Goal: Task Accomplishment & Management: Manage account settings

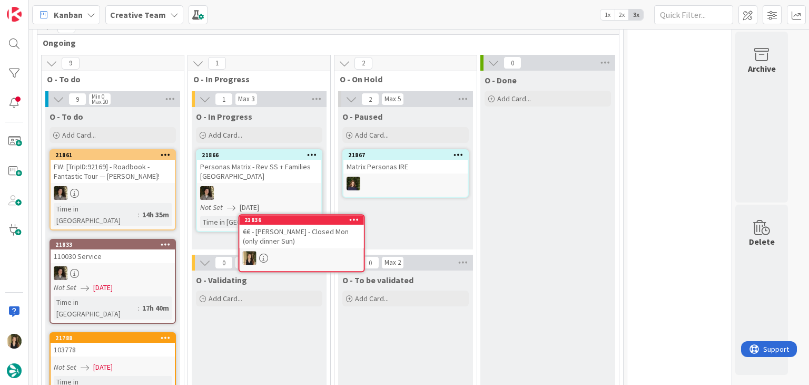
scroll to position [270, 0]
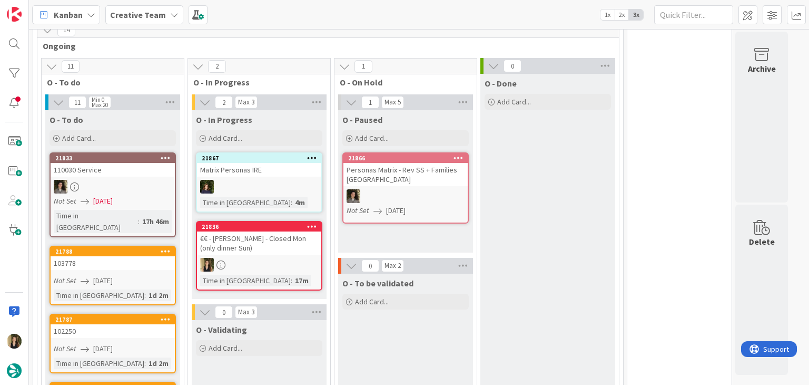
click at [285, 242] on div "€€ - Noray II - Closed Mon (only dinner Sun)" at bounding box center [259, 242] width 124 height 23
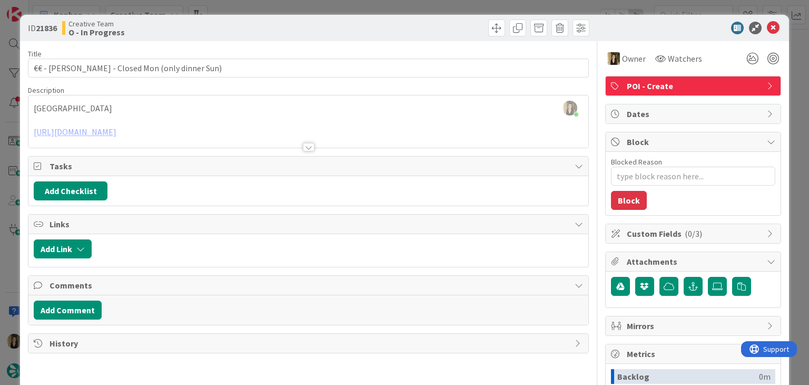
click at [306, 146] on div at bounding box center [309, 147] width 12 height 8
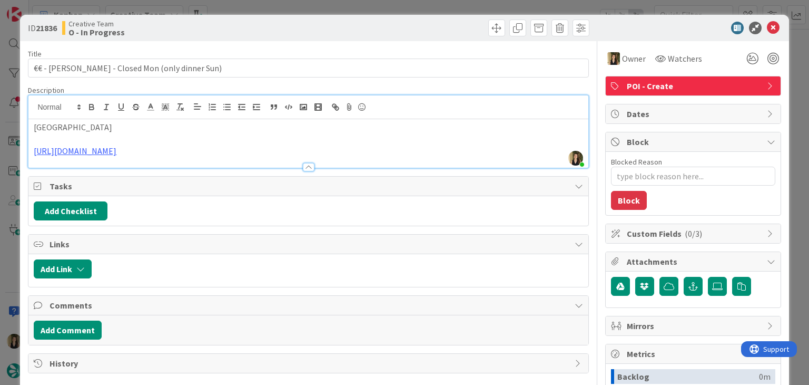
click at [239, 24] on div "Creative Team O - In Progress" at bounding box center [184, 27] width 244 height 17
click at [237, 4] on div "ID 21836 Creative Team O - In Progress Title 44 / 128 €€ - Noray II - Closed Mo…" at bounding box center [404, 192] width 809 height 385
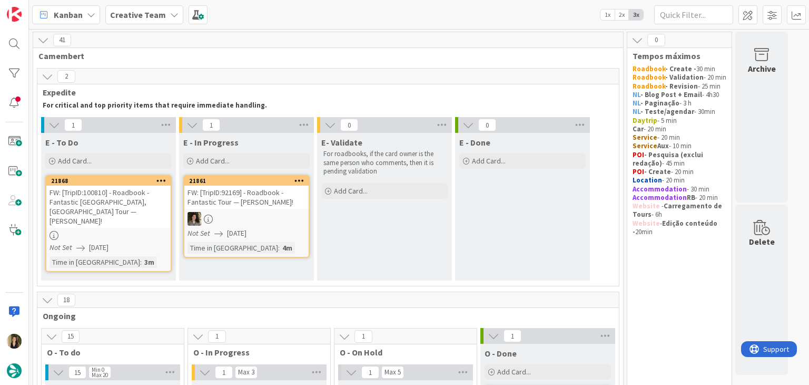
click at [141, 231] on div at bounding box center [108, 235] width 124 height 9
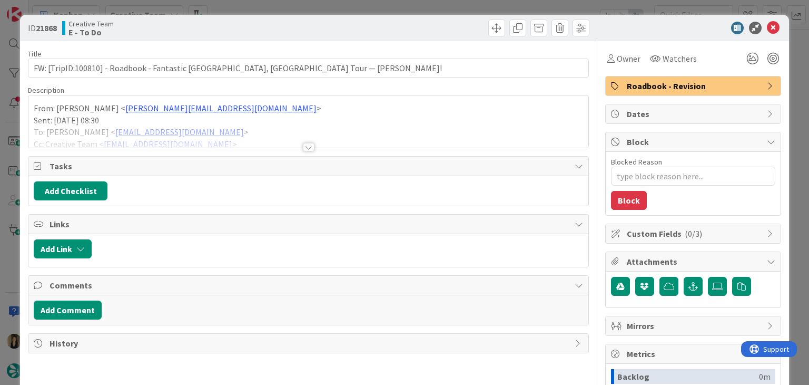
click at [303, 148] on div at bounding box center [309, 147] width 12 height 8
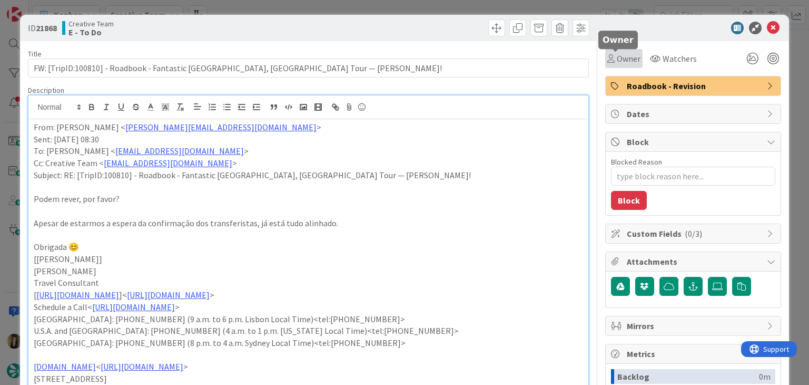
click at [621, 53] on span "Owner" at bounding box center [629, 58] width 24 height 13
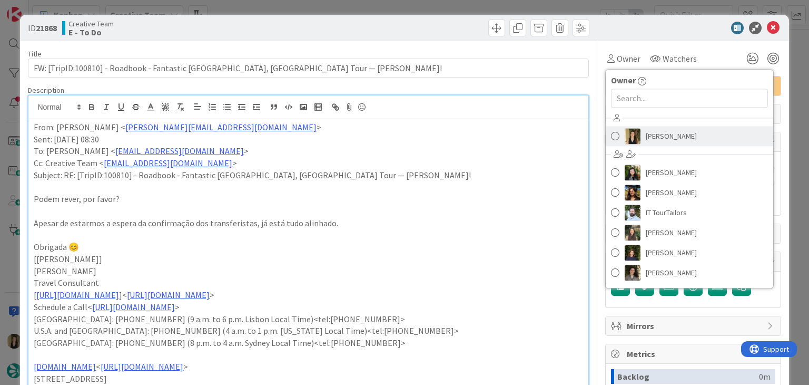
click at [649, 137] on span "[PERSON_NAME]" at bounding box center [671, 136] width 51 height 16
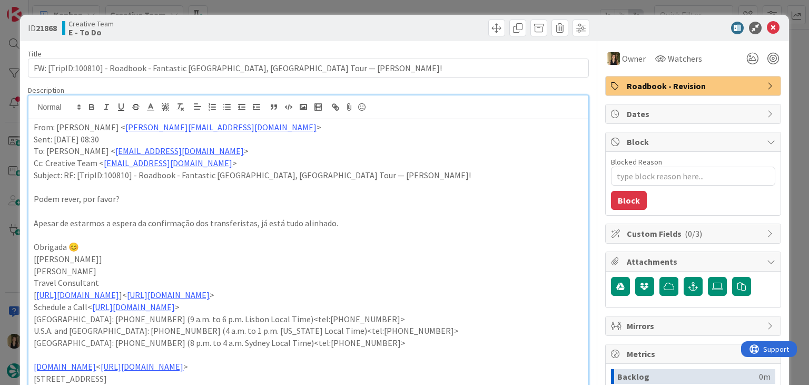
drag, startPoint x: 386, startPoint y: 30, endPoint x: 371, endPoint y: 7, distance: 27.5
click at [378, 22] on div at bounding box center [450, 27] width 278 height 17
click at [369, 0] on div "ID 21868 Creative Team E - To Do Title 79 / 128 FW: [TripID:100810] - Roadbook …" at bounding box center [404, 192] width 809 height 385
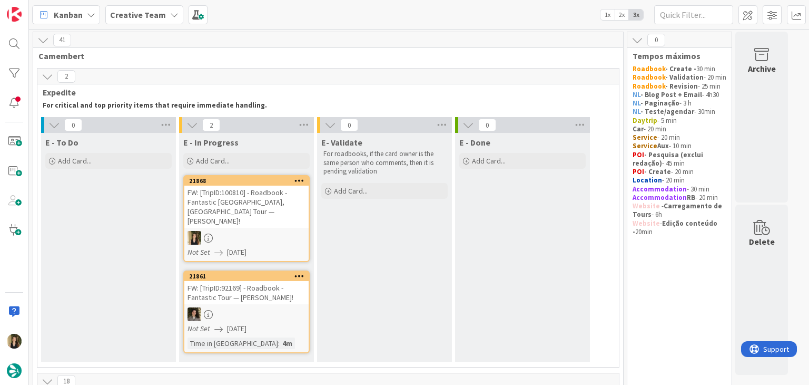
click at [290, 213] on div "FW: [TripID:100810] - Roadbook - Fantastic Spain, France Tour — Andrew Karcich!" at bounding box center [246, 206] width 124 height 42
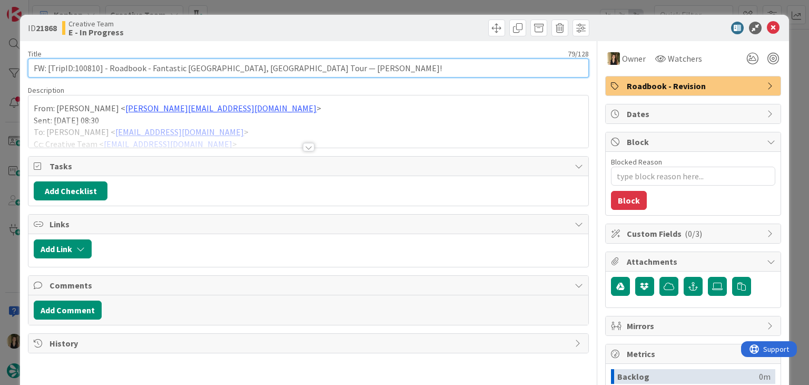
click at [87, 67] on input "FW: [TripID:100810] - Roadbook - Fantastic Spain, France Tour — Andrew Karcich!" at bounding box center [308, 67] width 561 height 19
drag, startPoint x: 87, startPoint y: 67, endPoint x: 125, endPoint y: 52, distance: 41.4
click at [86, 67] on input "FW: [TripID:100810] - Roadbook - Fantastic Spain, France Tour — Andrew Karcich!" at bounding box center [308, 67] width 561 height 19
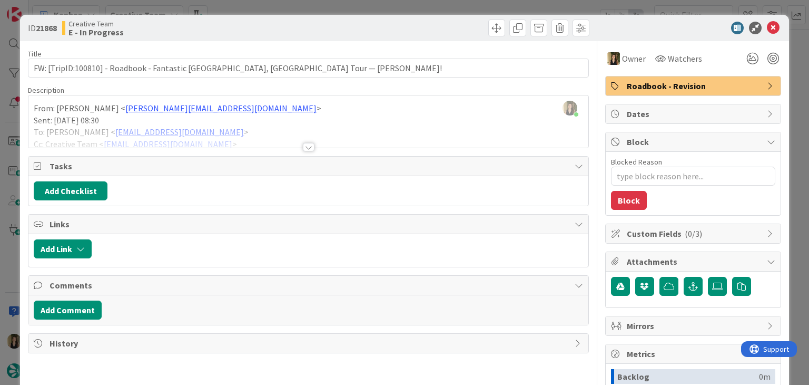
click at [303, 145] on div at bounding box center [309, 147] width 12 height 8
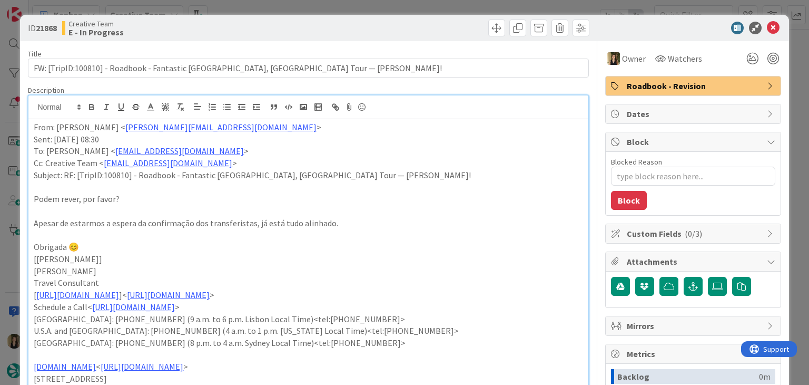
drag, startPoint x: 369, startPoint y: 27, endPoint x: 369, endPoint y: 12, distance: 15.8
click at [369, 27] on div at bounding box center [450, 27] width 278 height 17
click at [369, 4] on div "ID 21868 Creative Team E - In Progress Title 79 / 128 FW: [TripID:100810] - Roa…" at bounding box center [404, 192] width 809 height 385
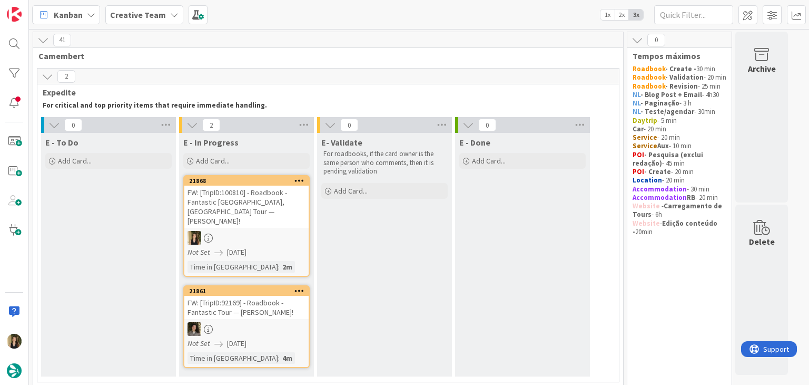
click at [263, 232] on div at bounding box center [246, 238] width 124 height 14
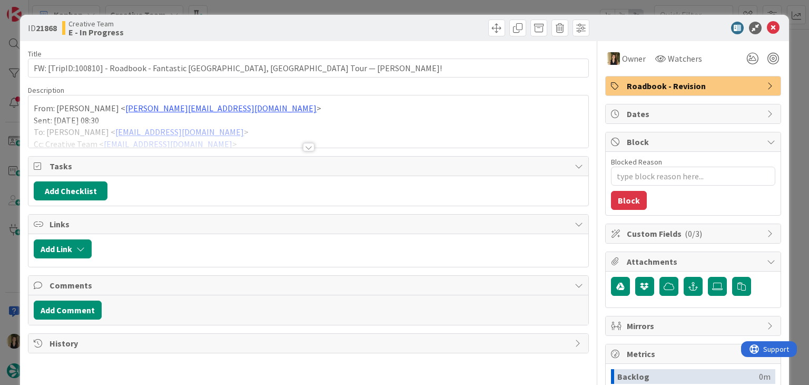
click at [330, 30] on div at bounding box center [450, 27] width 278 height 17
click at [327, 5] on div "ID 21868 Creative Team E - In Progress Title 79 / 128 FW: [TripID:100810] - Roa…" at bounding box center [404, 192] width 809 height 385
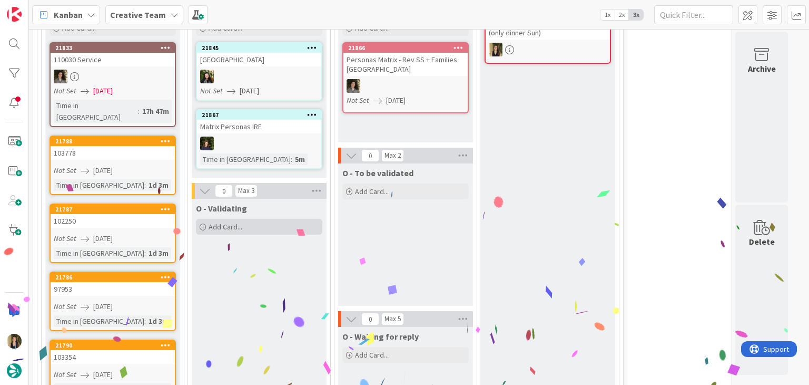
scroll to position [316, 0]
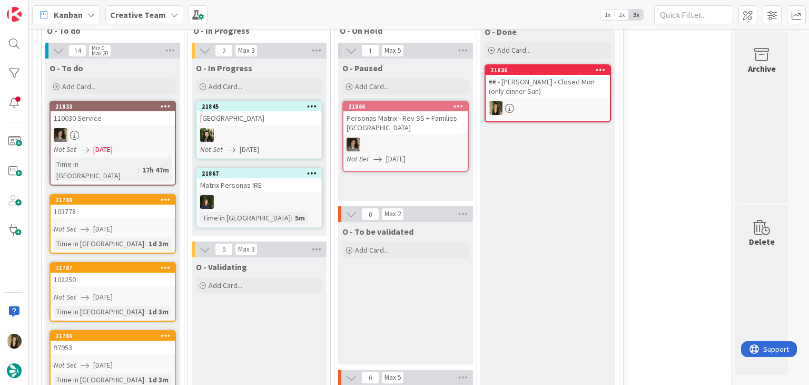
click at [143, 204] on div "103778" at bounding box center [113, 211] width 124 height 14
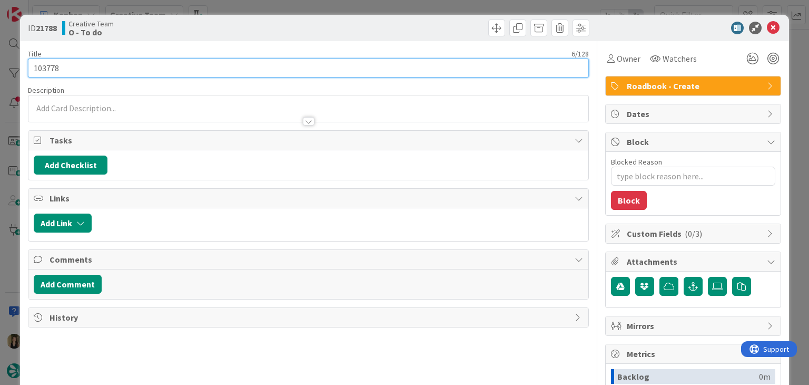
click at [52, 68] on input "103778" at bounding box center [308, 67] width 561 height 19
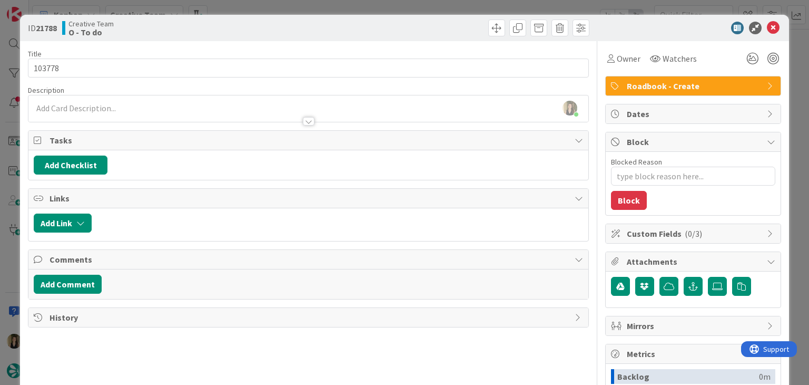
click at [238, 26] on div "Creative Team O - To do" at bounding box center [184, 27] width 244 height 17
click at [238, 11] on div "ID 21788 Creative Team O - To do Title 6 / 128 103778 Description Sofia Palma j…" at bounding box center [404, 192] width 809 height 385
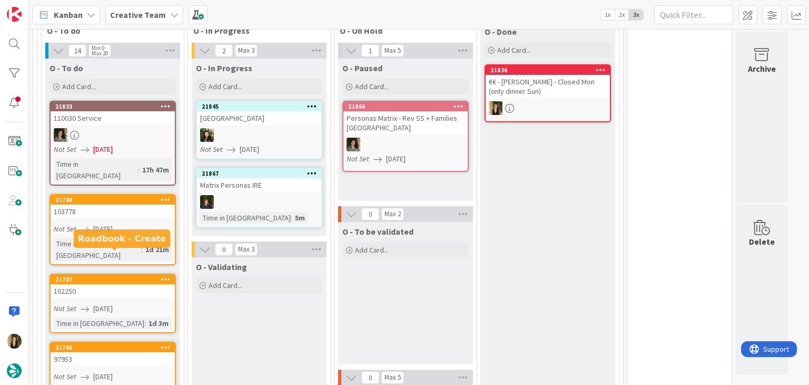
click at [122, 284] on div "102250" at bounding box center [113, 291] width 124 height 14
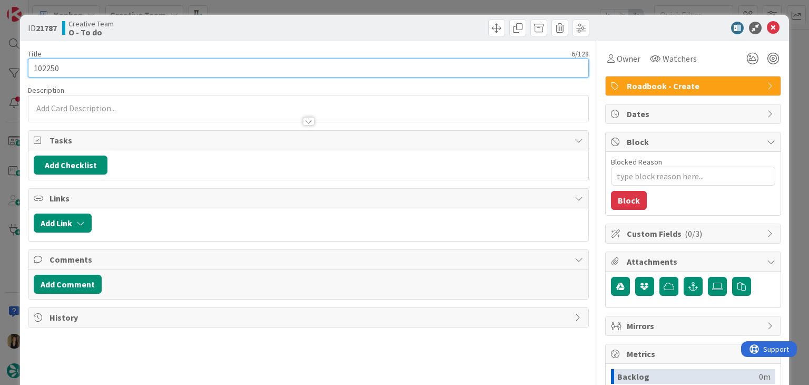
click at [45, 67] on input "102250" at bounding box center [308, 67] width 561 height 19
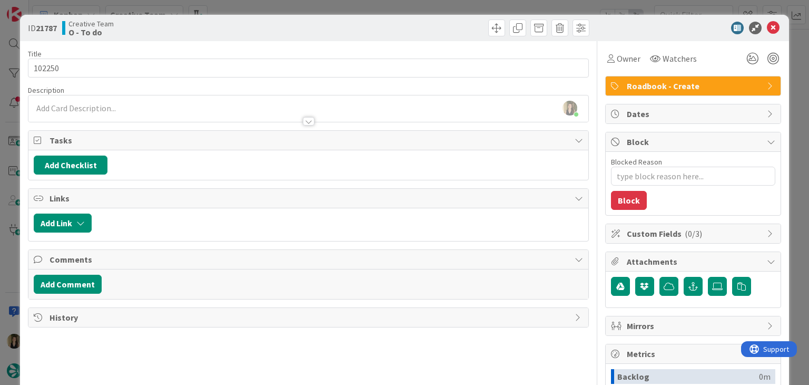
click at [235, 22] on div "Creative Team O - To do" at bounding box center [184, 27] width 244 height 17
click at [241, 2] on div "ID 21787 Creative Team O - To do Title 6 / 128 102250 Description Sofia Palma j…" at bounding box center [404, 192] width 809 height 385
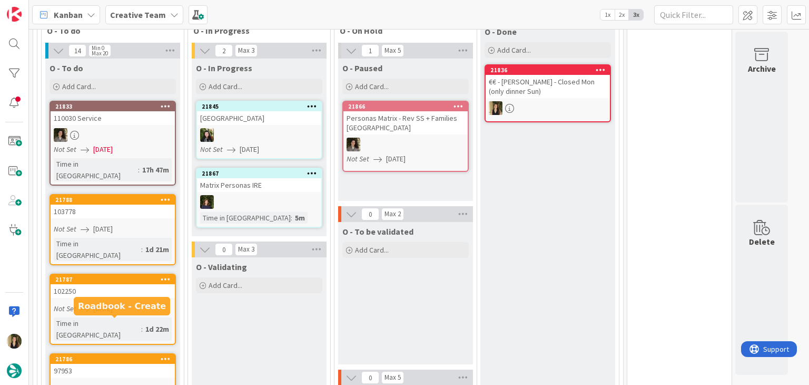
click at [119, 364] on div "97953" at bounding box center [113, 371] width 124 height 14
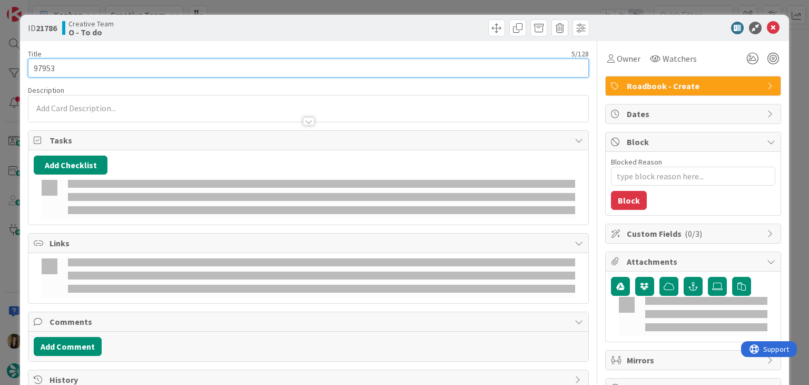
click at [43, 66] on input "97953" at bounding box center [308, 67] width 561 height 19
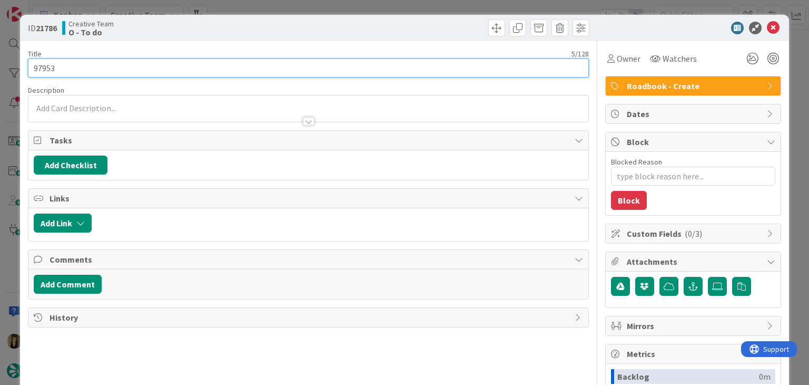
click at [43, 66] on input "97953" at bounding box center [308, 67] width 561 height 19
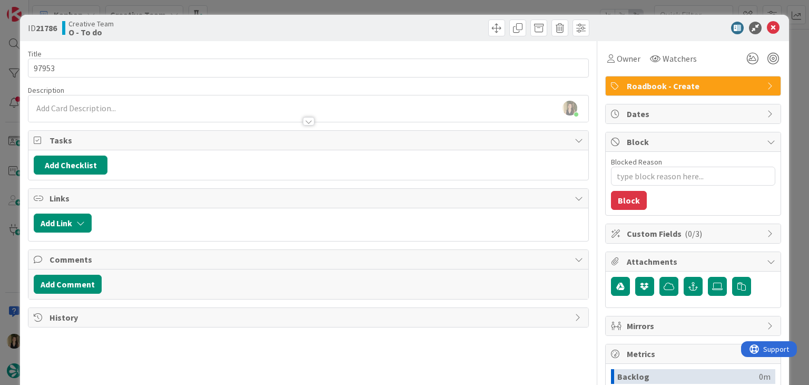
click at [257, 21] on div "Creative Team O - To do" at bounding box center [184, 27] width 244 height 17
click at [257, 11] on div "ID 21786 Creative Team O - To do Title 5 / 128 97953 Description Sofia Palma ju…" at bounding box center [404, 192] width 809 height 385
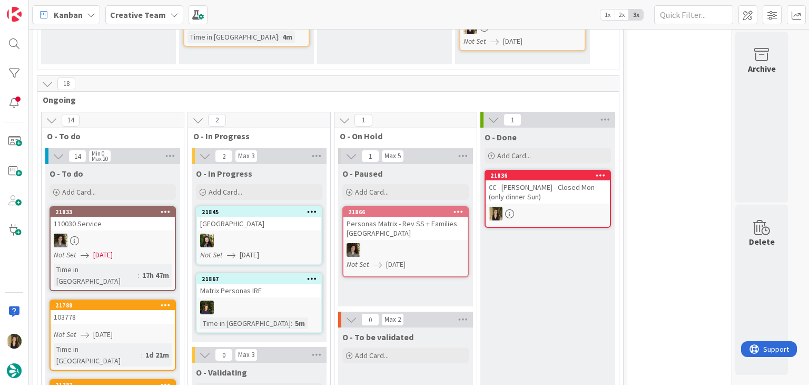
click at [123, 312] on link "21788 103778 Not Set 28/08/2025 Time in Column : 1d 21m" at bounding box center [113, 334] width 126 height 71
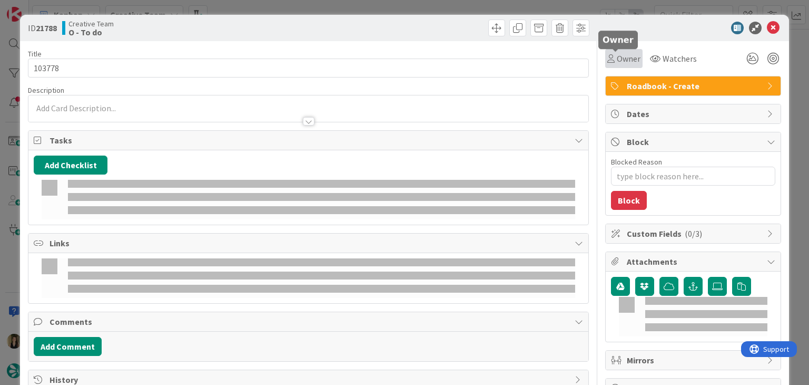
click at [607, 59] on icon at bounding box center [610, 58] width 7 height 8
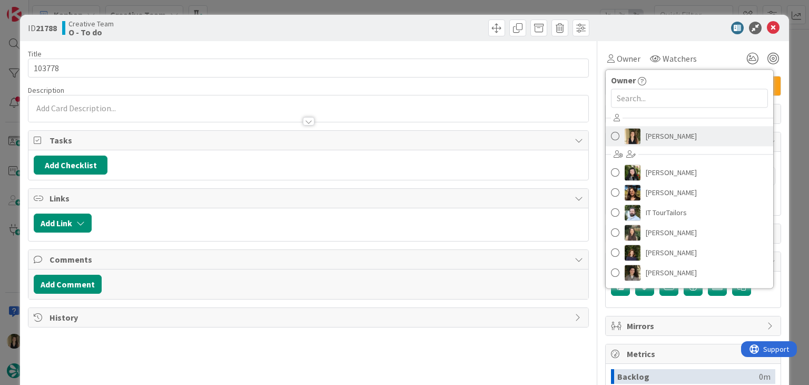
click at [670, 142] on span "[PERSON_NAME]" at bounding box center [671, 136] width 51 height 16
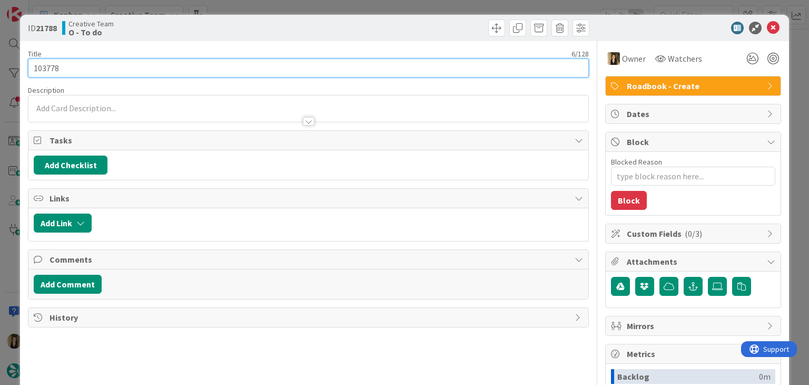
click at [51, 62] on input "103778" at bounding box center [308, 67] width 561 height 19
click at [50, 62] on input "103778" at bounding box center [308, 67] width 561 height 19
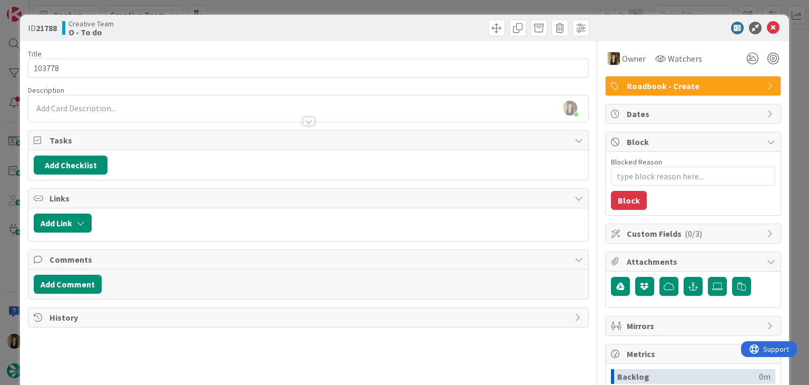
drag, startPoint x: 249, startPoint y: 28, endPoint x: 253, endPoint y: 16, distance: 12.7
click at [250, 28] on div "Creative Team O - To do" at bounding box center [184, 27] width 244 height 17
click at [255, 14] on div "ID 21788 Creative Team O - To do Title 6 / 128 103778 Description Sofia Palma j…" at bounding box center [404, 192] width 809 height 385
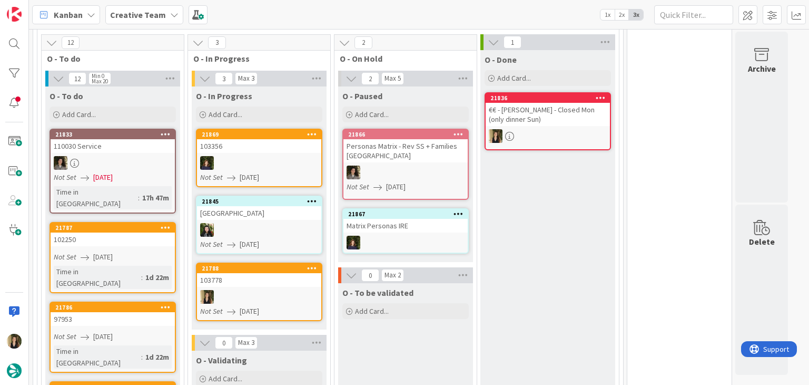
click at [239, 164] on div at bounding box center [259, 163] width 124 height 14
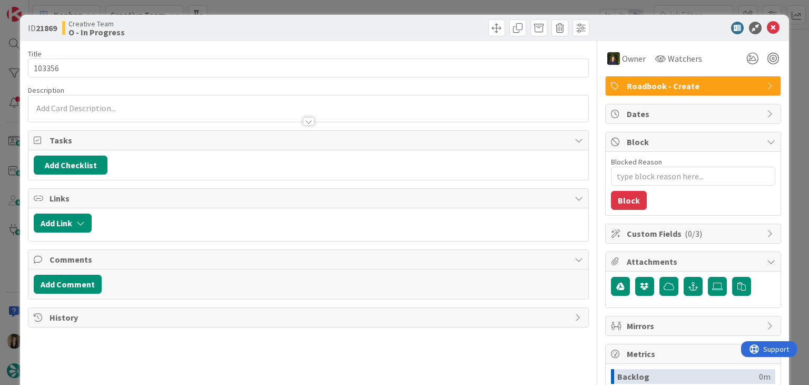
drag, startPoint x: 319, startPoint y: 10, endPoint x: 316, endPoint y: 69, distance: 59.1
click at [319, 9] on div "ID 21869 Creative Team O - In Progress Title 6 / 128 103356 Description Owner W…" at bounding box center [404, 192] width 809 height 385
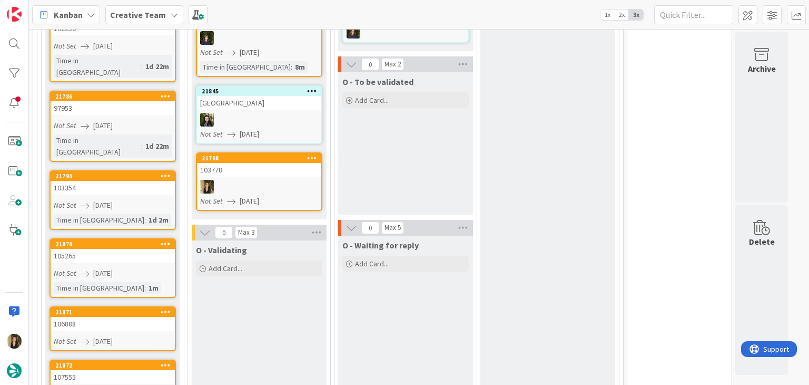
click at [277, 182] on div at bounding box center [259, 187] width 124 height 14
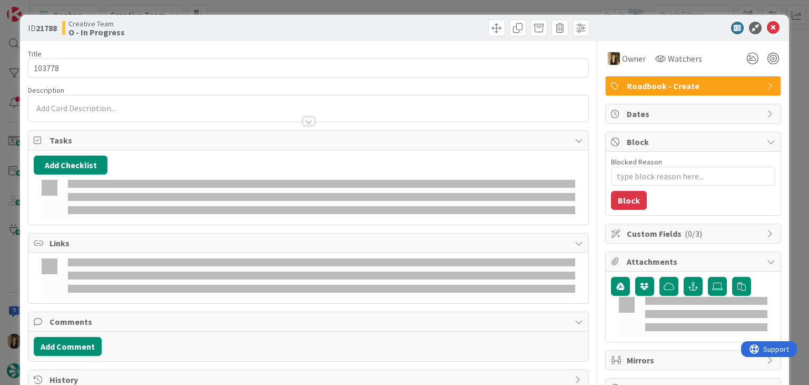
click at [114, 116] on div at bounding box center [307, 116] width 559 height 11
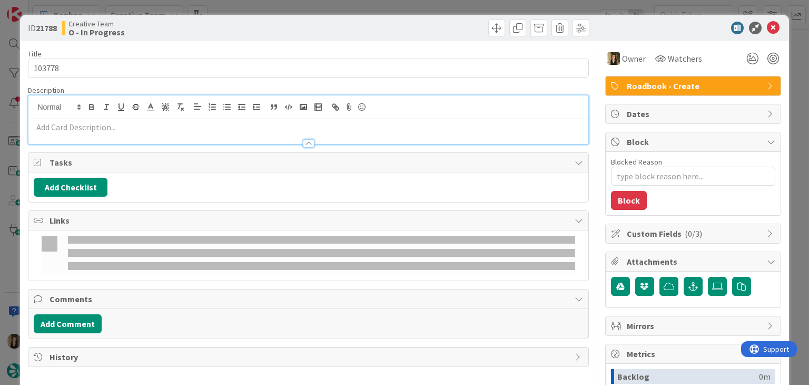
type textarea "x"
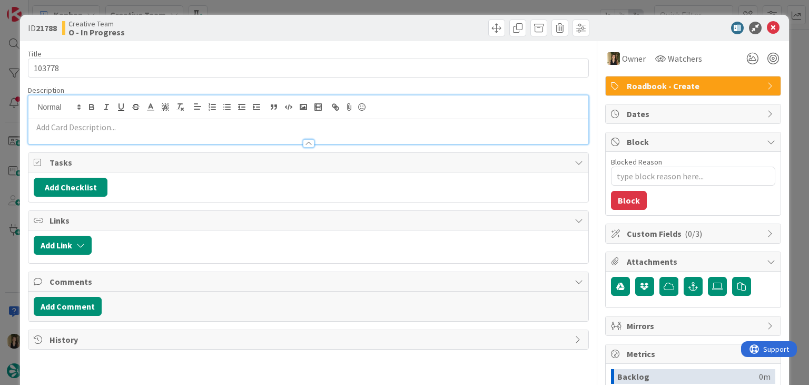
click at [113, 130] on p at bounding box center [308, 127] width 549 height 12
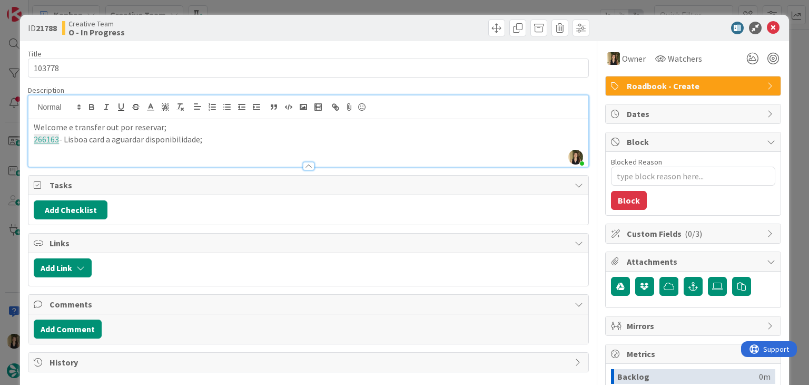
scroll to position [558, 0]
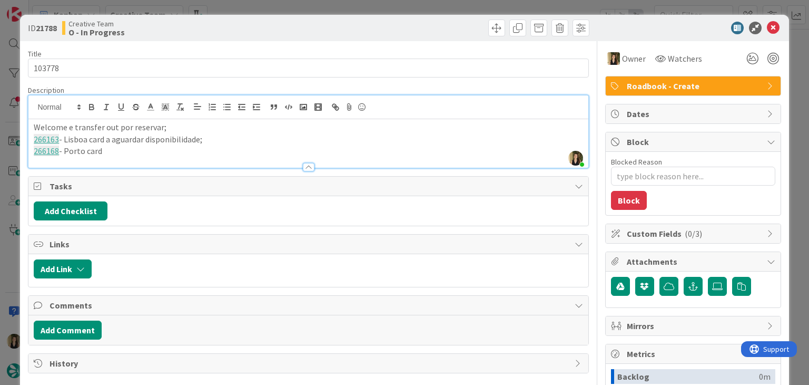
drag, startPoint x: 178, startPoint y: 140, endPoint x: 153, endPoint y: 145, distance: 25.4
click at [107, 137] on p "266163 - Lisboa card a aguardar disponibilidade;" at bounding box center [308, 139] width 549 height 12
copy p "a aguardar disponibilidade;"
click at [155, 146] on p "266168 - Porto card" at bounding box center [308, 151] width 549 height 12
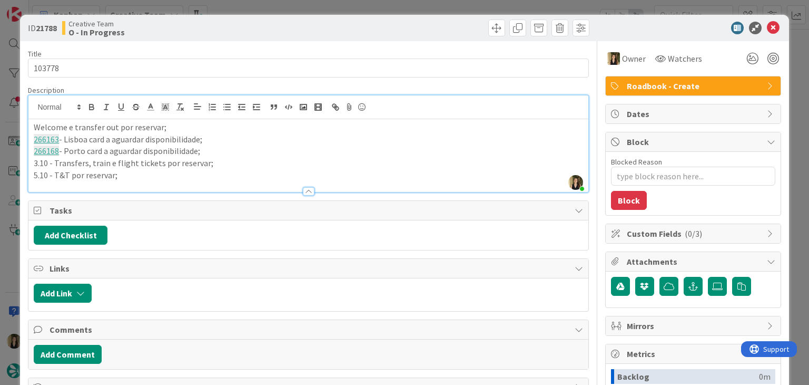
click at [311, 22] on div at bounding box center [450, 27] width 278 height 17
click at [307, 9] on div "ID 21788 Creative Team O - In Progress Title 6 / 128 103778 Description Sofia P…" at bounding box center [404, 192] width 809 height 385
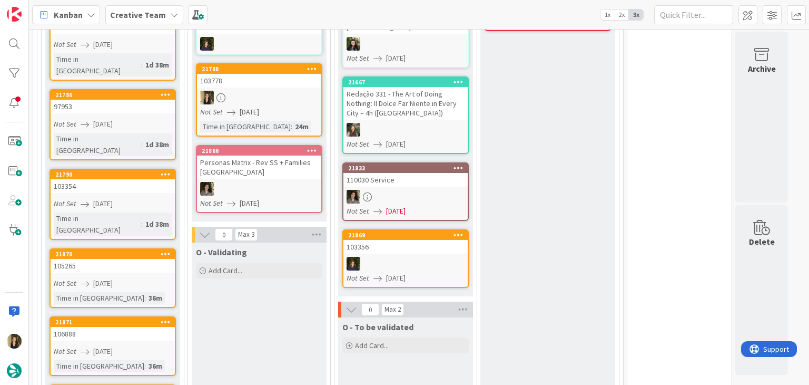
click at [272, 91] on div at bounding box center [259, 98] width 124 height 14
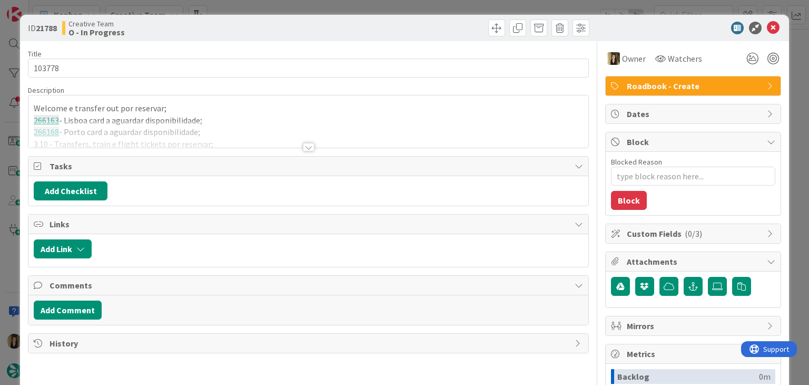
type textarea "x"
drag, startPoint x: 221, startPoint y: 143, endPoint x: 221, endPoint y: 149, distance: 5.3
click at [221, 143] on div at bounding box center [307, 134] width 559 height 27
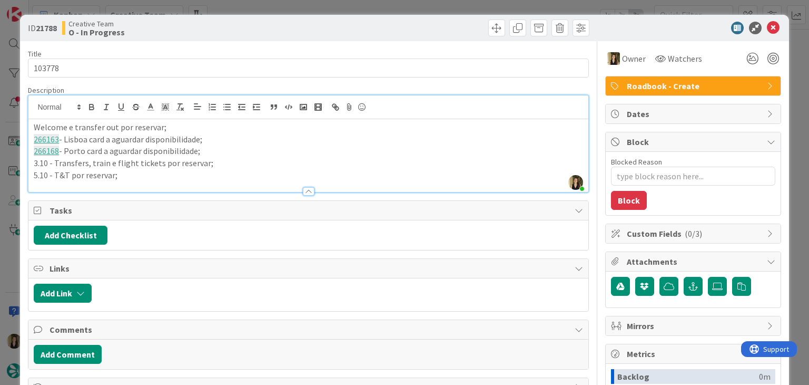
click at [148, 175] on p "5.10 - T&T por reservar;" at bounding box center [308, 175] width 549 height 12
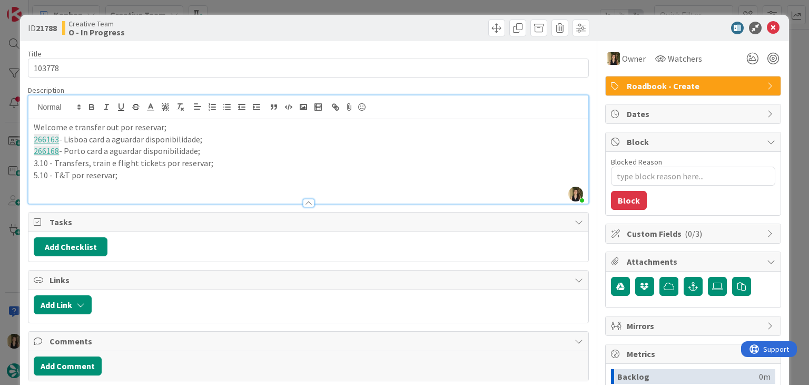
paste div
click at [312, 15] on div "ID 21788 Creative Team O - In Progress" at bounding box center [404, 28] width 769 height 26
click at [314, 23] on div at bounding box center [450, 27] width 278 height 17
drag, startPoint x: 331, startPoint y: 187, endPoint x: 89, endPoint y: 184, distance: 241.8
click at [66, 185] on p "266183 - Este transfer é mesmo para reservar? não está no price e não faz senti…" at bounding box center [308, 187] width 549 height 12
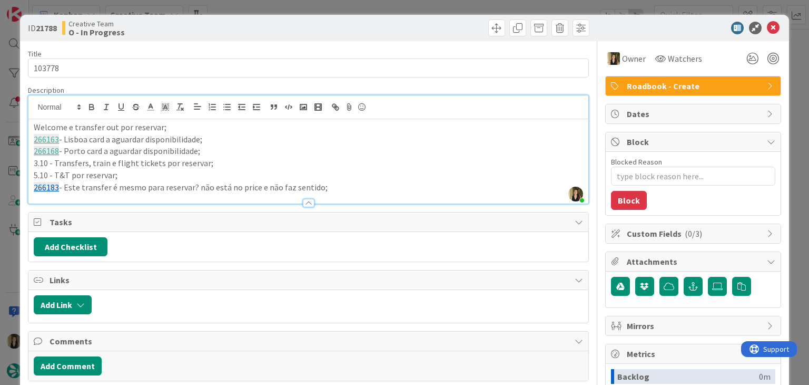
click at [316, 160] on p "3.10 - Transfers, train e flight tickets por reservar;" at bounding box center [308, 163] width 549 height 12
drag, startPoint x: 331, startPoint y: 184, endPoint x: 193, endPoint y: 176, distance: 138.3
click at [110, 185] on p "266183 - Este transfer é mesmo para reservar? não está no price e não faz senti…" at bounding box center [308, 187] width 549 height 12
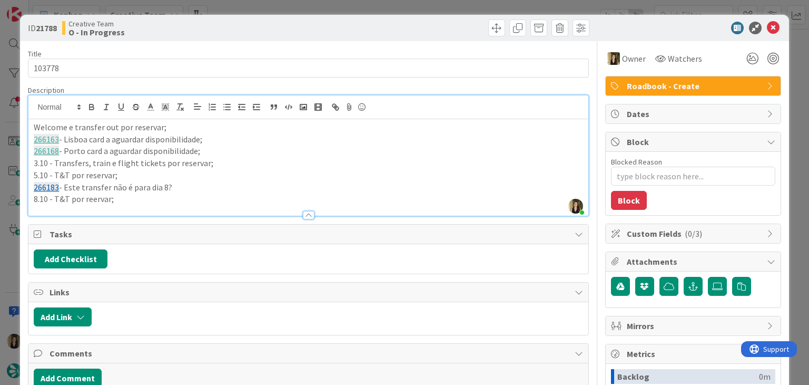
click at [92, 199] on p "8.10 - T&T por reervar;" at bounding box center [308, 199] width 549 height 12
click at [146, 198] on p "8.10 - T&T por reservar;" at bounding box center [308, 199] width 549 height 12
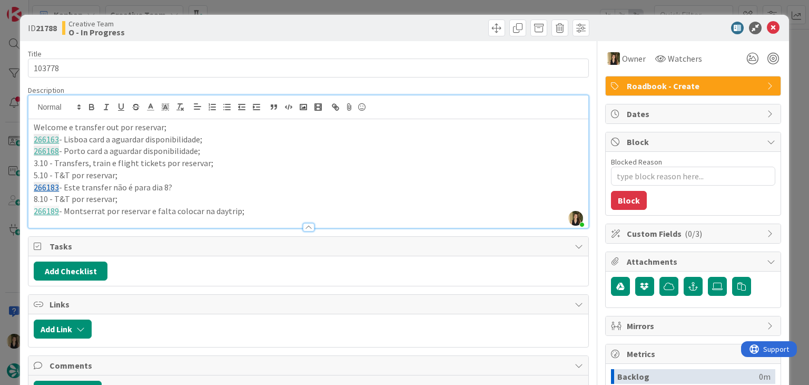
drag, startPoint x: 191, startPoint y: 203, endPoint x: 19, endPoint y: 129, distance: 187.6
click at [19, 129] on div "ID 21788 Creative Team O - In Progress Title 6 / 128 103778 Description Sofia P…" at bounding box center [404, 192] width 809 height 385
copy div "Welcome e transfer out por reservar; 266163 - Lisboa card a aguardar disponibil…"
drag, startPoint x: 341, startPoint y: 26, endPoint x: 339, endPoint y: 15, distance: 11.4
click at [341, 26] on div at bounding box center [450, 27] width 278 height 17
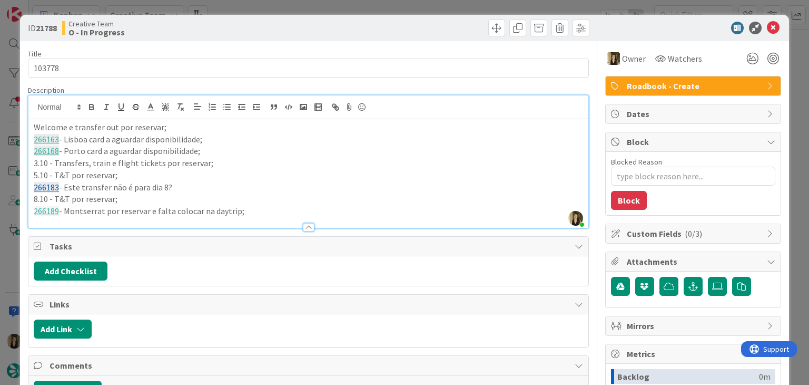
click at [337, 8] on div "ID 21788 Creative Team O - In Progress Title 6 / 128 103778 Description Sofia P…" at bounding box center [404, 192] width 809 height 385
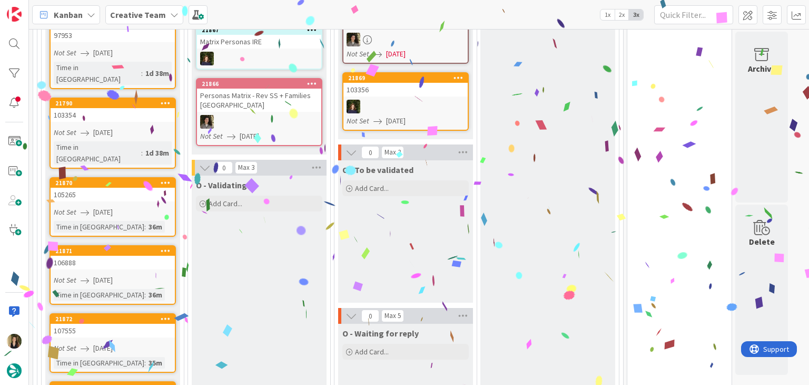
scroll to position [632, 0]
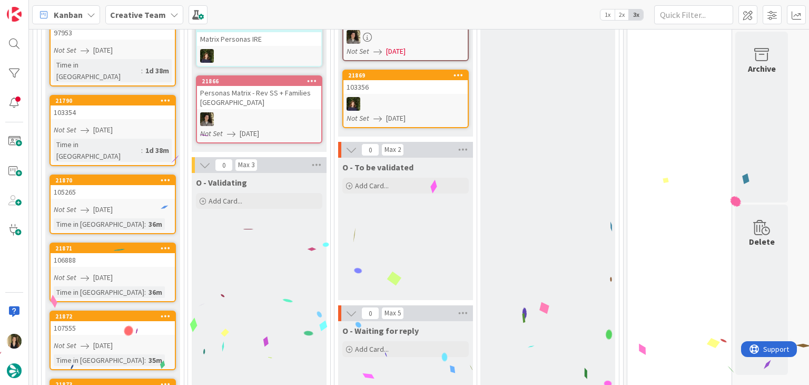
click at [152, 174] on link "21870 105265 Not Set 28/08/2025 Time in Column : 36m" at bounding box center [113, 204] width 126 height 60
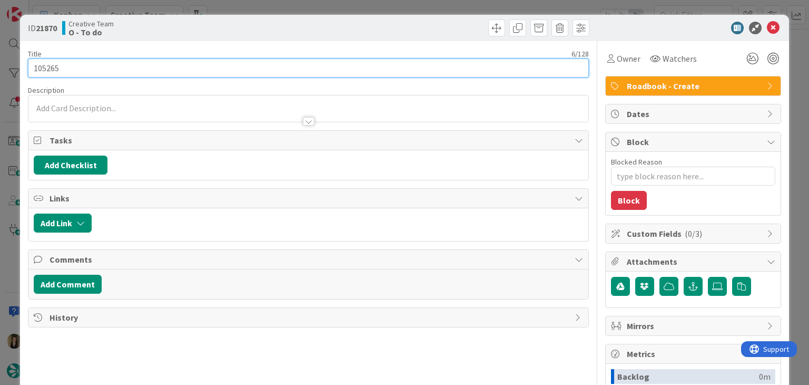
click at [53, 65] on input "105265" at bounding box center [308, 67] width 561 height 19
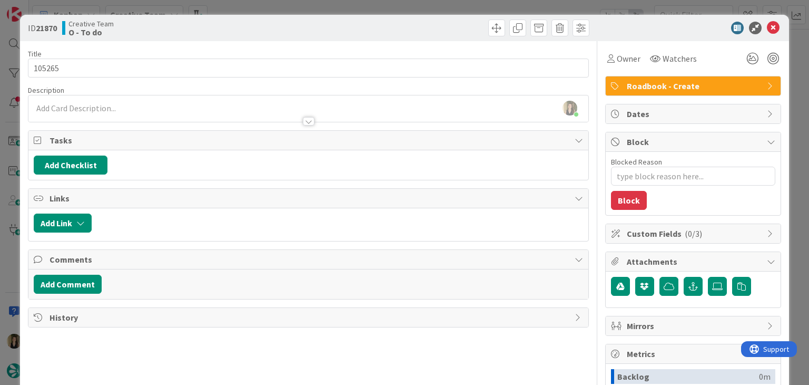
click at [265, 26] on div "Creative Team O - To do" at bounding box center [184, 27] width 244 height 17
click at [262, 7] on div "ID 21870 Creative Team O - To do Title 6 / 128 105265 Description Sofia Palma j…" at bounding box center [404, 192] width 809 height 385
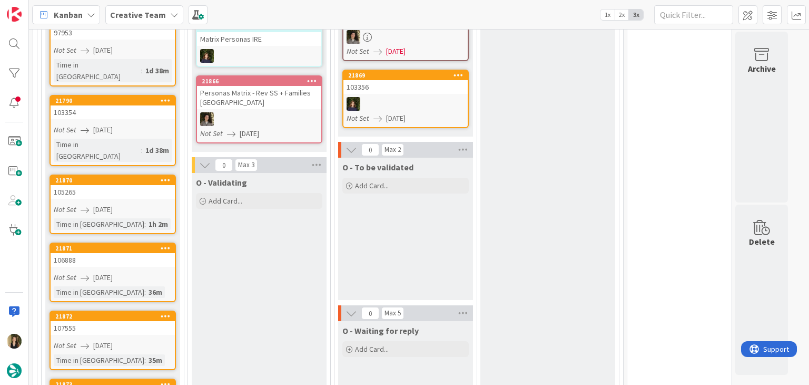
click at [151, 242] on link "21871 106888 Not Set 28/08/2025 Time in Column : 36m" at bounding box center [113, 272] width 126 height 60
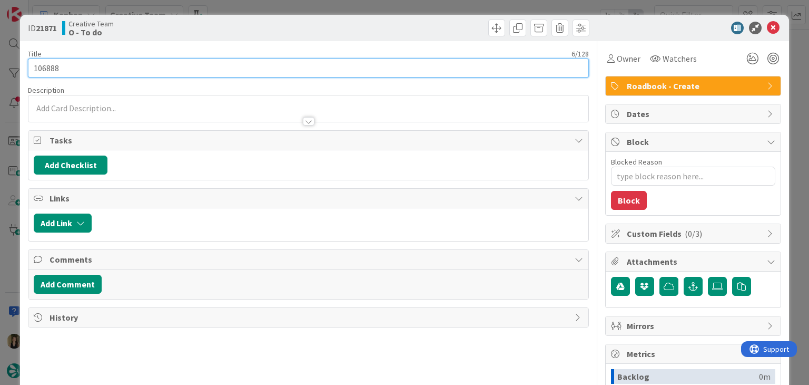
click at [44, 68] on input "106888" at bounding box center [308, 67] width 561 height 19
click at [45, 68] on input "106888" at bounding box center [308, 67] width 561 height 19
click at [44, 65] on input "106888" at bounding box center [308, 67] width 561 height 19
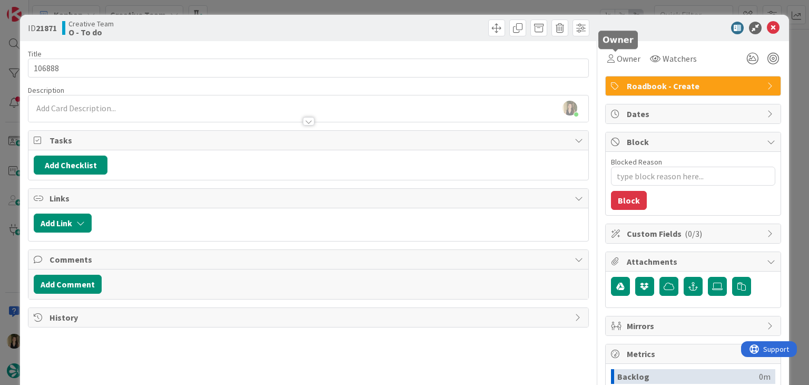
drag, startPoint x: 616, startPoint y: 62, endPoint x: 624, endPoint y: 68, distance: 10.5
click at [617, 62] on span "Owner" at bounding box center [629, 58] width 24 height 13
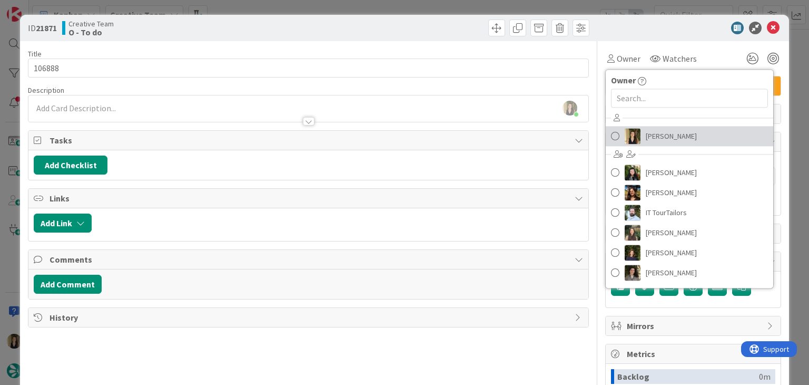
drag, startPoint x: 671, startPoint y: 132, endPoint x: 653, endPoint y: 125, distance: 18.9
click at [670, 132] on span "[PERSON_NAME]" at bounding box center [671, 136] width 51 height 16
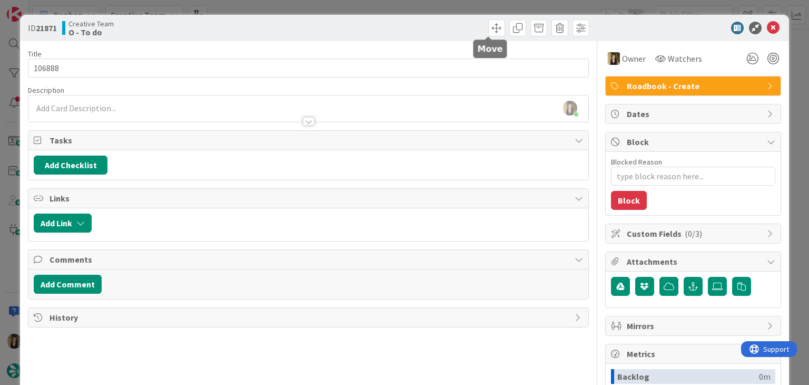
drag, startPoint x: 421, startPoint y: 24, endPoint x: 417, endPoint y: 12, distance: 12.8
click at [419, 22] on div at bounding box center [450, 27] width 278 height 17
click at [419, 4] on div "ID 21871 Creative Team O - To do Title 6 / 128 106888 Description Sofia Palma j…" at bounding box center [404, 192] width 809 height 385
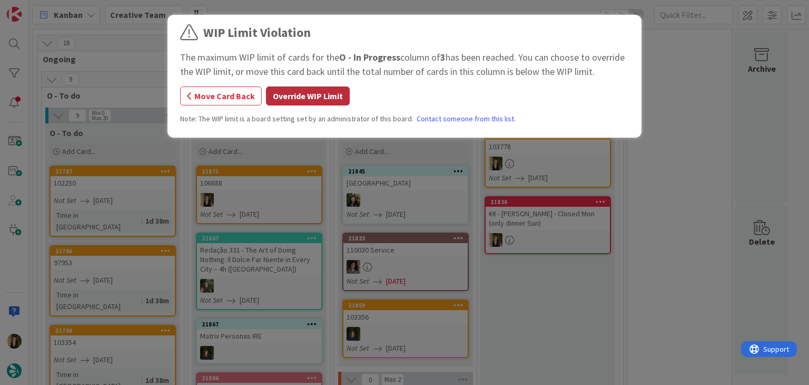
click at [305, 95] on button "Override WIP Limit" at bounding box center [308, 95] width 84 height 19
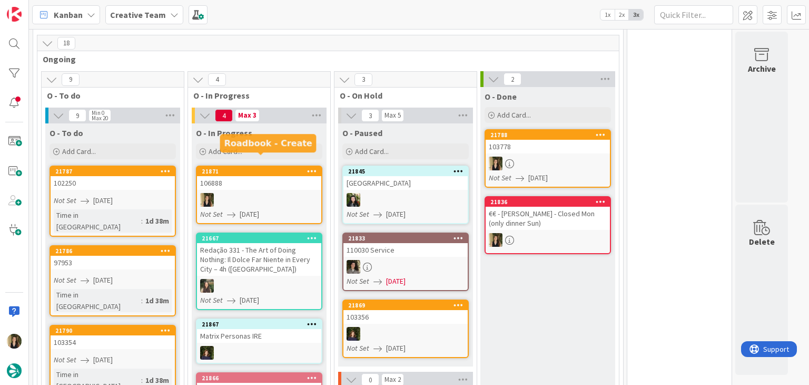
click at [279, 179] on link "21871 106888 Not Set 28/08/2025" at bounding box center [259, 194] width 126 height 58
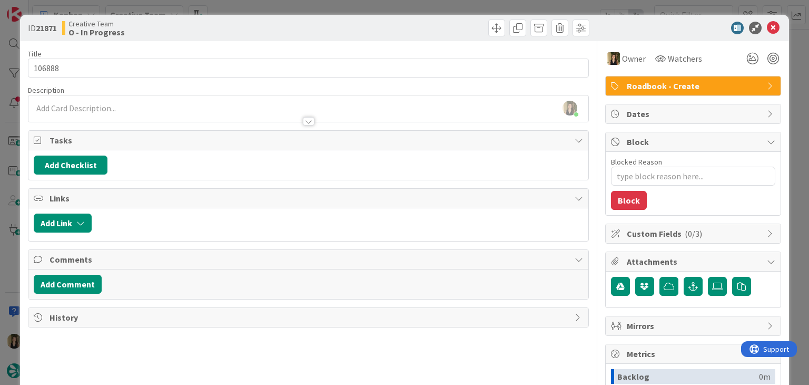
type textarea "x"
click at [144, 120] on div at bounding box center [307, 116] width 559 height 11
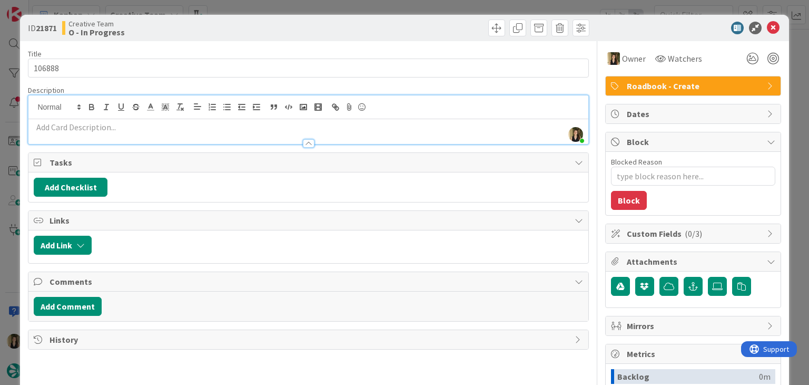
click at [144, 126] on p at bounding box center [308, 127] width 549 height 12
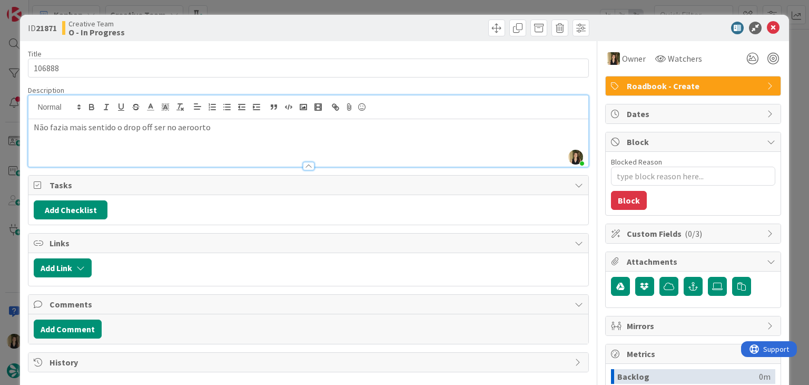
click at [195, 126] on p "Não fazia mais sentido o drop off ser no aeroorto" at bounding box center [308, 127] width 549 height 12
click at [237, 121] on p "Não fazia mais sentido o drop off ser no aeroporto" at bounding box center [308, 127] width 549 height 12
drag, startPoint x: 326, startPoint y: 32, endPoint x: 320, endPoint y: 0, distance: 32.6
click at [325, 30] on div at bounding box center [450, 27] width 278 height 17
click at [320, 2] on div "ID 21871 Creative Team O - In Progress Title 6 / 128 106888 Description Sofia P…" at bounding box center [404, 192] width 809 height 385
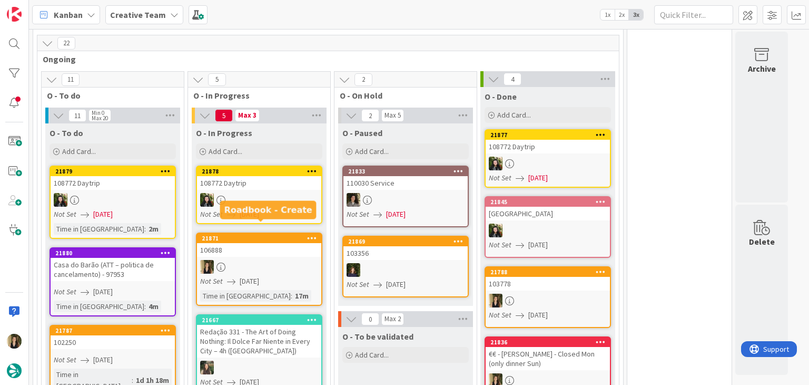
click at [284, 243] on div "106888" at bounding box center [259, 250] width 124 height 14
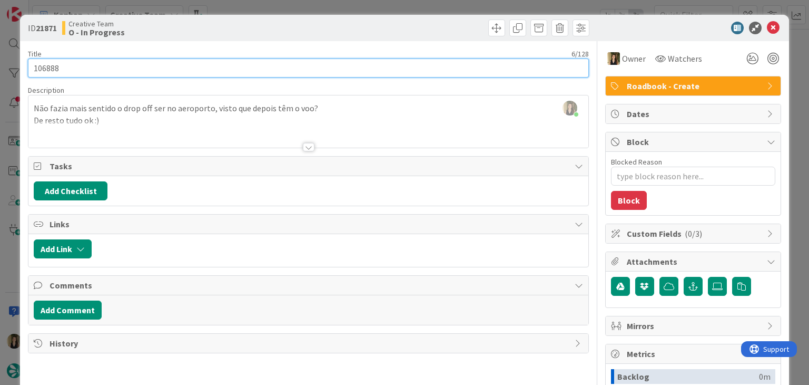
click at [52, 62] on input "106888" at bounding box center [308, 67] width 561 height 19
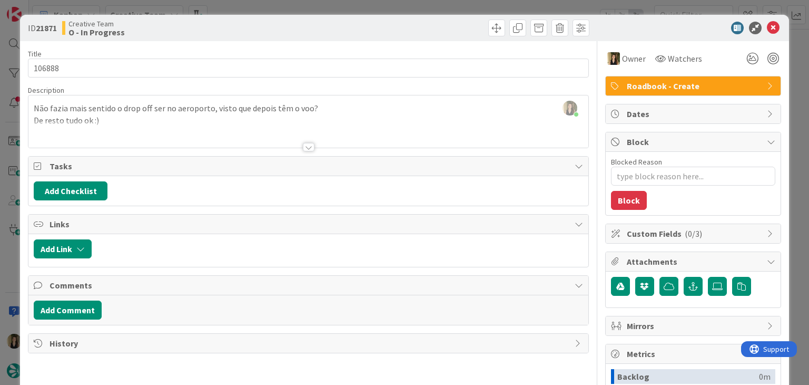
drag, startPoint x: 214, startPoint y: 30, endPoint x: 229, endPoint y: 15, distance: 20.9
click at [215, 28] on div "Creative Team O - In Progress" at bounding box center [184, 27] width 244 height 17
click at [240, 11] on div "ID 21871 Creative Team O - In Progress Title 6 / 128 106888 Description Sofia P…" at bounding box center [404, 192] width 809 height 385
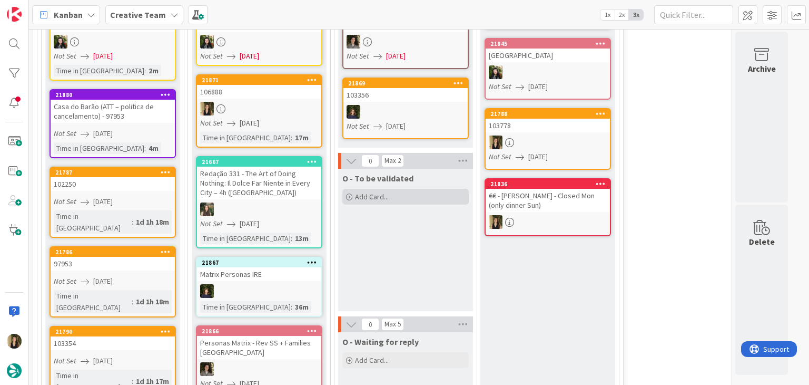
click at [393, 189] on div "Add Card..." at bounding box center [405, 197] width 126 height 16
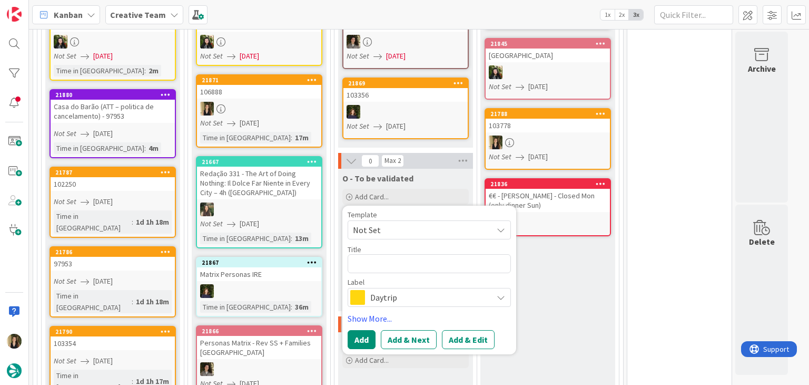
type textarea "x"
type textarea "106888"
click at [399, 290] on span "Daytrip" at bounding box center [428, 297] width 117 height 15
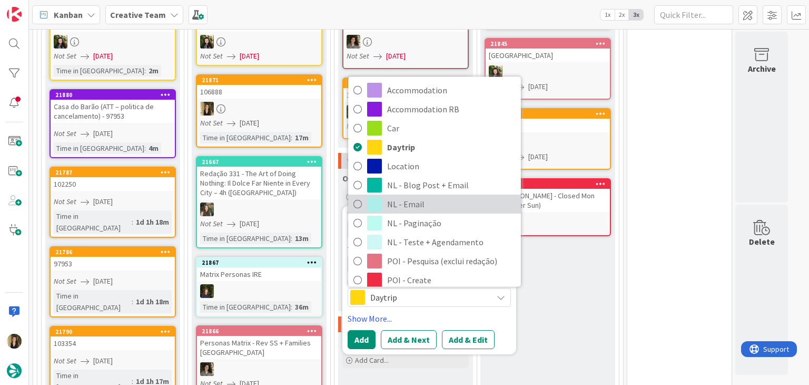
scroll to position [158, 0]
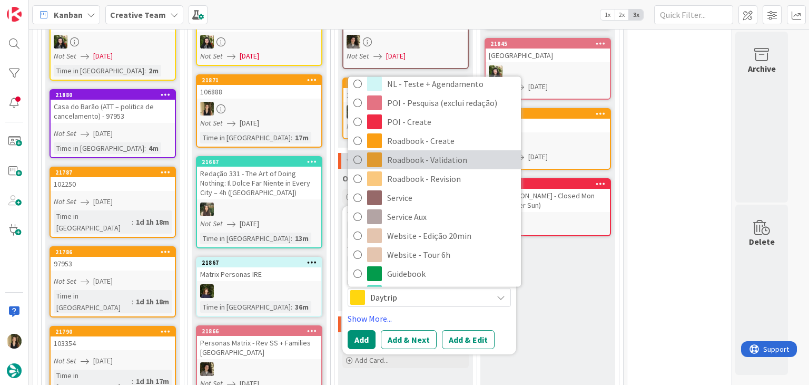
click at [432, 152] on span "Roadbook - Validation" at bounding box center [451, 160] width 129 height 16
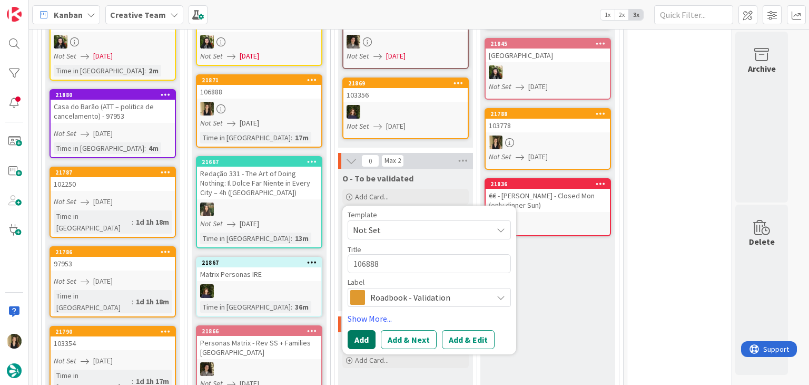
click at [365, 330] on button "Add" at bounding box center [362, 339] width 28 height 19
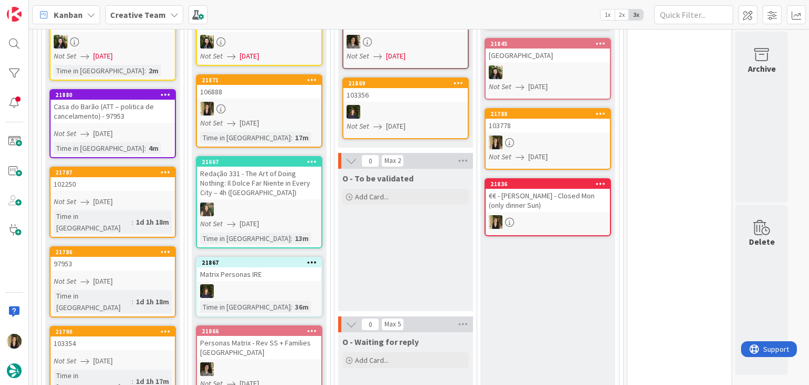
scroll to position [590, 0]
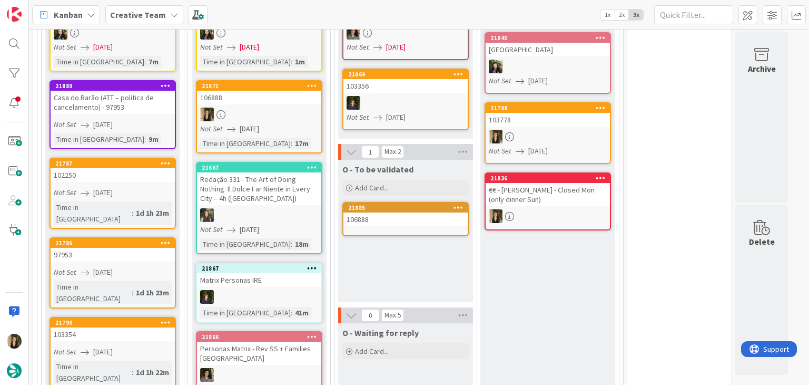
click at [390, 218] on div "106888" at bounding box center [405, 219] width 124 height 14
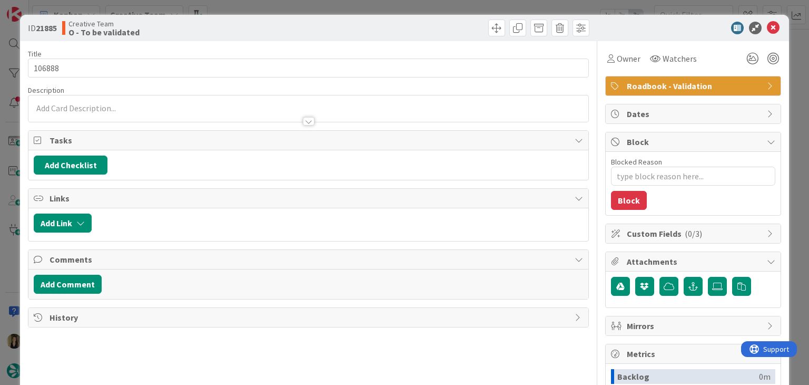
click at [388, 5] on div "ID 21885 Creative Team O - To be validated Title 6 / 128 106888 Description Own…" at bounding box center [404, 192] width 809 height 385
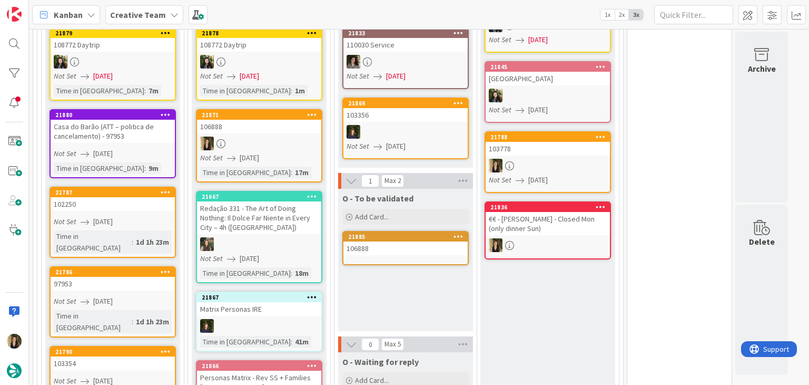
scroll to position [537, 0]
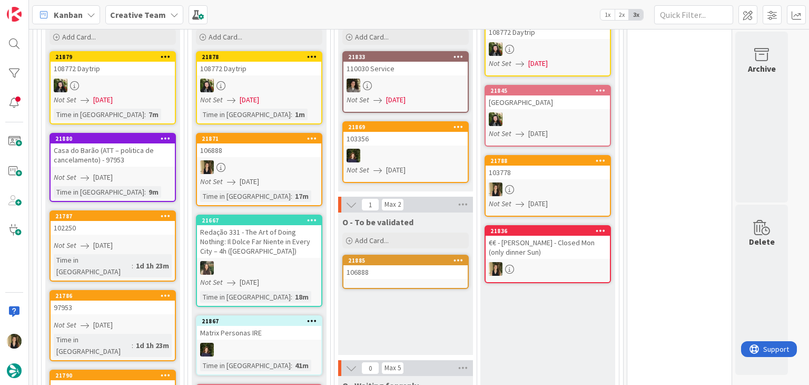
click at [278, 166] on div at bounding box center [259, 167] width 124 height 14
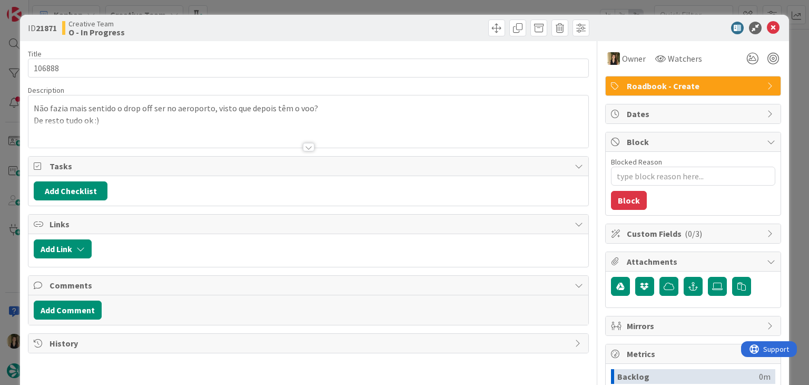
drag, startPoint x: 131, startPoint y: 120, endPoint x: 141, endPoint y: 127, distance: 12.4
click at [130, 121] on div at bounding box center [307, 134] width 559 height 27
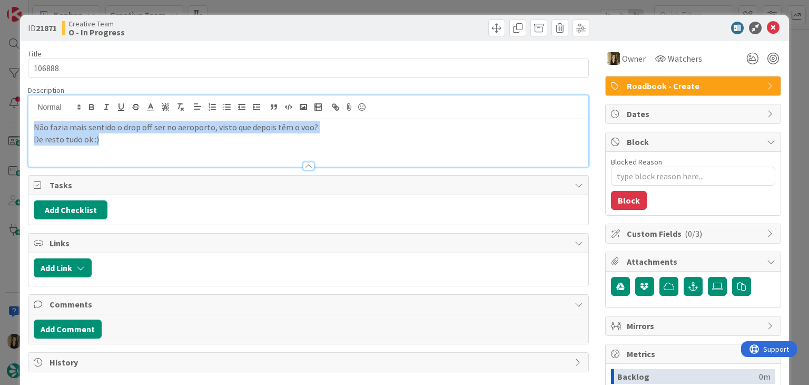
drag, startPoint x: 117, startPoint y: 140, endPoint x: 22, endPoint y: 120, distance: 97.9
click at [22, 120] on div "ID 21871 Creative Team O - In Progress Title 6 / 128 106888 Description Não faz…" at bounding box center [404, 283] width 769 height 536
copy div "Não fazia mais sentido o drop off ser no aeroporto, visto que depois têm o voo?…"
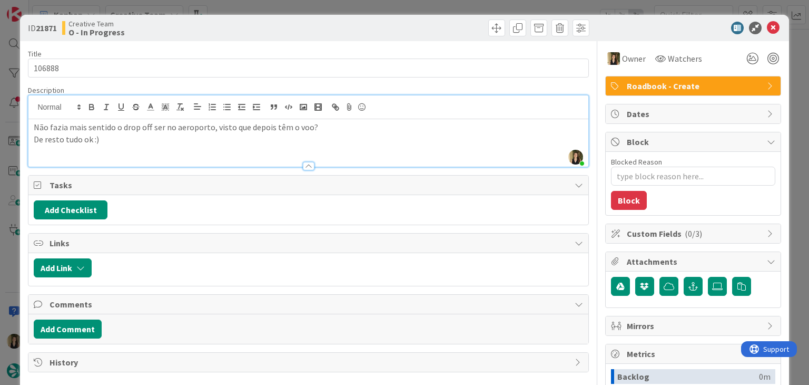
click at [253, 31] on div "Creative Team O - In Progress" at bounding box center [184, 27] width 244 height 17
click at [253, 13] on div "ID 21871 Creative Team O - In Progress Title 6 / 128 106888 Description Sofia P…" at bounding box center [404, 192] width 809 height 385
click at [253, 11] on div "ID 21871 Creative Team O - In Progress Title 6 / 128 106888 Description Sofia P…" at bounding box center [404, 192] width 809 height 385
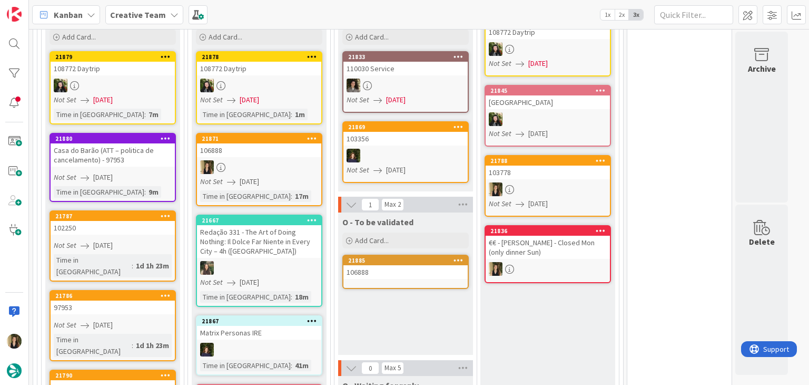
click at [392, 274] on div "106888" at bounding box center [405, 272] width 124 height 14
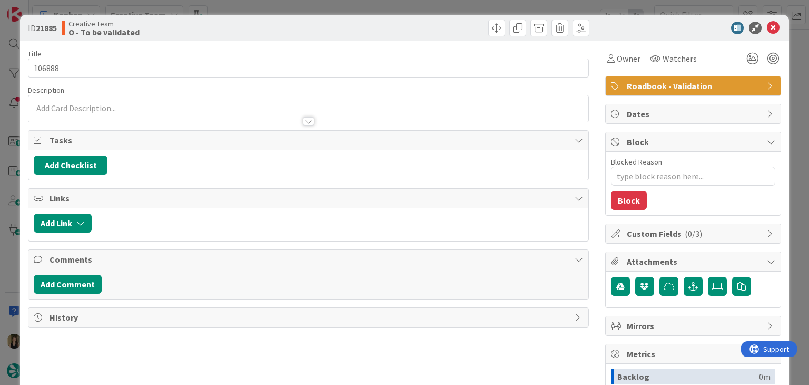
click at [144, 114] on div at bounding box center [307, 116] width 559 height 11
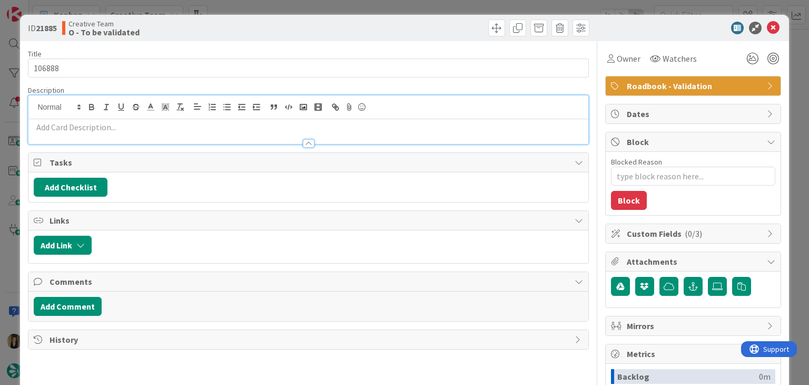
click at [143, 131] on p at bounding box center [308, 127] width 549 height 12
paste div
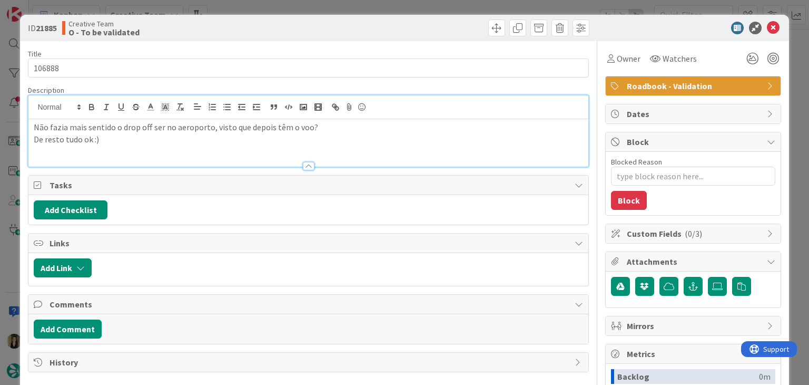
click at [36, 124] on p "Não fazia mais sentido o drop off ser no aeroporto, visto que depois têm o voo?" at bounding box center [308, 127] width 549 height 12
type textarea "x"
click at [222, 26] on div "Creative Team O - To be validated" at bounding box center [184, 27] width 244 height 17
click at [133, 135] on p "De resto tudo ok :)" at bounding box center [308, 139] width 549 height 12
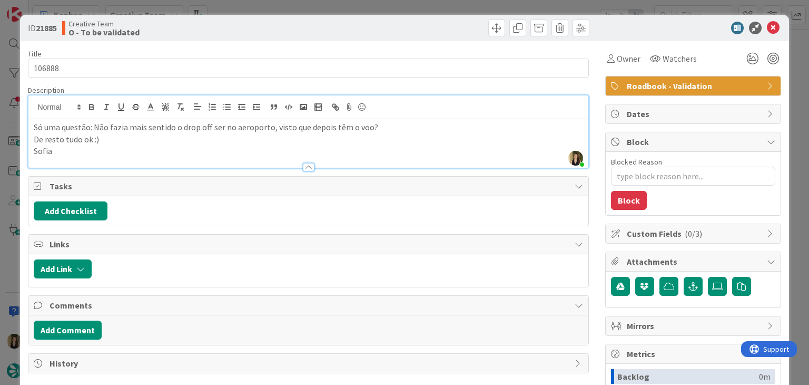
click at [323, 32] on div at bounding box center [450, 27] width 278 height 17
click at [329, 7] on div "ID 21885 Creative Team O - To be validated Title 6 / 128 106888 Description Sof…" at bounding box center [404, 192] width 809 height 385
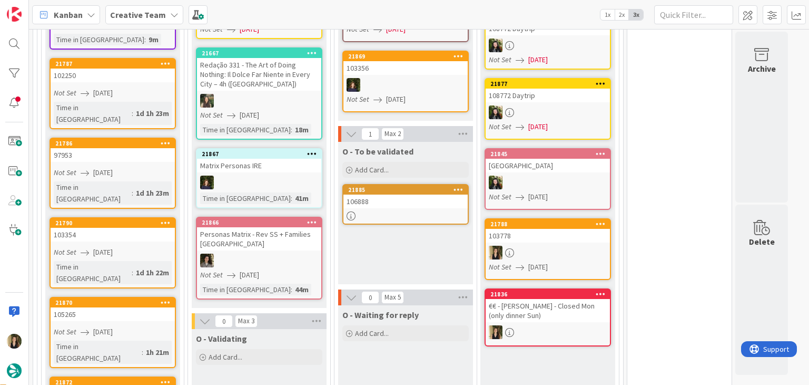
click at [443, 193] on div "21885" at bounding box center [408, 189] width 120 height 7
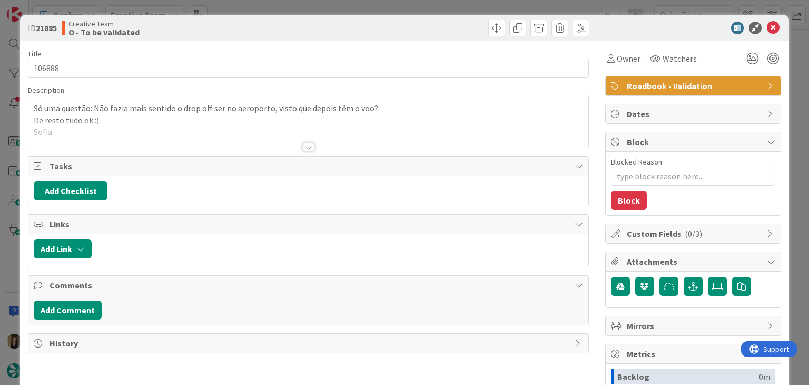
click at [392, 7] on div "ID 21885 Creative Team O - To be validated Title 6 / 128 106888 Description Só …" at bounding box center [404, 192] width 809 height 385
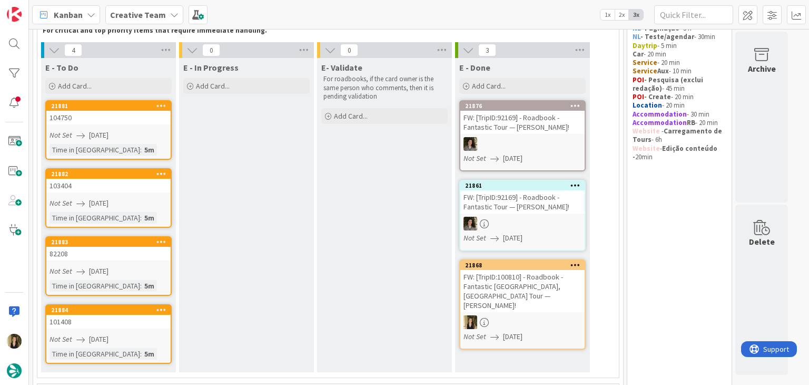
click at [146, 146] on div "Time in Column : 5m" at bounding box center [109, 150] width 118 height 12
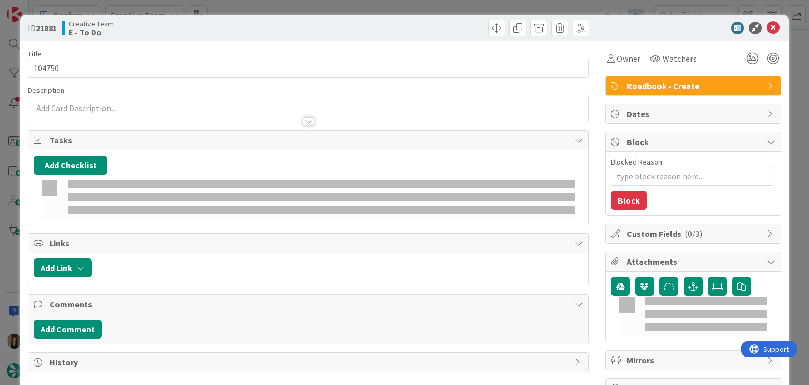
type textarea "x"
type input "104750"
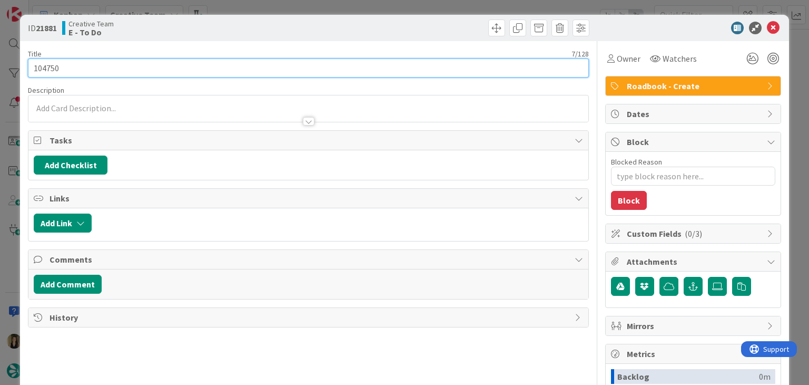
click at [49, 72] on input "104750" at bounding box center [308, 67] width 561 height 19
type textarea "x"
type input "104750"
click at [48, 72] on input "104750" at bounding box center [308, 67] width 561 height 19
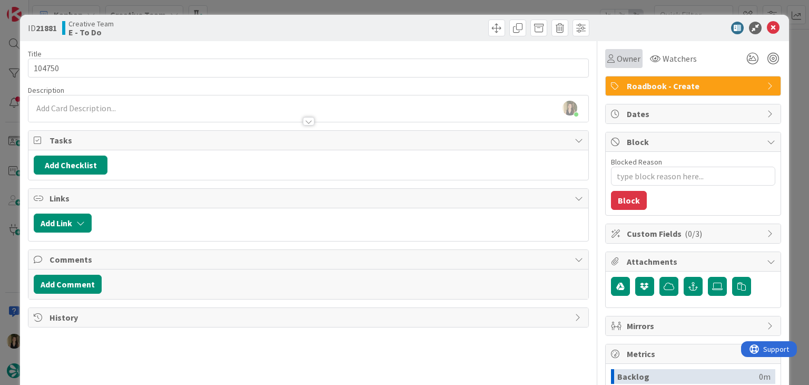
click at [622, 65] on div "Owner" at bounding box center [623, 58] width 37 height 19
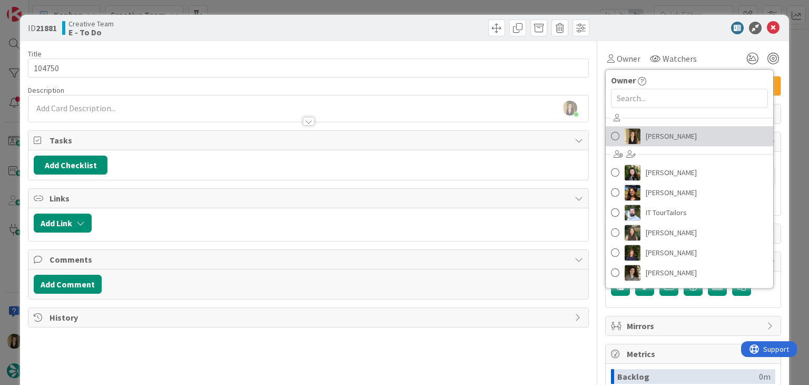
click at [646, 134] on span "[PERSON_NAME]" at bounding box center [671, 136] width 51 height 16
type textarea "x"
type input "104750"
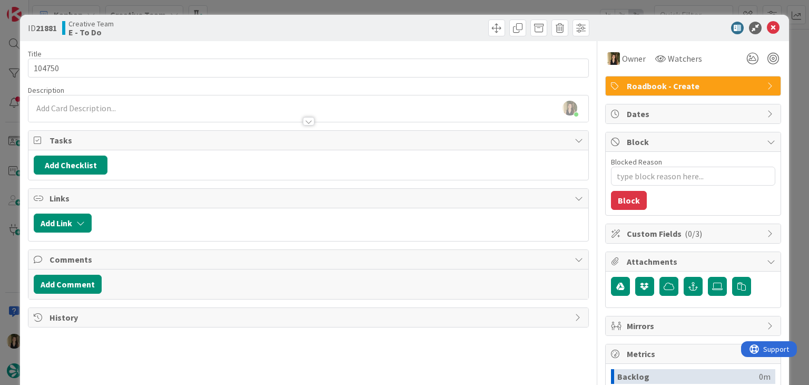
type textarea "x"
type input "104750"
click at [431, 24] on div at bounding box center [450, 27] width 278 height 17
click at [424, 3] on div "ID 21881 Creative Team E - To Do Title 7 / 128 104750 Description Sofia Palma j…" at bounding box center [404, 192] width 809 height 385
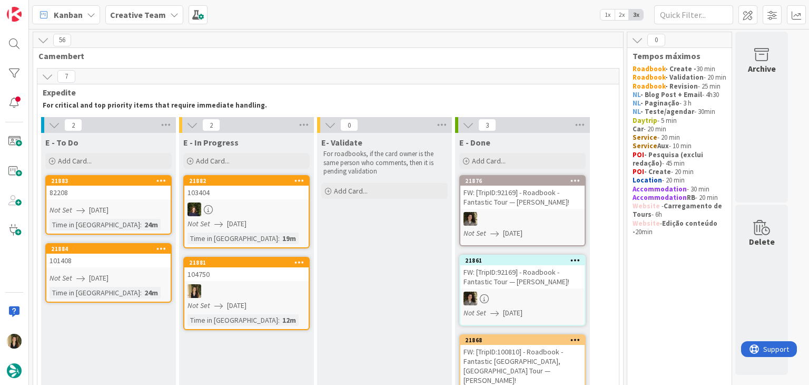
click at [260, 286] on div at bounding box center [246, 291] width 124 height 14
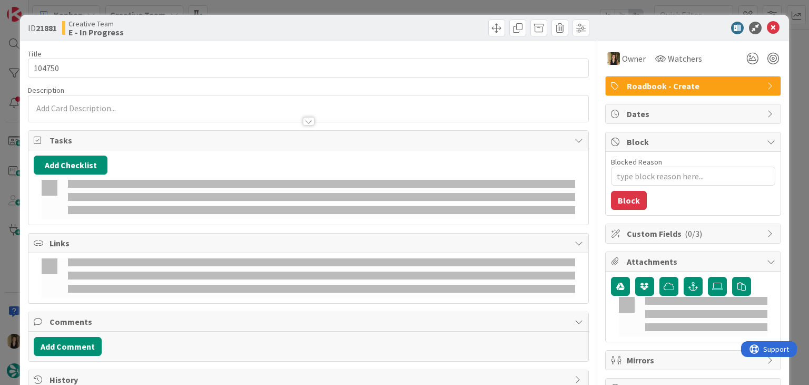
type textarea "x"
type input "104750"
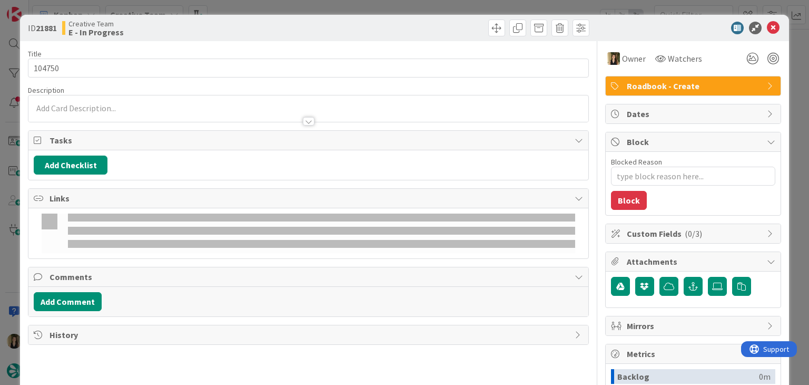
click at [163, 108] on p at bounding box center [308, 108] width 549 height 12
type textarea "x"
type input "104750"
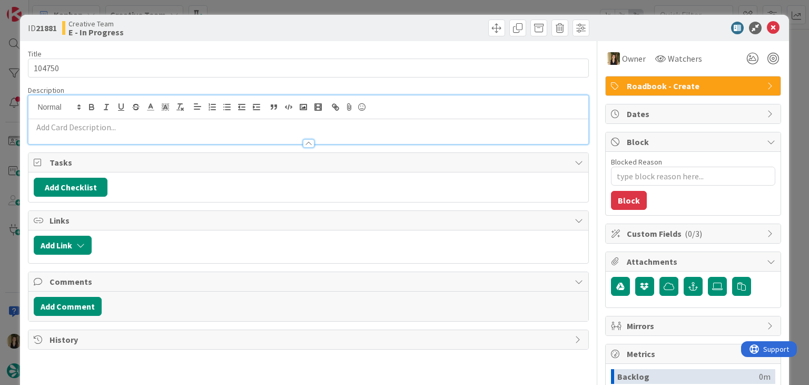
click at [169, 129] on p at bounding box center [308, 127] width 549 height 12
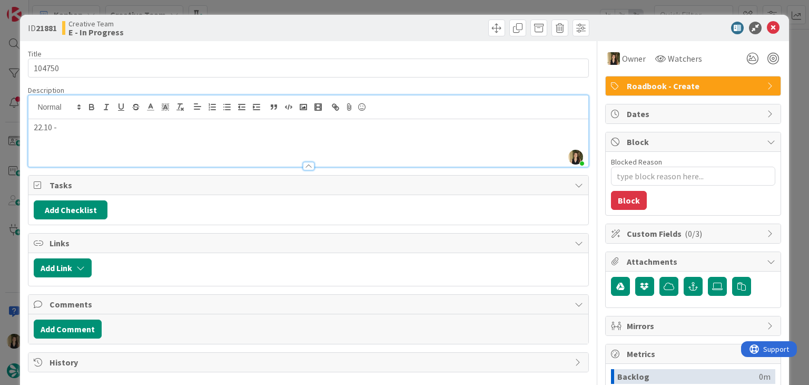
type textarea "x"
type input "104750"
type textarea "x"
type input "104750"
type textarea "x"
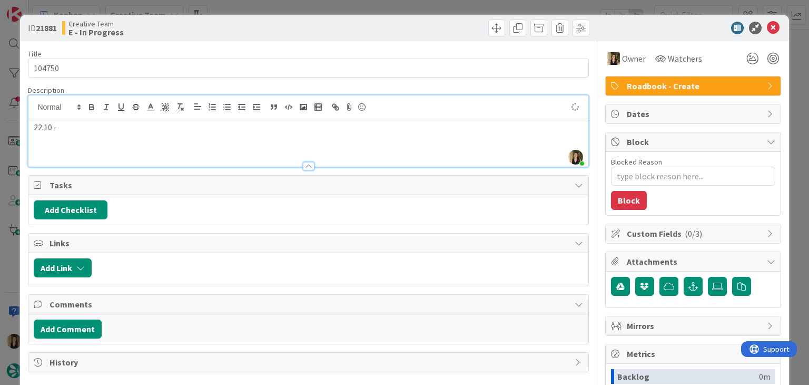
type input "104750"
type textarea "x"
type input "104750"
type textarea "x"
type input "104750"
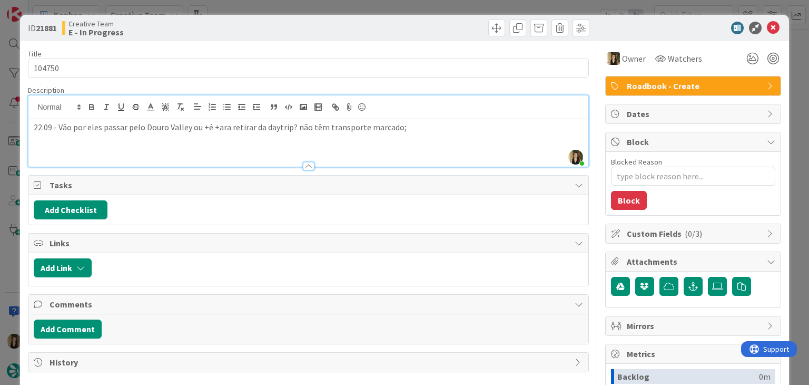
type textarea "x"
type input "104750"
type textarea "x"
type input "104750"
drag, startPoint x: 205, startPoint y: 125, endPoint x: 222, endPoint y: 119, distance: 18.0
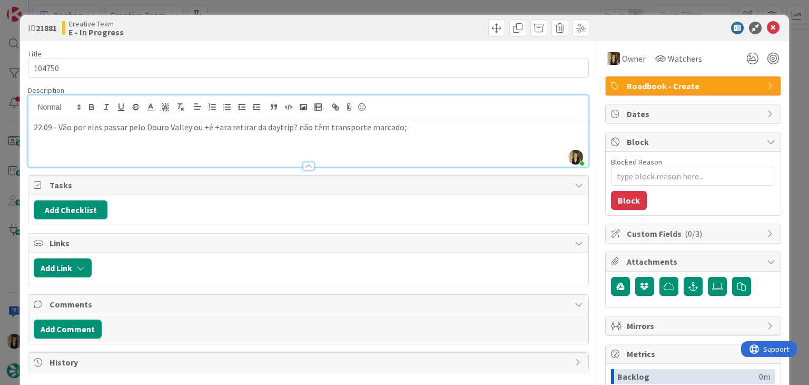
click at [204, 124] on p "22.09 - Vão por eles passar pelo Douro Valley ou +é +ara retirar da daytrip? nã…" at bounding box center [308, 127] width 549 height 12
click at [212, 125] on p "22.09 - Vão por eles passar pelo Douro Valley ou é +ara retirar da daytrip? não…" at bounding box center [308, 127] width 549 height 12
type textarea "x"
type input "104750"
type textarea "x"
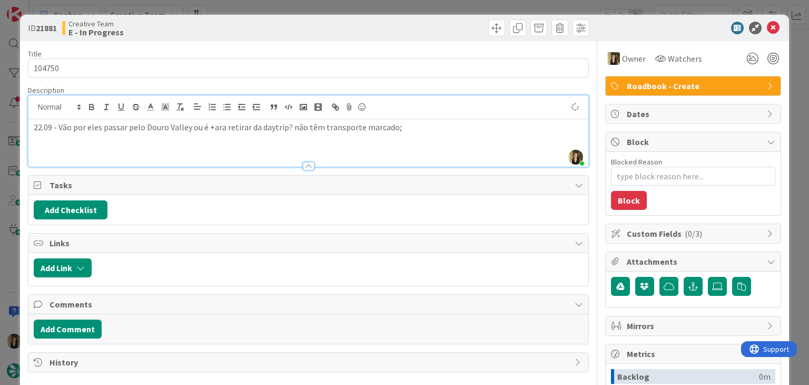
type input "104750"
type textarea "x"
type input "104750"
type textarea "x"
type input "104750"
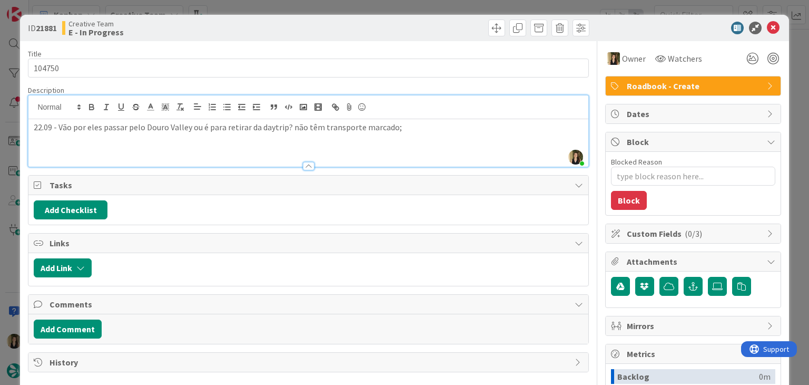
type textarea "x"
type input "104750"
type textarea "x"
type input "104750"
type textarea "x"
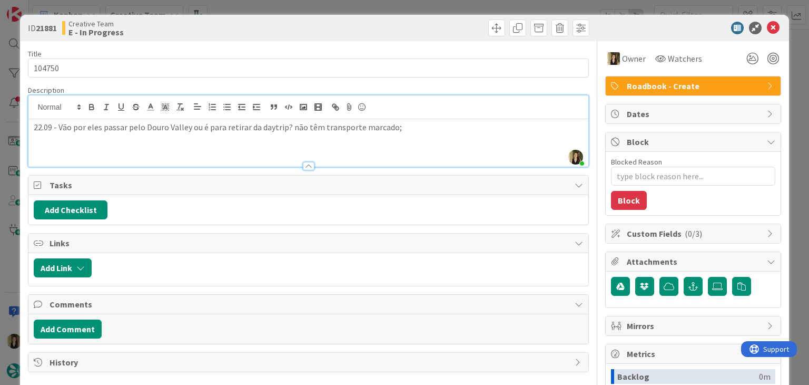
type input "104750"
type textarea "x"
type input "104750"
drag, startPoint x: 331, startPoint y: 36, endPoint x: 324, endPoint y: 22, distance: 16.3
click at [329, 35] on div "ID 21881 Creative Team E - In Progress" at bounding box center [404, 28] width 769 height 26
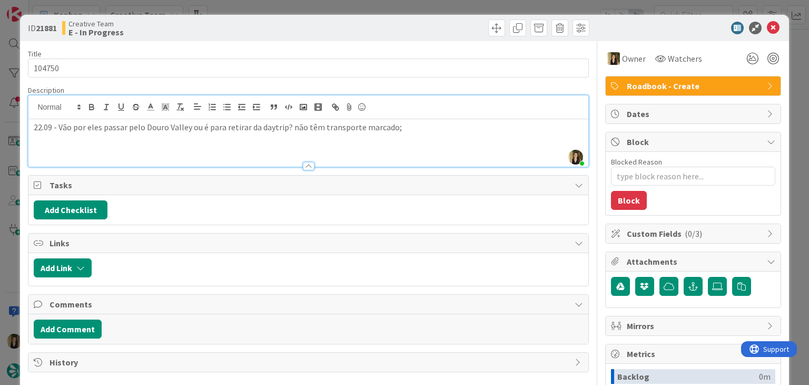
click at [323, 9] on div "ID 21881 Creative Team E - In Progress Title 7 / 128 104750 Description Sofia P…" at bounding box center [404, 192] width 809 height 385
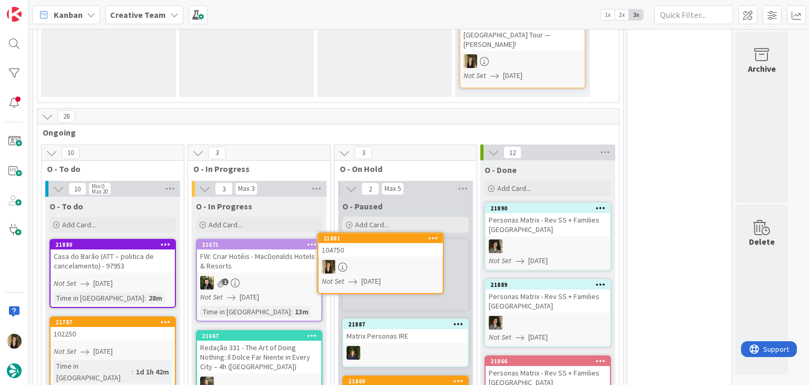
scroll to position [405, 0]
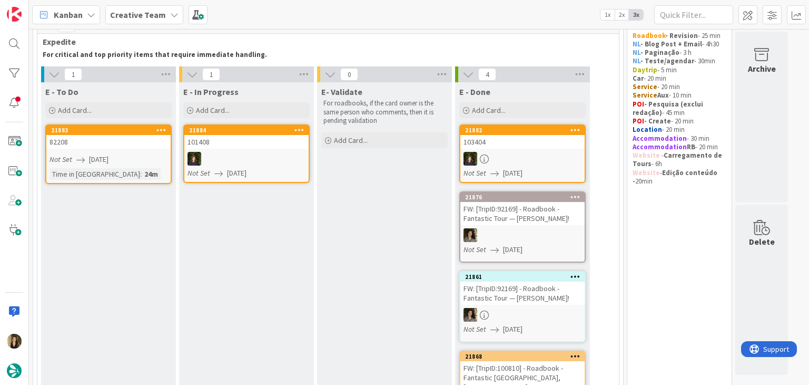
scroll to position [0, 0]
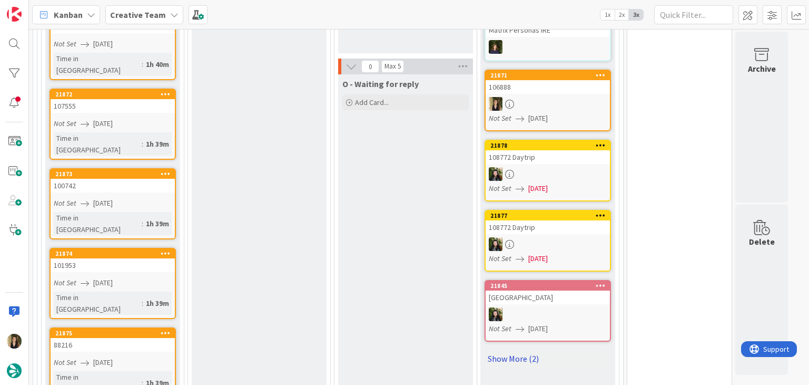
click at [518, 350] on link "Show More (2)" at bounding box center [548, 358] width 126 height 17
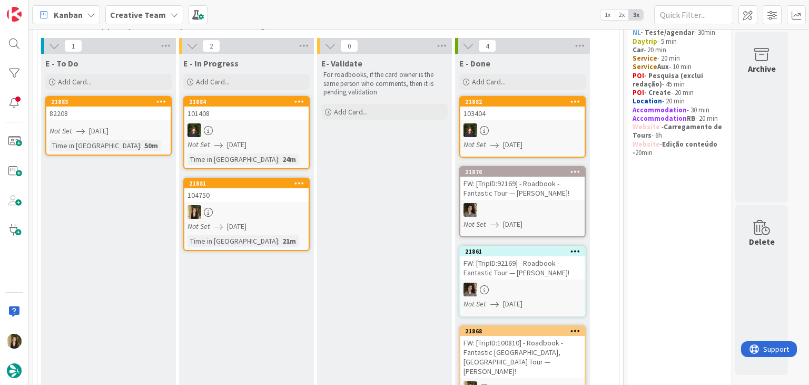
scroll to position [73, 0]
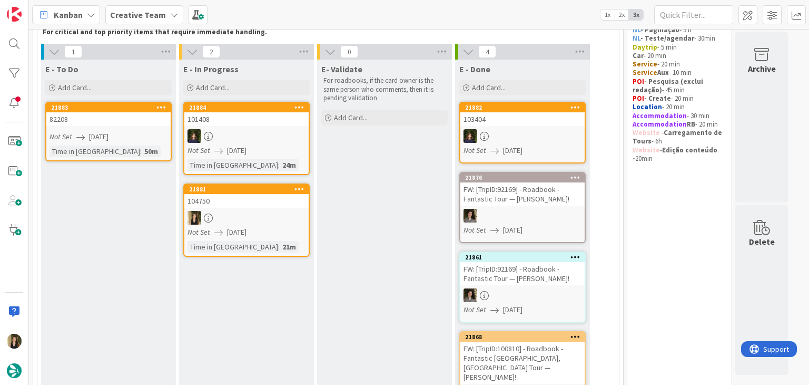
click at [272, 219] on div at bounding box center [246, 218] width 124 height 14
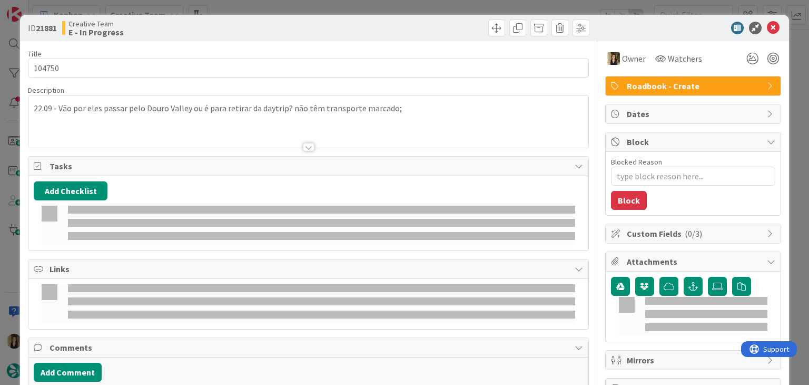
type textarea "x"
type input "104750"
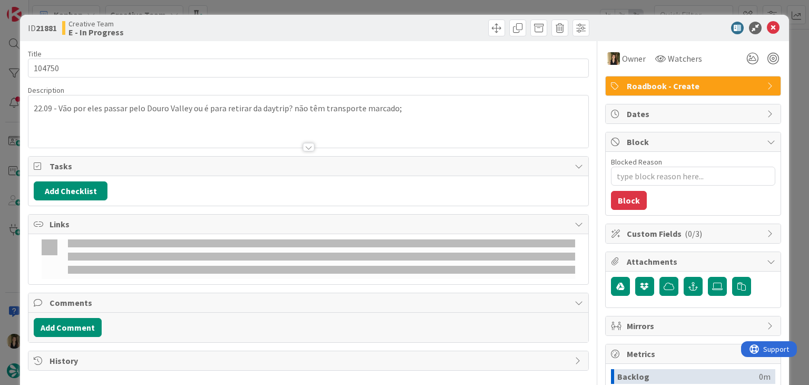
type textarea "x"
type input "104750"
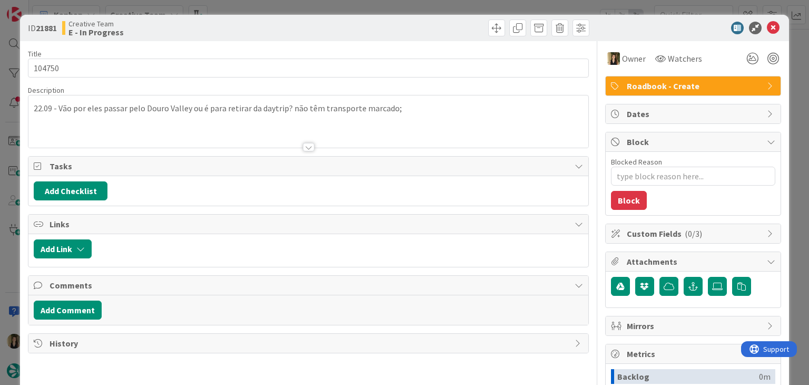
click at [421, 110] on div "22.09 - Vão por eles passar pelo Douro Valley ou é para retirar da daytrip? não…" at bounding box center [307, 121] width 559 height 52
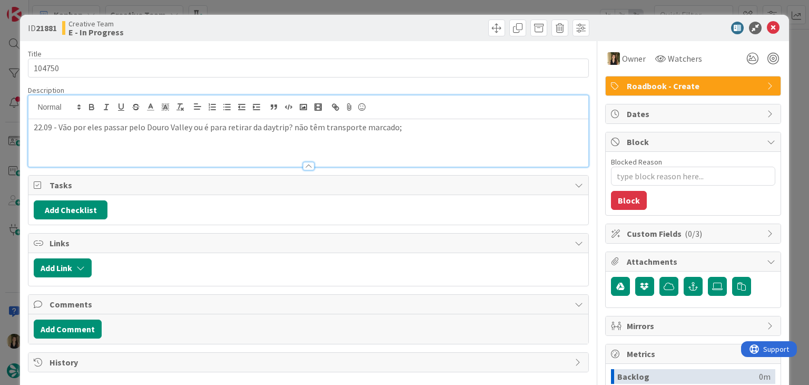
paste div
type textarea "x"
type input "104750"
type textarea "x"
type input "104750"
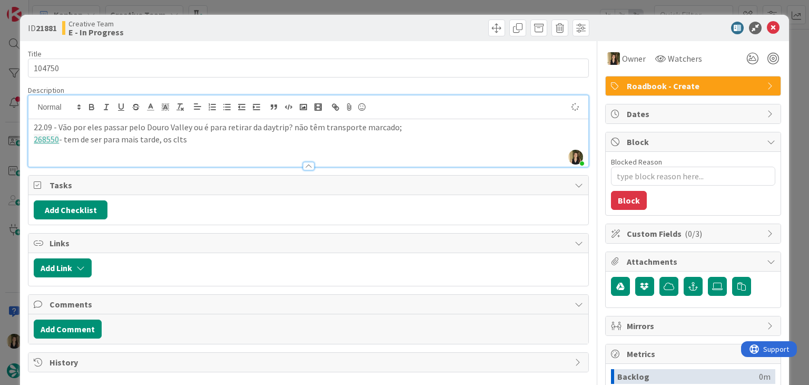
type textarea "x"
type input "104750"
type textarea "x"
type input "104750"
type textarea "x"
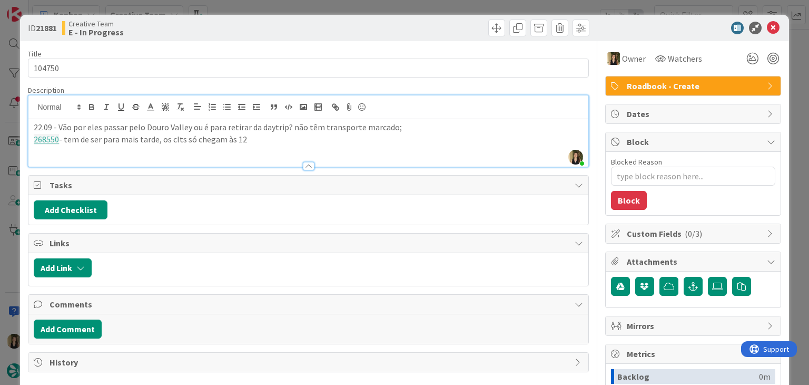
type input "104750"
type textarea "x"
type input "104750"
type textarea "x"
type input "104750"
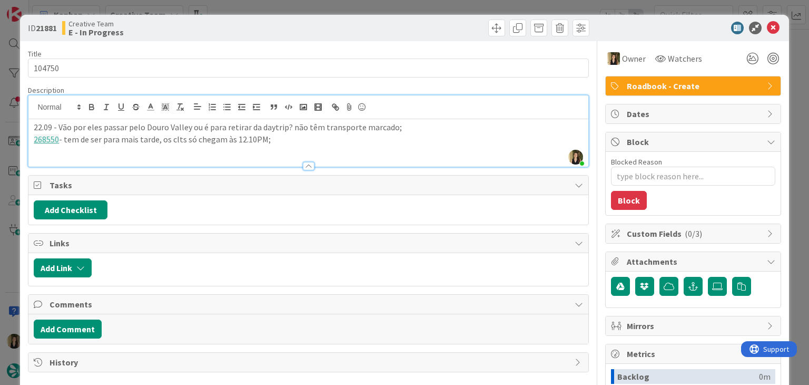
drag, startPoint x: 323, startPoint y: 21, endPoint x: 325, endPoint y: 8, distance: 13.3
click at [322, 21] on div at bounding box center [450, 27] width 278 height 17
click at [325, 4] on div "ID 21881 Creative Team E - In Progress Title 7 / 128 104750 Description Sofia P…" at bounding box center [404, 192] width 809 height 385
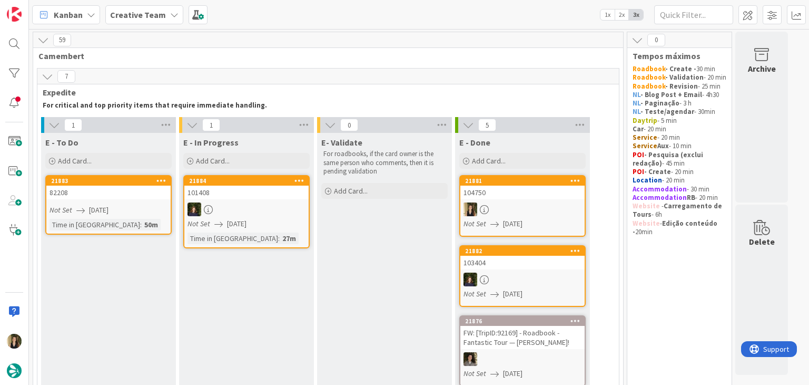
click at [150, 206] on div "Not Set [DATE]" at bounding box center [110, 209] width 121 height 11
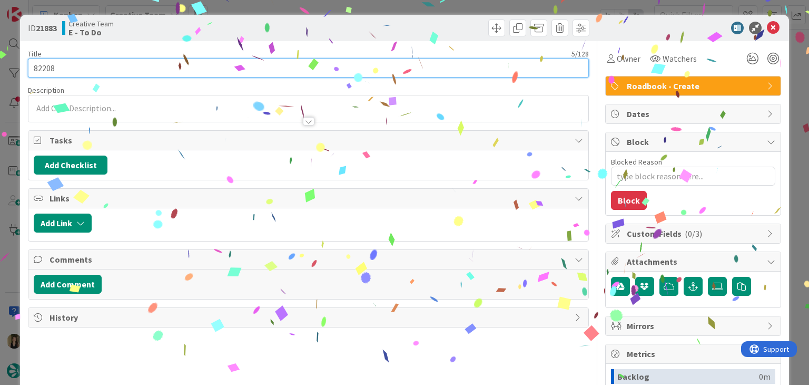
click at [44, 66] on input "82208" at bounding box center [308, 67] width 561 height 19
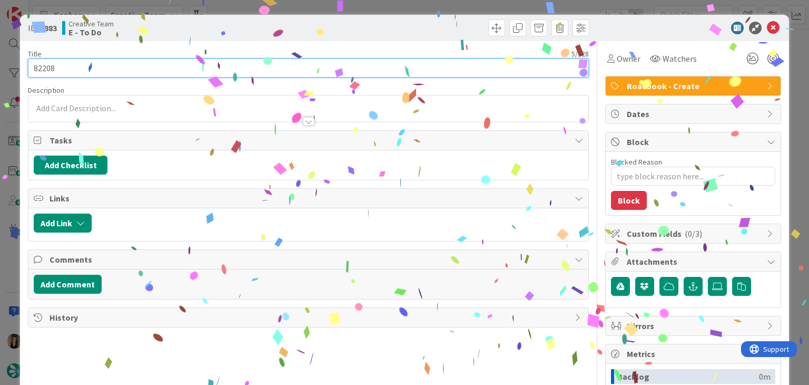
click at [44, 66] on input "82208" at bounding box center [308, 67] width 561 height 19
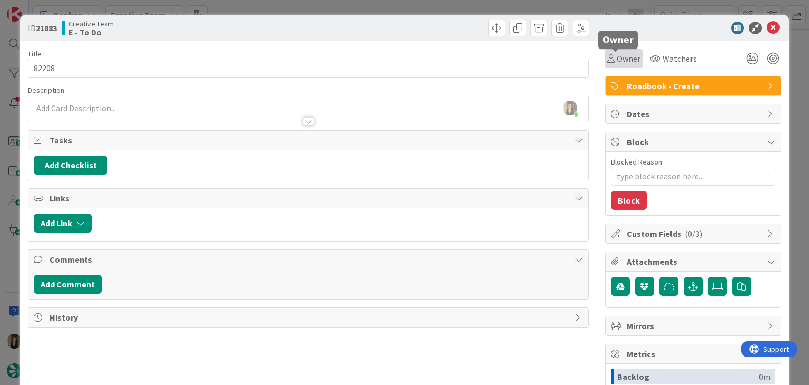
click at [607, 62] on div "Owner" at bounding box center [623, 58] width 33 height 13
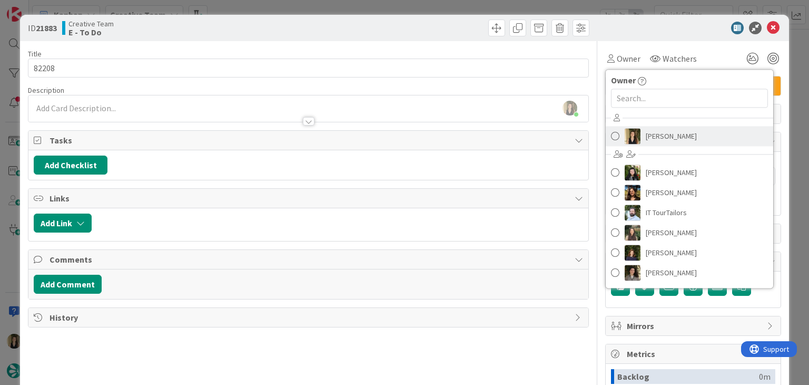
click at [653, 139] on span "[PERSON_NAME]" at bounding box center [671, 136] width 51 height 16
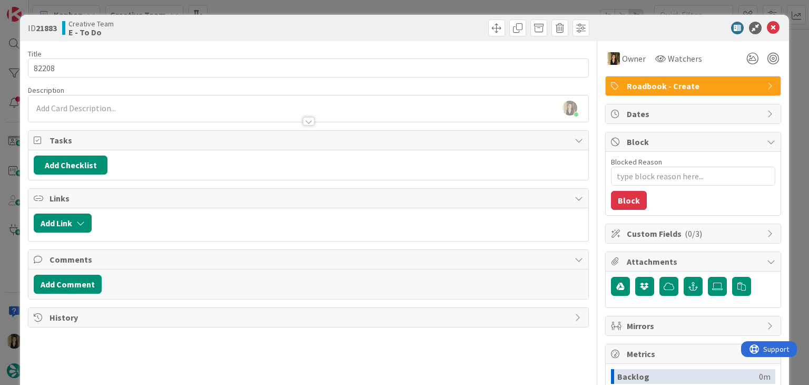
drag, startPoint x: 417, startPoint y: 32, endPoint x: 414, endPoint y: 25, distance: 8.0
click at [417, 32] on div at bounding box center [450, 27] width 278 height 17
click at [413, 7] on div "ID 21883 Creative Team E - To Do Title 5 / 128 82208 Description Sofia Palma ju…" at bounding box center [404, 192] width 809 height 385
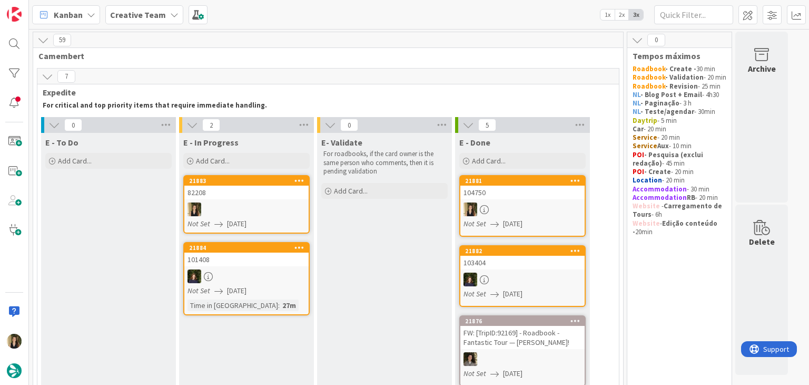
click at [562, 195] on div "104750" at bounding box center [522, 192] width 124 height 14
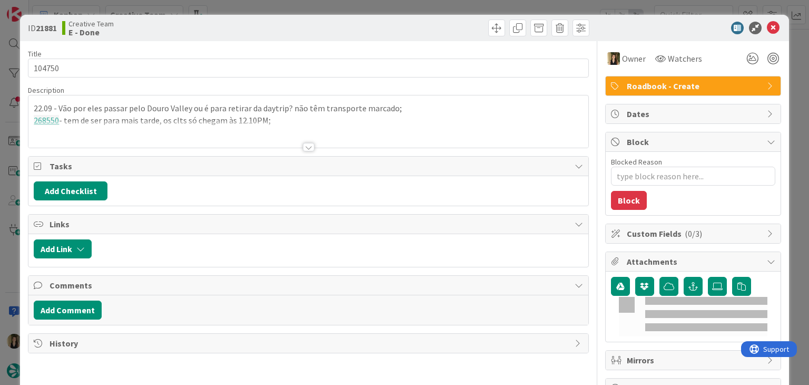
type textarea "x"
type input "104750"
type textarea "x"
type input "104750"
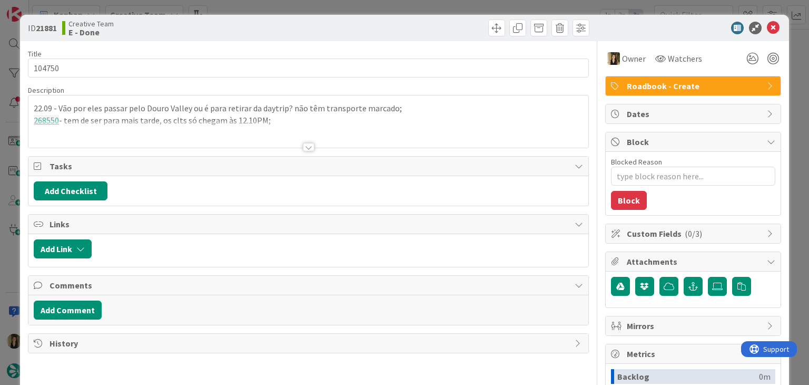
drag, startPoint x: 305, startPoint y: 144, endPoint x: 292, endPoint y: 137, distance: 14.1
click at [306, 144] on div at bounding box center [309, 147] width 12 height 8
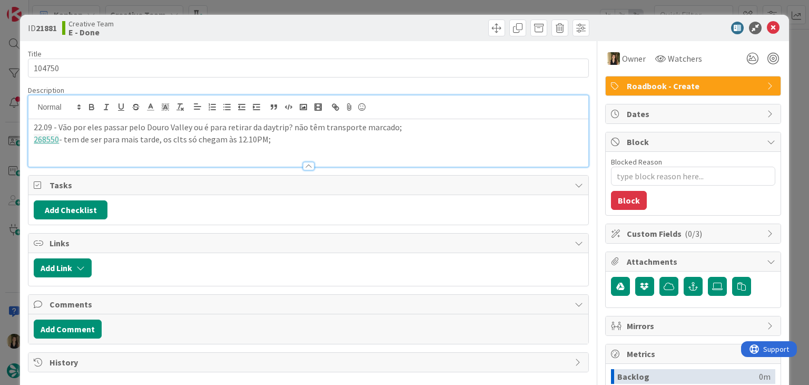
drag, startPoint x: 288, startPoint y: 147, endPoint x: 12, endPoint y: 126, distance: 276.3
click at [11, 126] on div "ID 21881 Creative Team E - Done Title 7 / 128 104750 Description 22.09 - Vão po…" at bounding box center [404, 192] width 809 height 385
copy div "22.09 - Vão por eles passar pelo Douro Valley ou é para retirar da daytrip? não…"
click at [244, 18] on div "ID 21881 Creative Team E - Done" at bounding box center [404, 28] width 769 height 26
click at [272, 9] on div "ID 21881 Creative Team E - Done Title 7 / 128 104750 Description Sofia Palma ju…" at bounding box center [404, 192] width 809 height 385
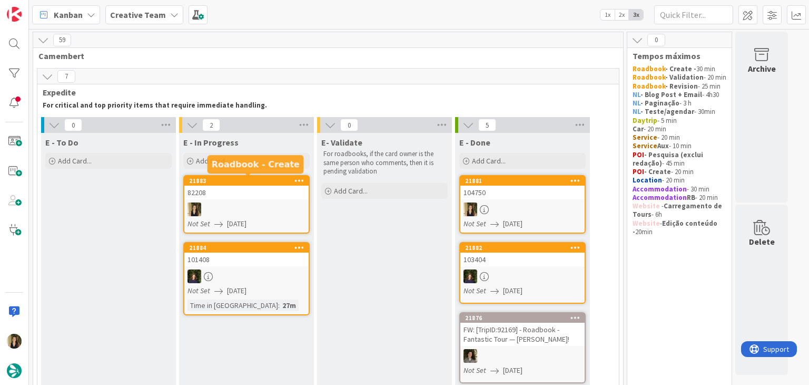
click at [267, 209] on div at bounding box center [246, 209] width 124 height 14
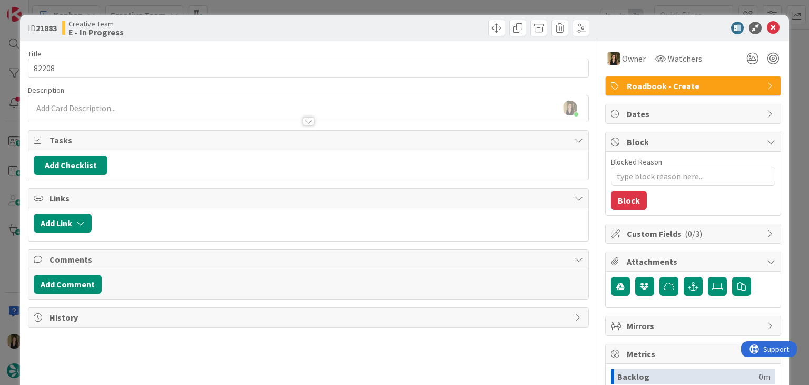
click at [394, 19] on div "ID 21883 Creative Team E - In Progress" at bounding box center [404, 28] width 769 height 26
click at [395, 5] on div "ID 21883 Creative Team E - In Progress Title 5 / 128 82208 Description Sofia Pa…" at bounding box center [404, 192] width 809 height 385
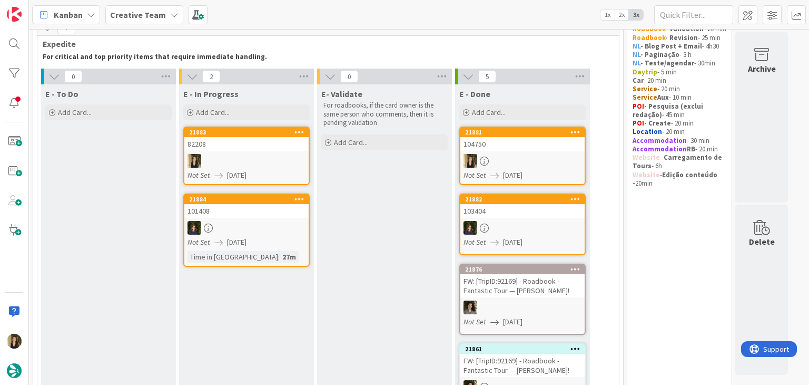
scroll to position [53, 0]
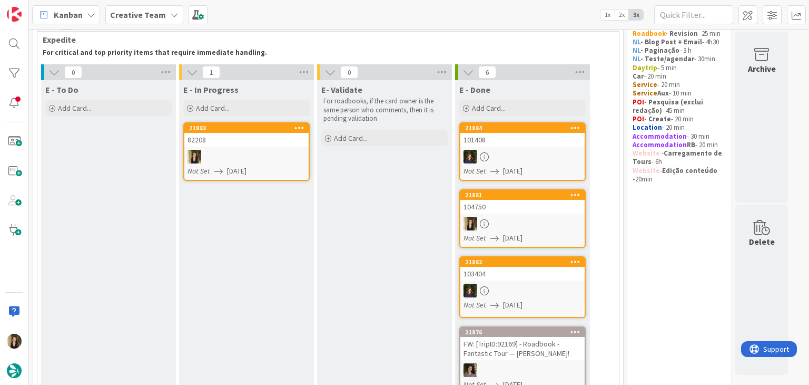
click at [239, 150] on div at bounding box center [246, 157] width 124 height 14
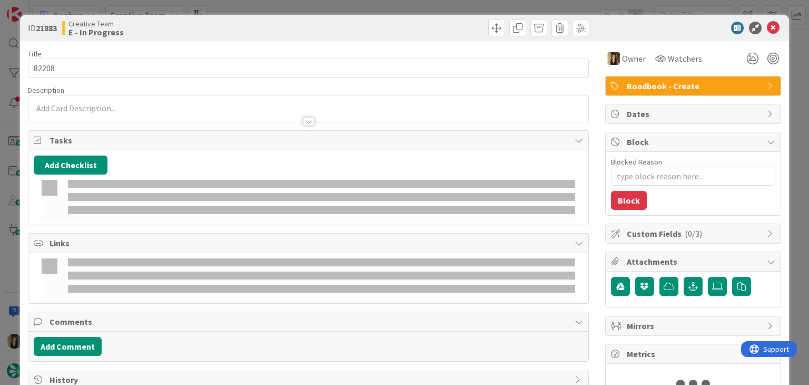
type textarea "x"
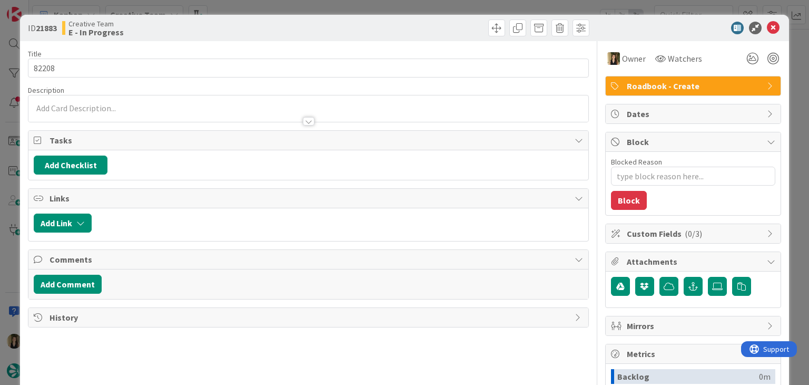
click at [159, 112] on div at bounding box center [307, 116] width 559 height 11
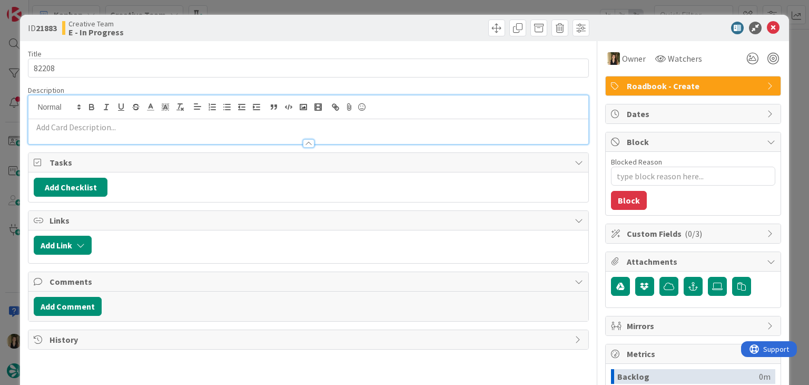
click at [143, 125] on p at bounding box center [308, 127] width 549 height 12
paste div
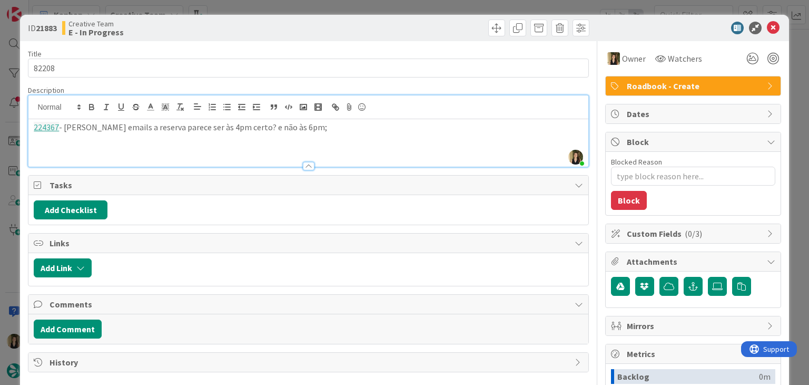
drag, startPoint x: 318, startPoint y: 30, endPoint x: 311, endPoint y: 19, distance: 11.8
click at [314, 26] on div at bounding box center [450, 27] width 278 height 17
click at [309, 9] on div "ID 21883 Creative Team E - In Progress Title 5 / 128 82208 Description Sofia Pa…" at bounding box center [404, 192] width 809 height 385
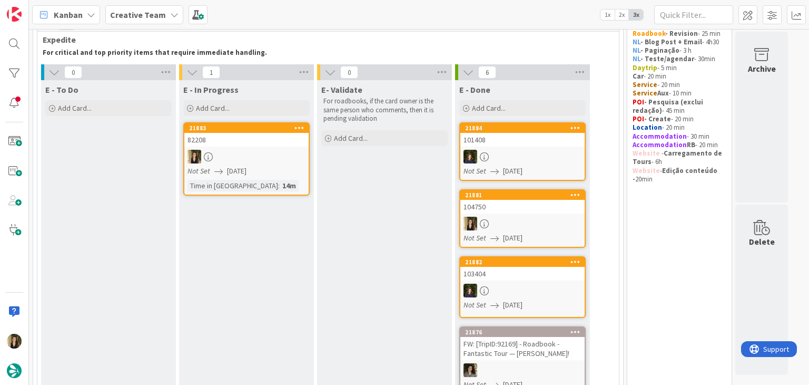
click at [272, 171] on div "Not Set [DATE]" at bounding box center [248, 170] width 121 height 11
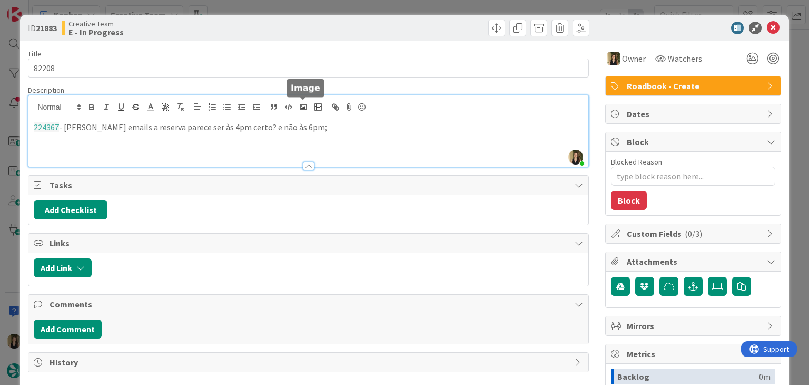
click at [306, 111] on div "Sofia Palma joined 2 m ago 224367 - Pelos emails a reserva parece ser às 4pm ce…" at bounding box center [307, 130] width 559 height 71
type textarea "x"
paste div
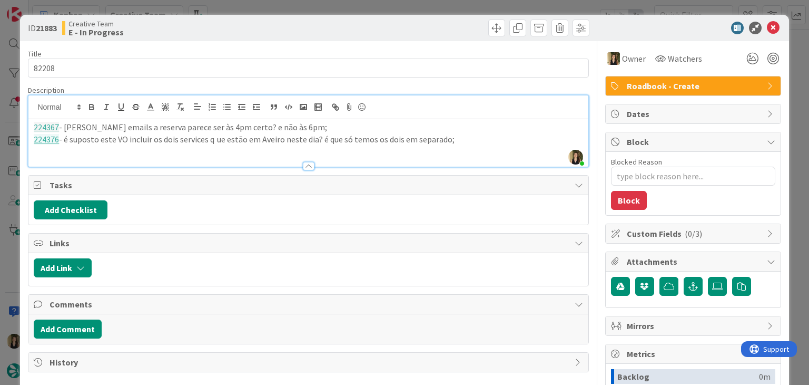
click at [309, 16] on div "ID 21883 Creative Team E - In Progress" at bounding box center [404, 28] width 769 height 26
click at [310, 8] on div "ID 21883 Creative Team E - In Progress Title 5 / 128 82208 Description Sofia Pa…" at bounding box center [404, 192] width 809 height 385
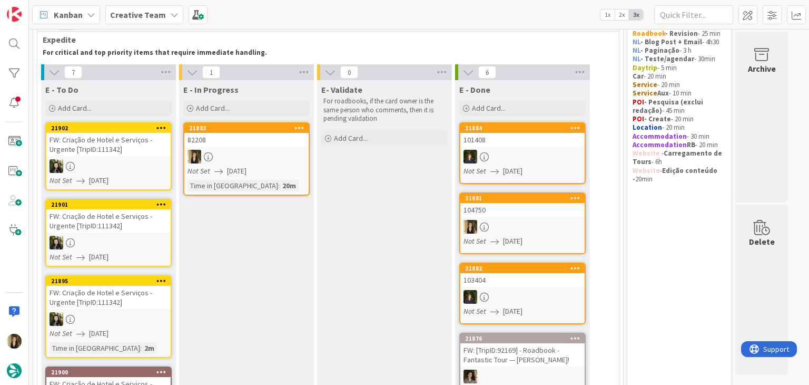
click at [264, 127] on div "21883" at bounding box center [249, 127] width 120 height 7
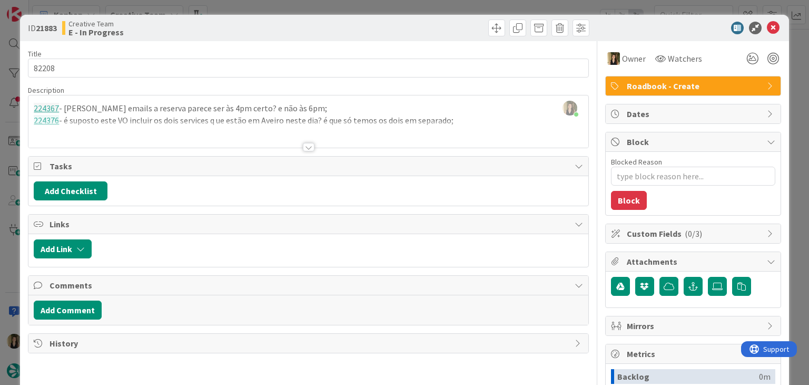
drag, startPoint x: 308, startPoint y: 28, endPoint x: 306, endPoint y: 6, distance: 22.2
click at [311, 27] on div at bounding box center [450, 27] width 278 height 17
click at [306, 5] on div "ID 21883 Creative Team E - In Progress Title 5 / 128 82208 Description Sofia Pa…" at bounding box center [404, 192] width 809 height 385
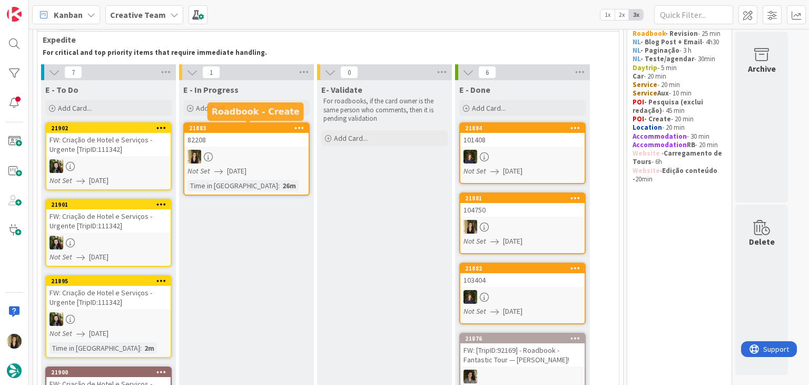
click at [247, 165] on span "[DATE]" at bounding box center [236, 170] width 19 height 11
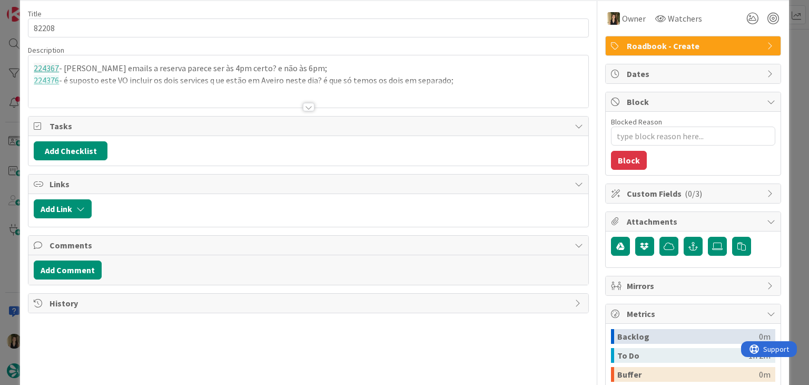
type textarea "x"
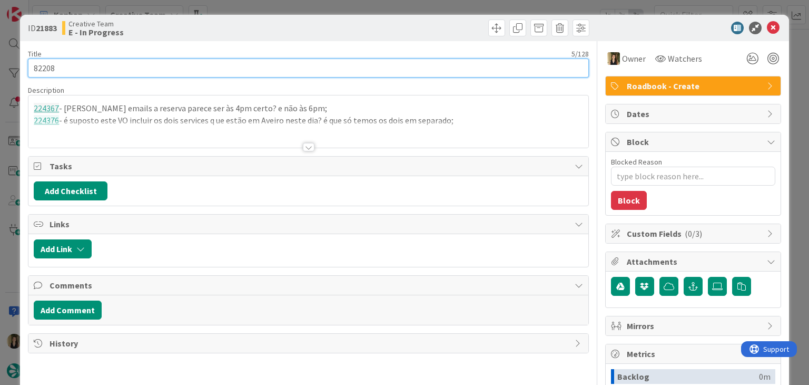
click at [48, 67] on input "82208" at bounding box center [308, 67] width 561 height 19
click at [48, 68] on input "82208" at bounding box center [308, 67] width 561 height 19
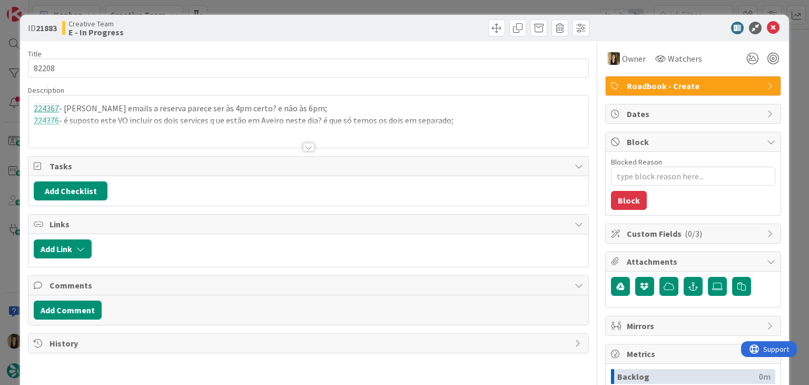
click at [265, 19] on div "Creative Team E - In Progress" at bounding box center [184, 27] width 244 height 17
click at [266, 9] on div "ID 21883 Creative Team E - In Progress Title 5 / 128 82208 Description Sofia Pa…" at bounding box center [404, 192] width 809 height 385
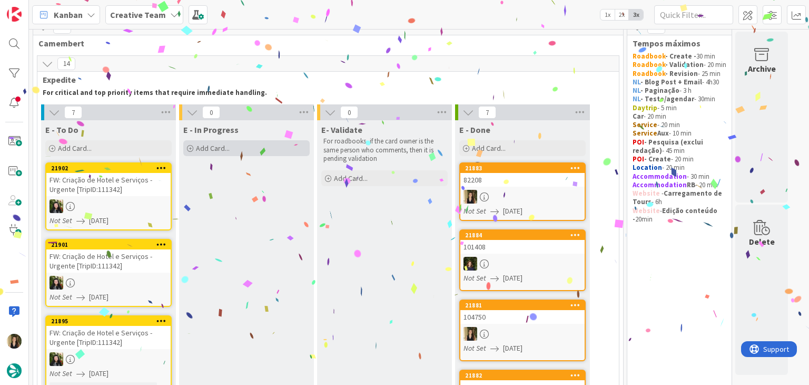
click at [276, 149] on div "Add Card..." at bounding box center [246, 148] width 126 height 16
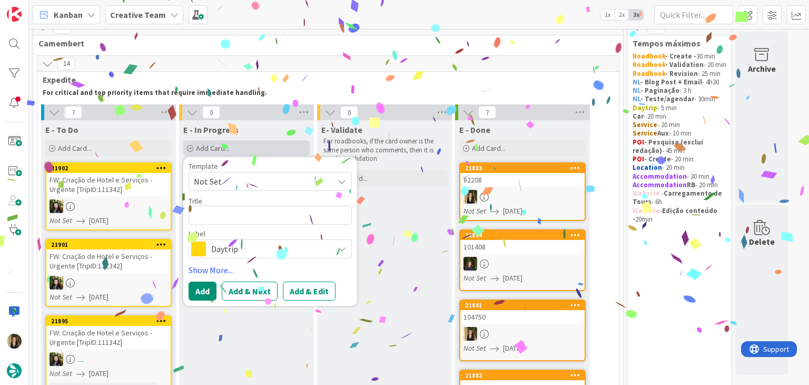
type textarea "82208"
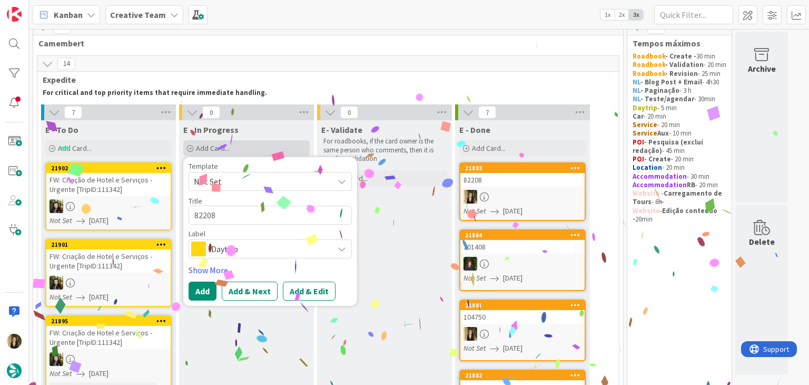
type textarea "x"
type textarea "82208"
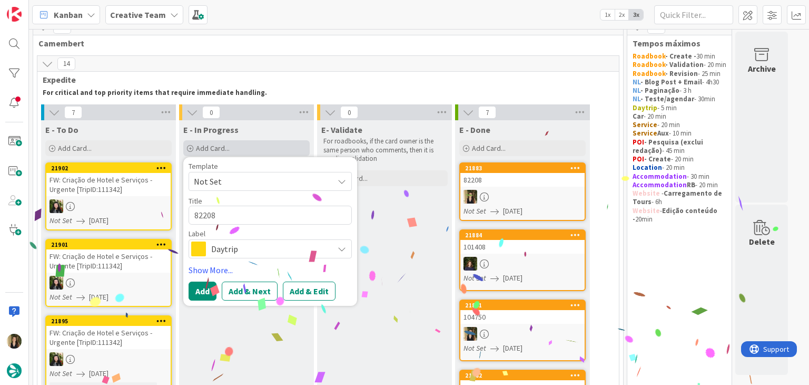
type textarea "x"
type textarea "82208"
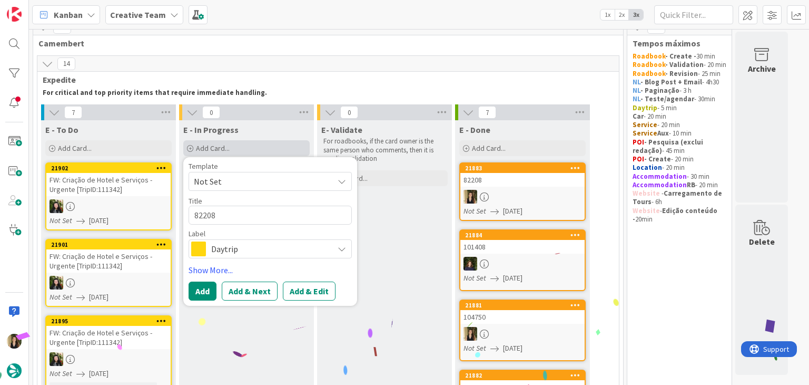
type textarea "x"
type textarea "82208 c"
type textarea "x"
type textarea "82208 co"
type textarea "x"
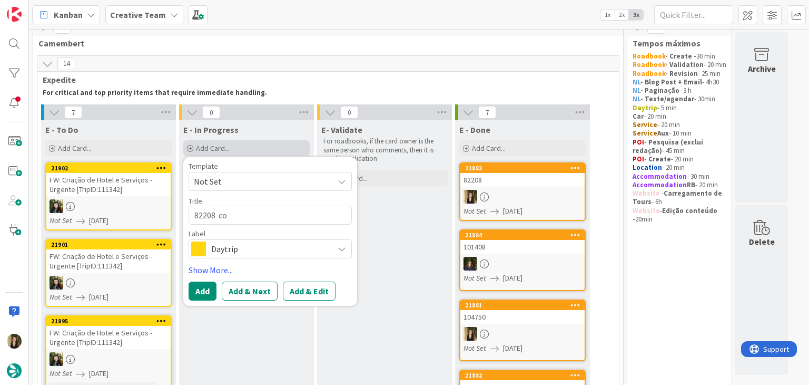
type textarea "82208 con"
type textarea "x"
type textarea "82208 cont"
type textarea "x"
type textarea "82208 conti"
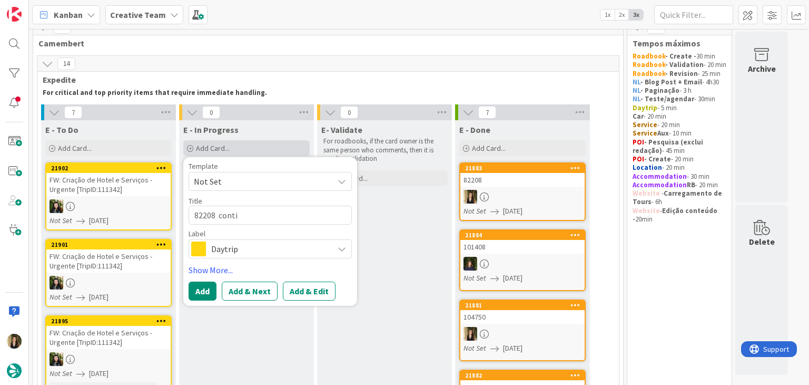
type textarea "x"
type textarea "82208 contin"
type textarea "x"
type textarea "82208 continu"
type textarea "x"
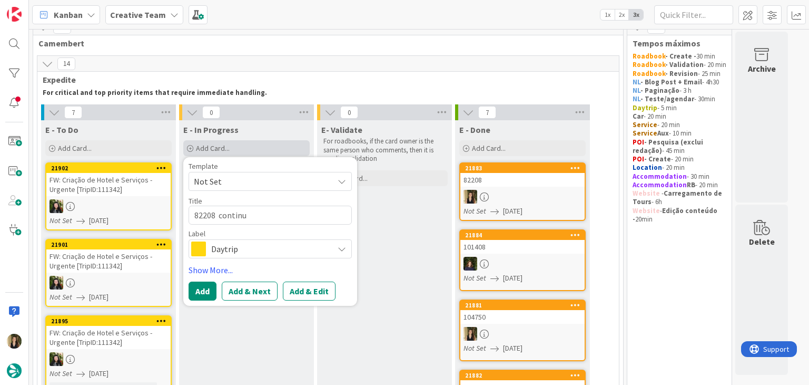
type textarea "82208 continua"
type textarea "x"
type textarea "82208 continuaç"
type textarea "x"
type textarea "82208 continuaçã"
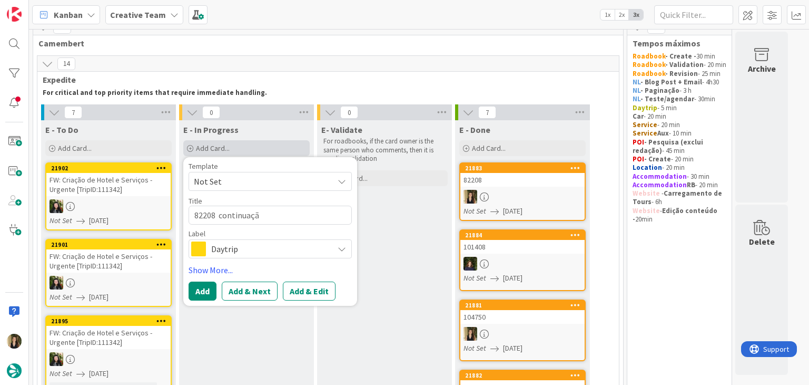
type textarea "x"
type textarea "82208 continuação"
click at [241, 251] on span "Daytrip" at bounding box center [269, 248] width 117 height 15
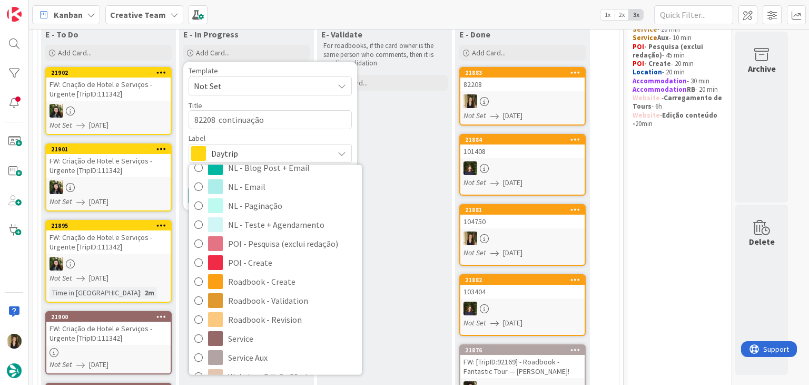
scroll to position [118, 0]
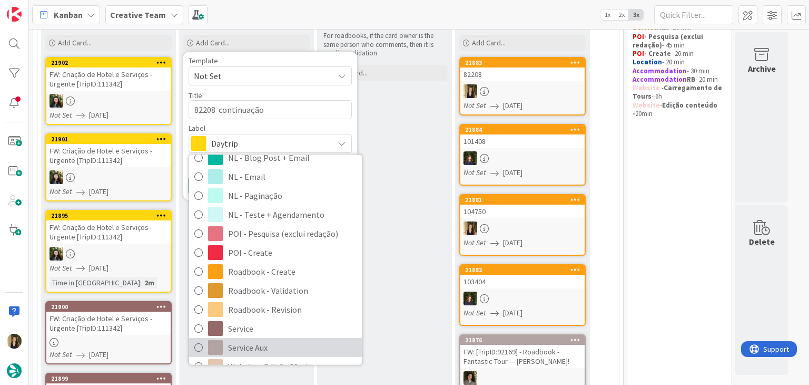
click at [268, 341] on span "Service Aux" at bounding box center [292, 348] width 129 height 16
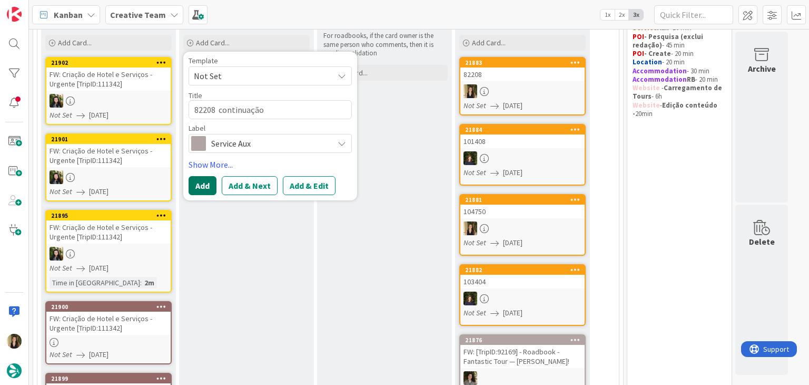
click at [204, 181] on button "Add" at bounding box center [203, 185] width 28 height 19
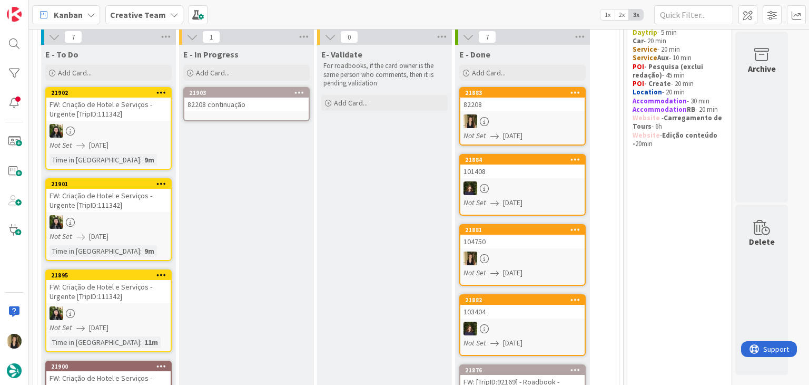
scroll to position [13, 0]
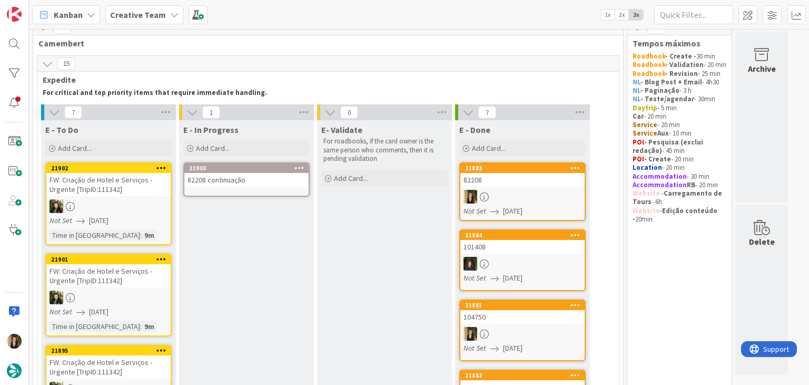
click at [269, 181] on div "82208 continuação" at bounding box center [246, 180] width 124 height 14
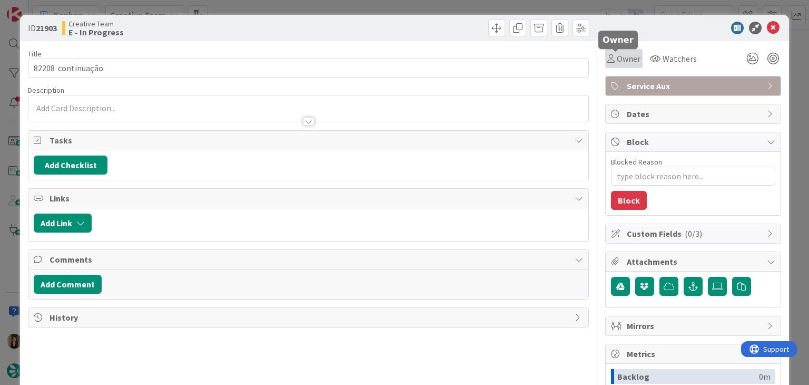
click at [618, 62] on span "Owner" at bounding box center [629, 58] width 24 height 13
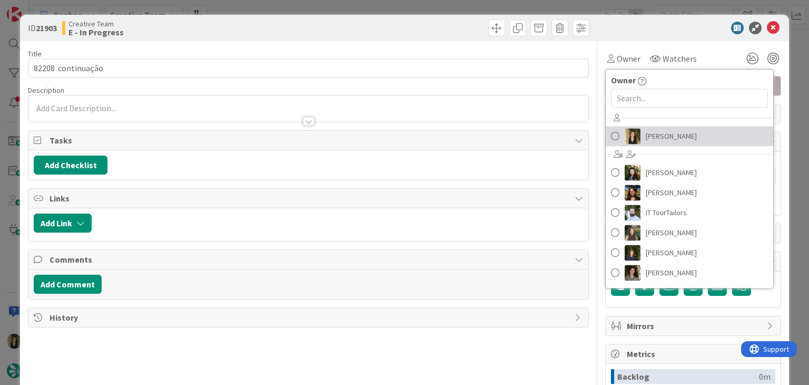
click at [647, 133] on span "[PERSON_NAME]" at bounding box center [671, 136] width 51 height 16
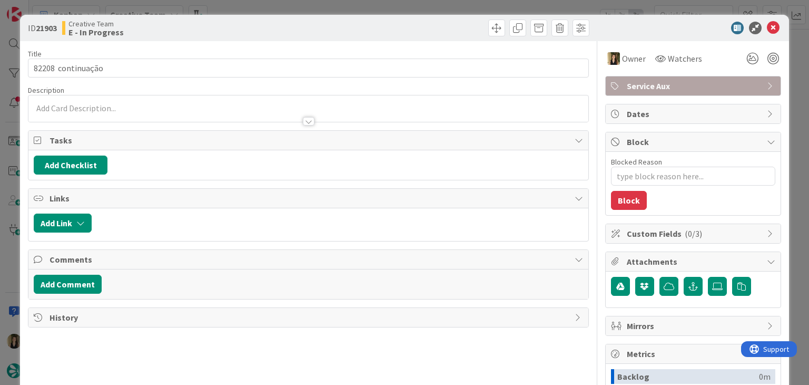
drag, startPoint x: 432, startPoint y: 27, endPoint x: 426, endPoint y: 6, distance: 22.0
click at [430, 25] on div at bounding box center [450, 27] width 278 height 17
click at [426, 6] on div "ID 21903 Creative Team E - In Progress Title 18 / 128 82208 continuação Descrip…" at bounding box center [404, 192] width 809 height 385
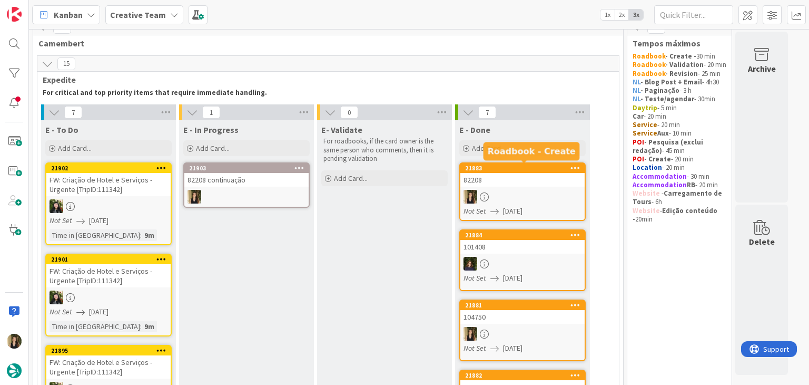
click at [518, 182] on div "82208" at bounding box center [522, 180] width 124 height 14
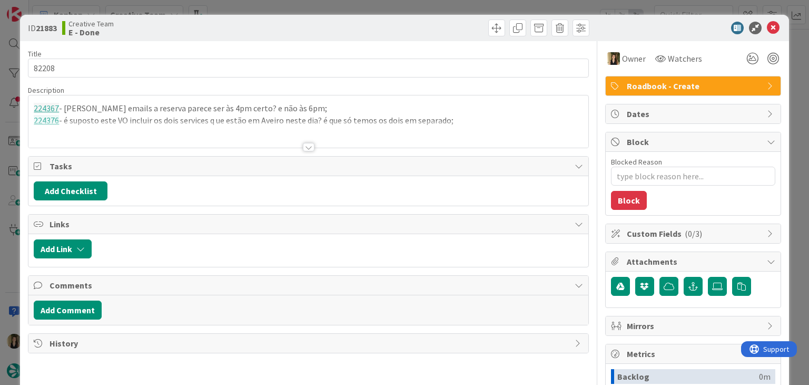
click at [303, 146] on div at bounding box center [309, 147] width 12 height 8
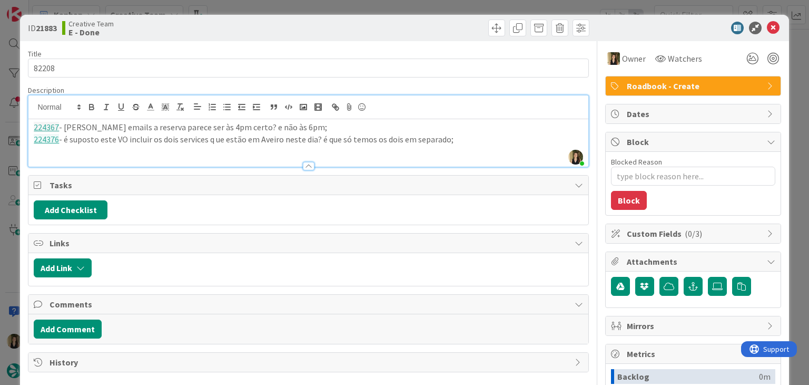
drag, startPoint x: 446, startPoint y: 142, endPoint x: 22, endPoint y: 126, distance: 423.9
click at [22, 126] on div "ID 21883 Creative Team E - Done Title 5 / 128 82208 Description Sofia Palma jus…" at bounding box center [404, 283] width 769 height 536
copy div "224367 - Pelos emails a reserva parece ser às 4pm certo? e não às 6pm; 224376 -…"
drag, startPoint x: 289, startPoint y: 30, endPoint x: 288, endPoint y: 19, distance: 10.6
click at [288, 26] on div "Creative Team E - Done" at bounding box center [184, 27] width 244 height 17
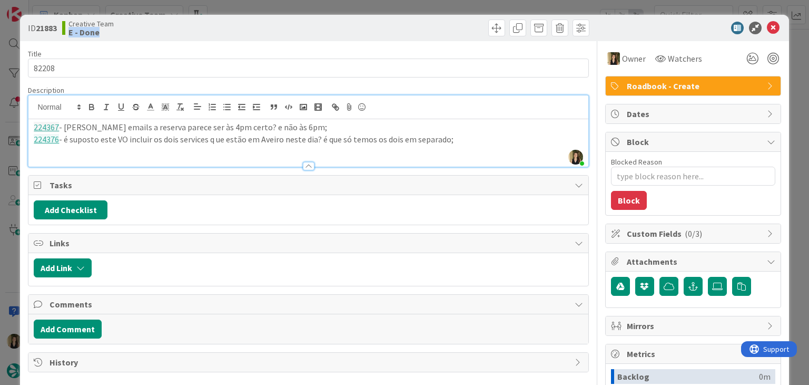
click at [290, 6] on div "ID 21883 Creative Team E - Done Title 5 / 128 82208 Description Sofia Palma jus…" at bounding box center [404, 192] width 809 height 385
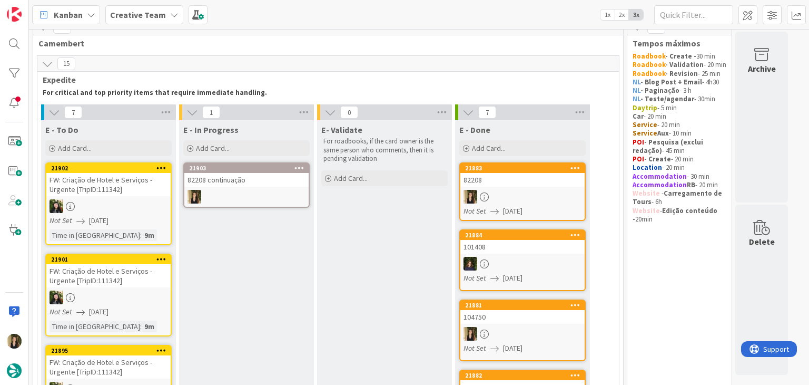
click at [256, 180] on div "82208 continuação" at bounding box center [246, 180] width 124 height 14
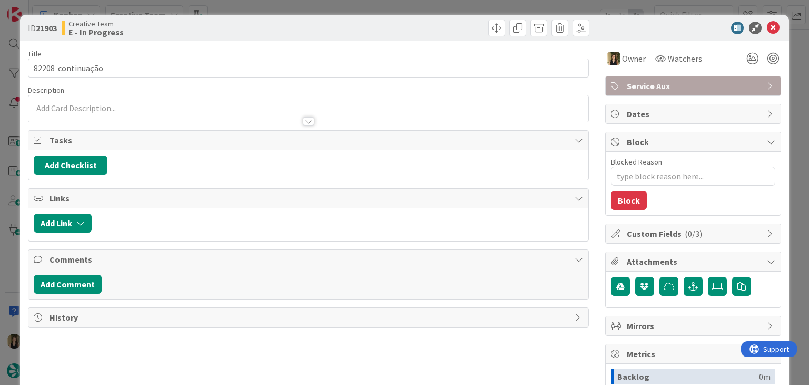
click at [139, 106] on p at bounding box center [308, 108] width 549 height 12
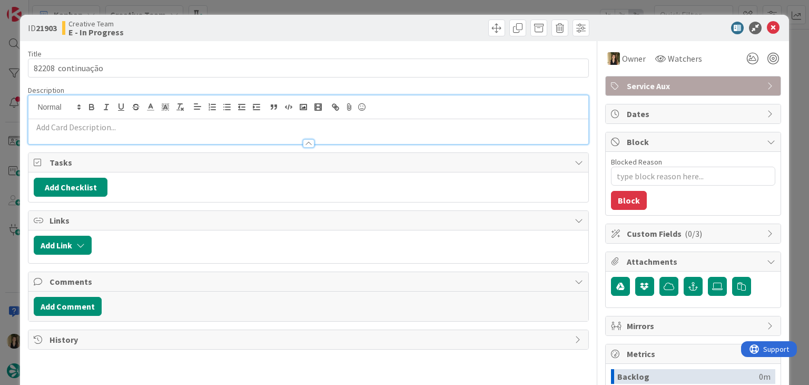
click at [140, 125] on p at bounding box center [308, 127] width 549 height 12
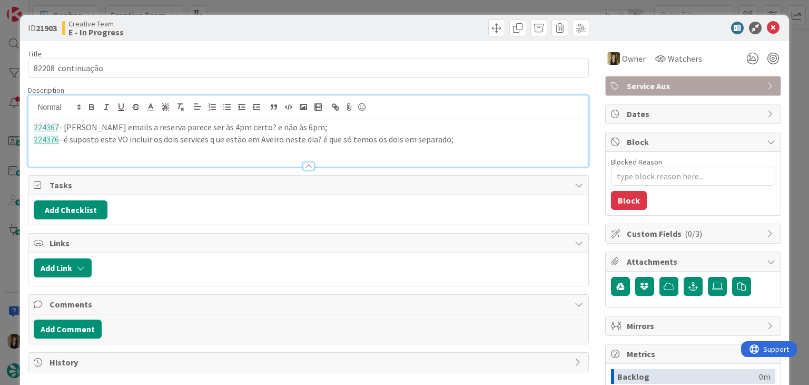
drag, startPoint x: 240, startPoint y: 34, endPoint x: 254, endPoint y: 14, distance: 24.7
click at [242, 31] on div "Creative Team E - In Progress" at bounding box center [184, 27] width 244 height 17
drag, startPoint x: 464, startPoint y: 142, endPoint x: 26, endPoint y: 121, distance: 437.8
click at [25, 121] on div "ID 21903 Creative Team E - In Progress Title 18 / 128 82208 continuação Descrip…" at bounding box center [404, 283] width 769 height 536
copy div "224367 - Pelos emails a reserva parece ser às 4pm certo? e não às 6pm; 224376 -…"
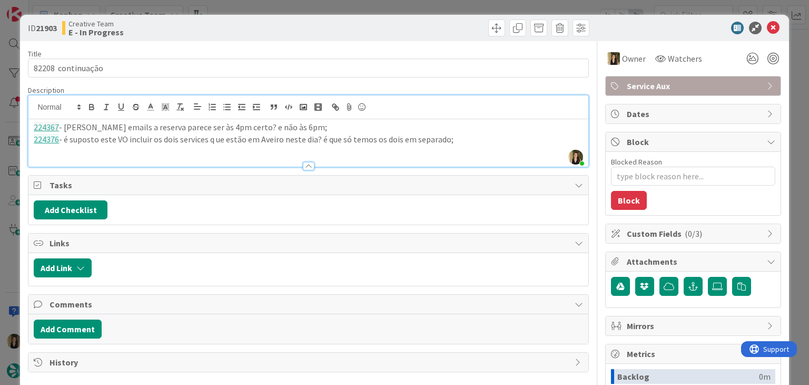
drag, startPoint x: 315, startPoint y: 28, endPoint x: 309, endPoint y: 12, distance: 17.8
click at [312, 25] on div at bounding box center [450, 27] width 278 height 17
click at [308, 5] on div "ID 21903 Creative Team E - In Progress Title 18 / 128 82208 continuação Descrip…" at bounding box center [404, 192] width 809 height 385
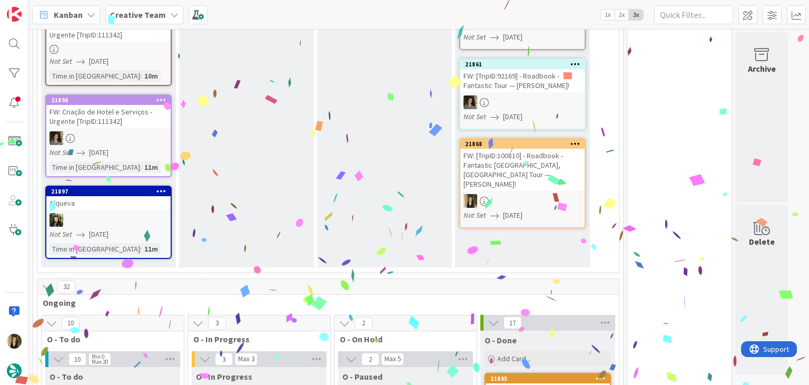
scroll to position [369, 0]
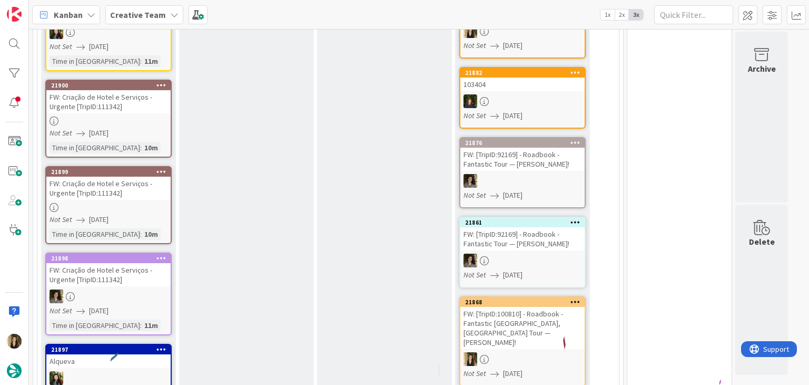
click at [143, 197] on div "FW: Criação de Hotel e Serviços - Urgente [TripID:111342]" at bounding box center [108, 187] width 124 height 23
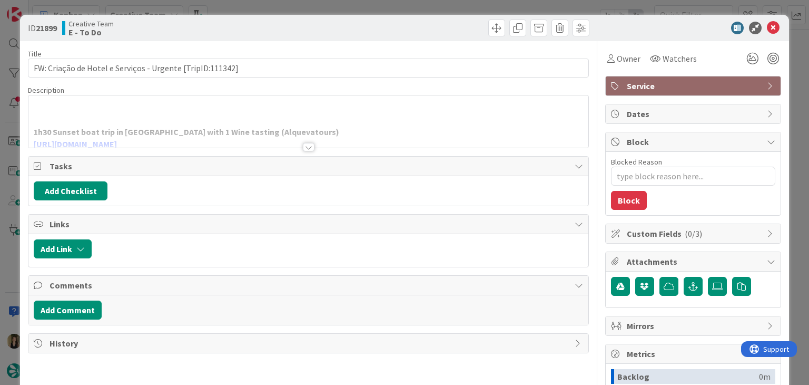
type textarea "x"
click at [303, 149] on div at bounding box center [309, 147] width 12 height 8
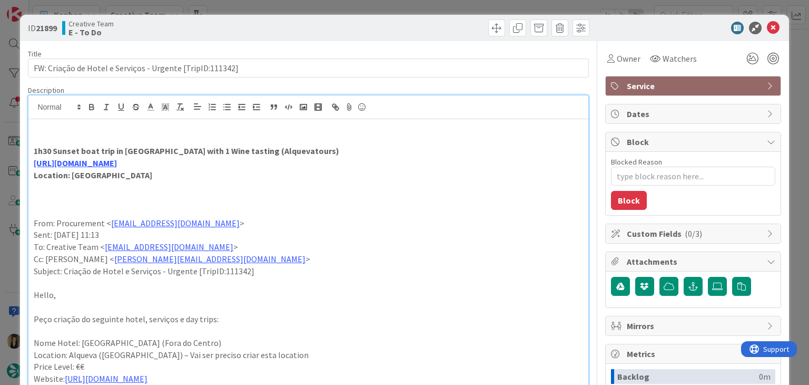
click at [326, 25] on div at bounding box center [450, 27] width 278 height 17
click at [249, 8] on div "ID 21899 Creative Team E - To Do Title 57 / 128 FW: Criação de Hotel e Serviços…" at bounding box center [404, 192] width 809 height 385
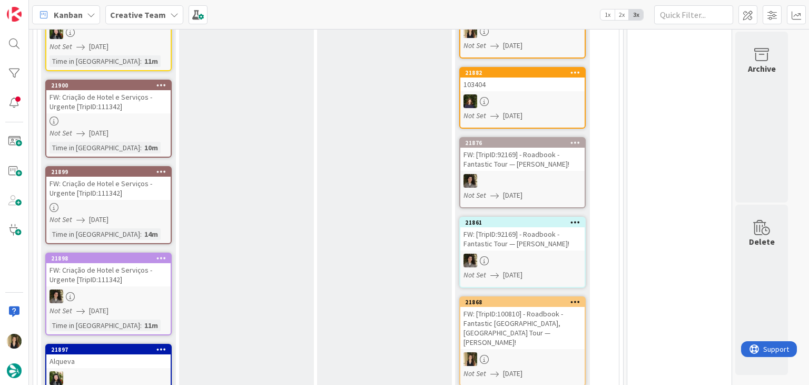
click at [154, 104] on div "FW: Criação de Hotel e Serviços - Urgente [TripID:111342]" at bounding box center [108, 101] width 124 height 23
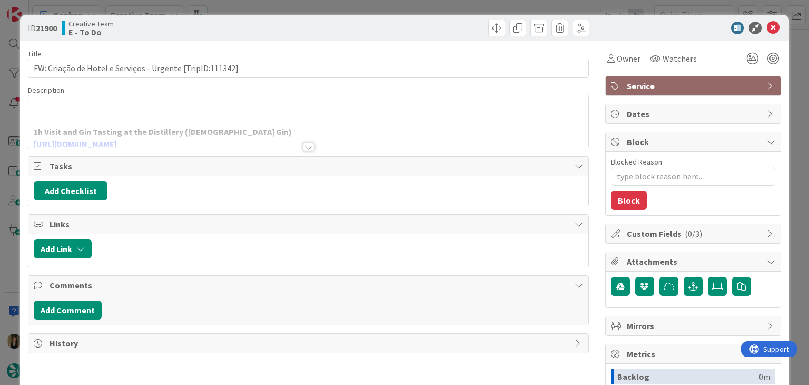
click at [307, 145] on div at bounding box center [309, 147] width 12 height 8
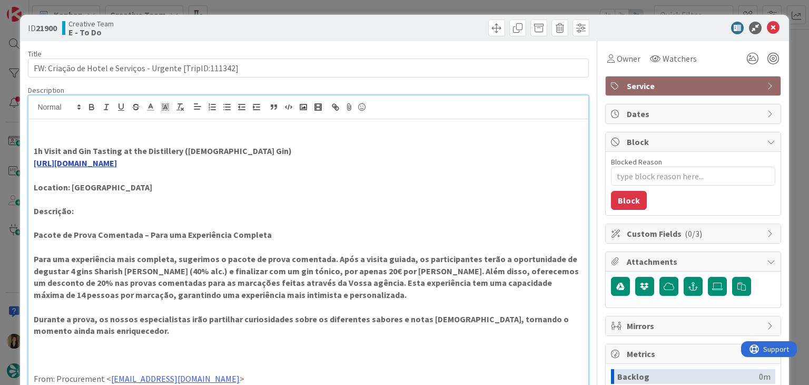
click at [117, 163] on link "https://sharishgin.pt/experiencias/" at bounding box center [75, 163] width 83 height 11
click at [114, 185] on link "https://sharishgin.pt/experiencias/" at bounding box center [78, 183] width 72 height 14
click at [305, 22] on div "ID 21900 Creative Team E - To Do" at bounding box center [308, 27] width 561 height 17
click at [306, 2] on div "ID 21900 Creative Team E - To Do Title 57 / 128 FW: Criação de Hotel e Serviços…" at bounding box center [404, 192] width 809 height 385
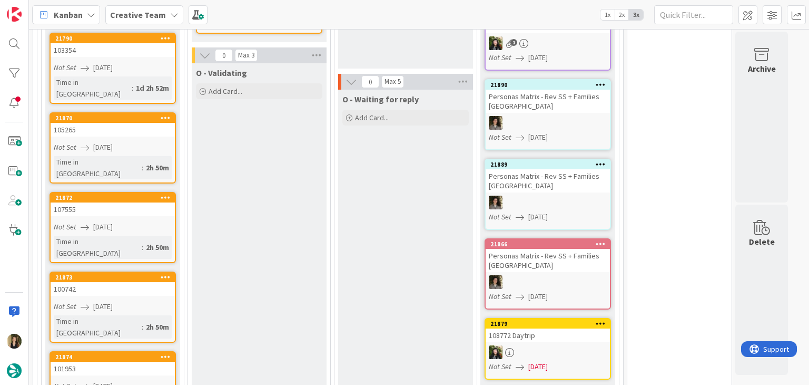
scroll to position [1264, 0]
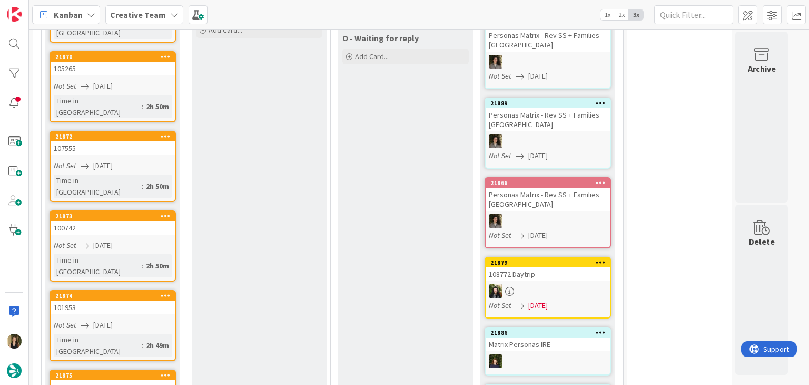
click at [161, 380] on div "88216" at bounding box center [113, 387] width 124 height 14
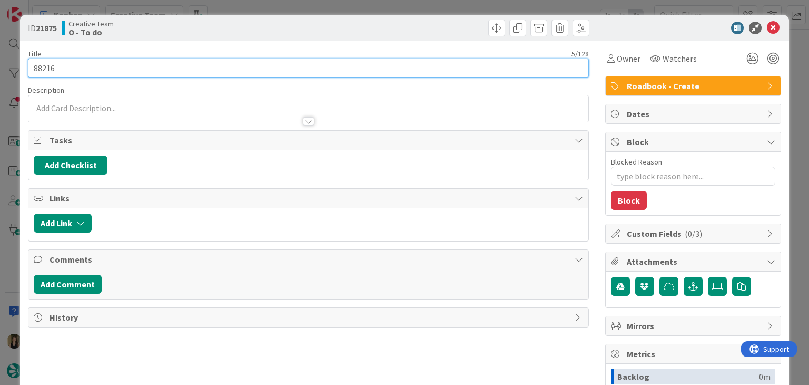
click at [40, 68] on input "88216" at bounding box center [308, 67] width 561 height 19
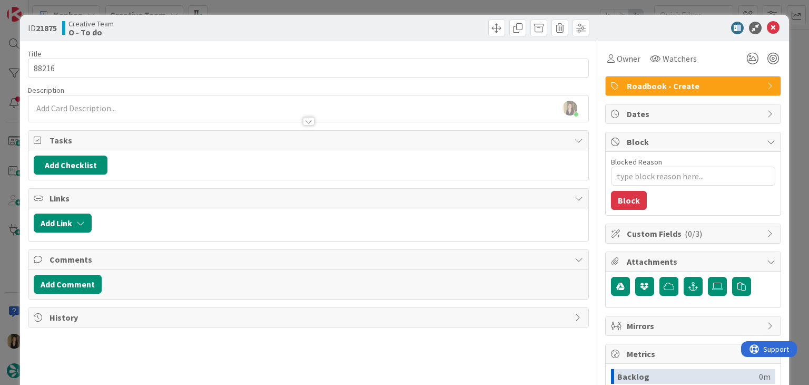
drag, startPoint x: 225, startPoint y: 24, endPoint x: 232, endPoint y: 12, distance: 14.4
click at [225, 26] on div "Creative Team O - To do" at bounding box center [184, 27] width 244 height 17
click at [234, 9] on div "ID 21875 Creative Team O - To do Title 5 / 128 88216 Description Sofia Palma ju…" at bounding box center [404, 192] width 809 height 385
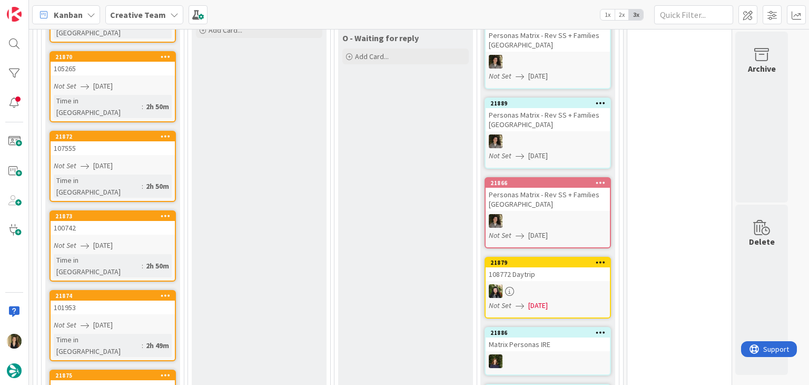
click at [133, 300] on div "101953" at bounding box center [113, 307] width 124 height 14
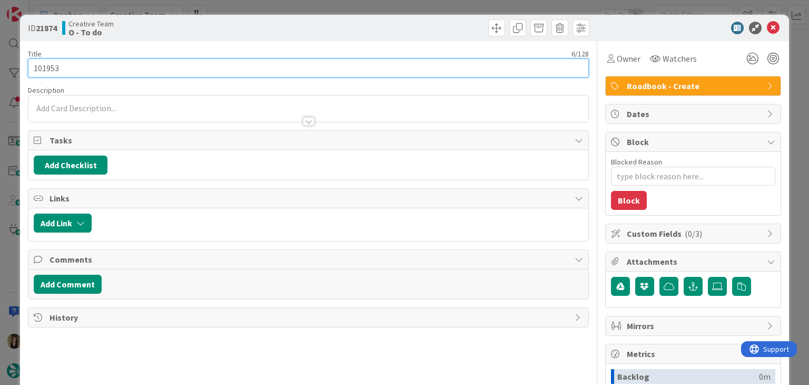
click at [48, 66] on input "101953" at bounding box center [308, 67] width 561 height 19
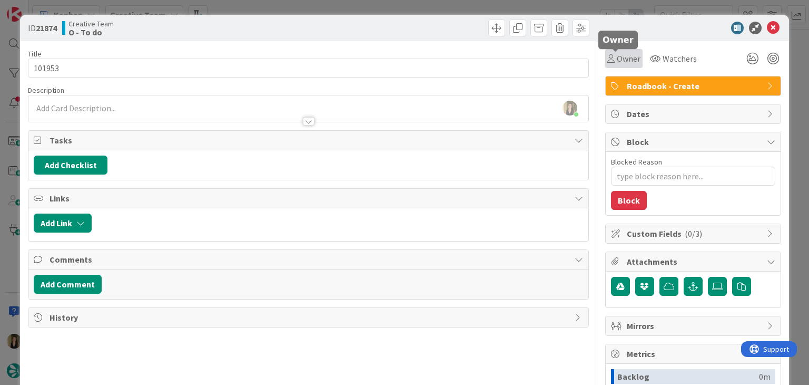
click at [607, 58] on div "Owner" at bounding box center [623, 58] width 33 height 13
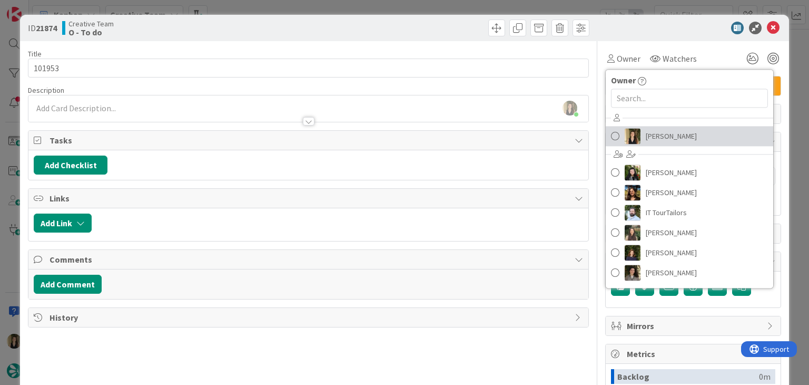
drag, startPoint x: 653, startPoint y: 129, endPoint x: 577, endPoint y: 87, distance: 86.3
click at [653, 129] on span "[PERSON_NAME]" at bounding box center [671, 136] width 51 height 16
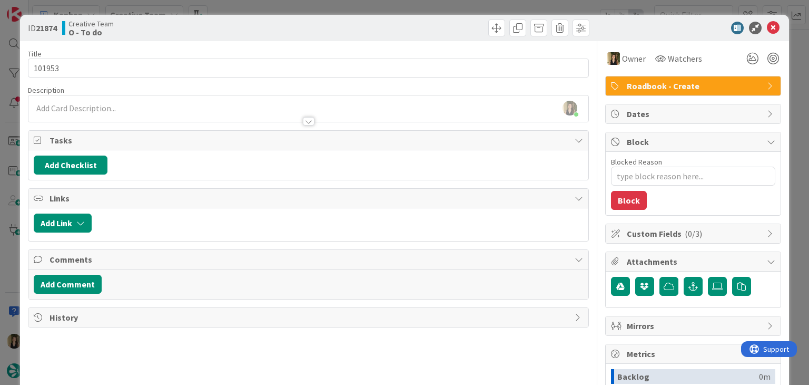
drag, startPoint x: 428, startPoint y: 28, endPoint x: 424, endPoint y: 3, distance: 25.6
click at [426, 26] on div at bounding box center [450, 27] width 278 height 17
click at [424, 3] on div "ID 21874 Creative Team O - To do Title 6 / 128 101953 Description Sofia Palma j…" at bounding box center [404, 192] width 809 height 385
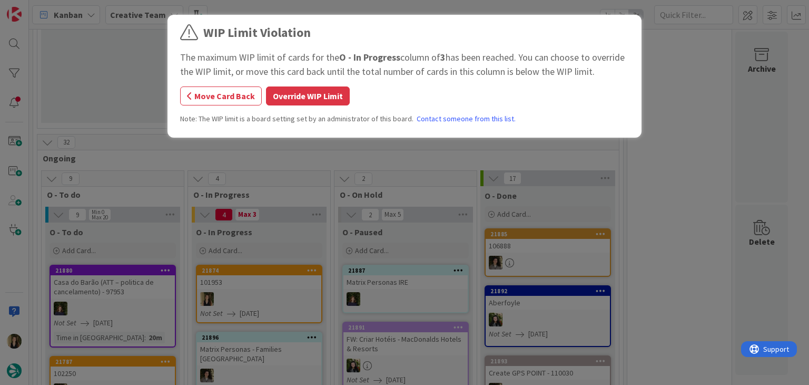
scroll to position [715, 0]
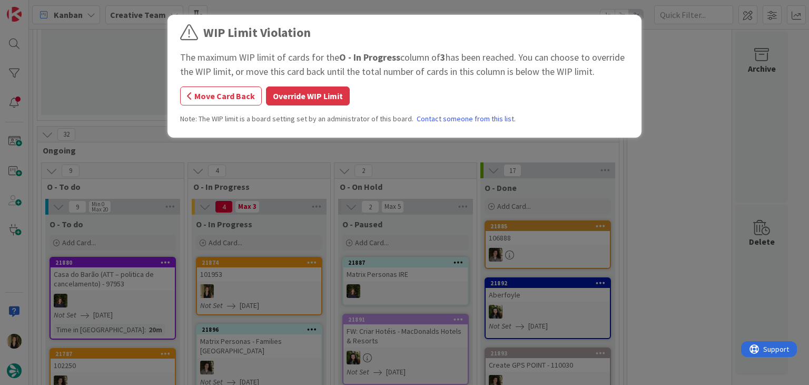
drag, startPoint x: 327, startPoint y: 101, endPoint x: 331, endPoint y: 113, distance: 12.3
click at [329, 107] on div "WIP Limit Violation The maximum WIP limit of cards for the O - In Progress colu…" at bounding box center [404, 77] width 449 height 109
click at [316, 96] on button "Override WIP Limit" at bounding box center [308, 95] width 84 height 19
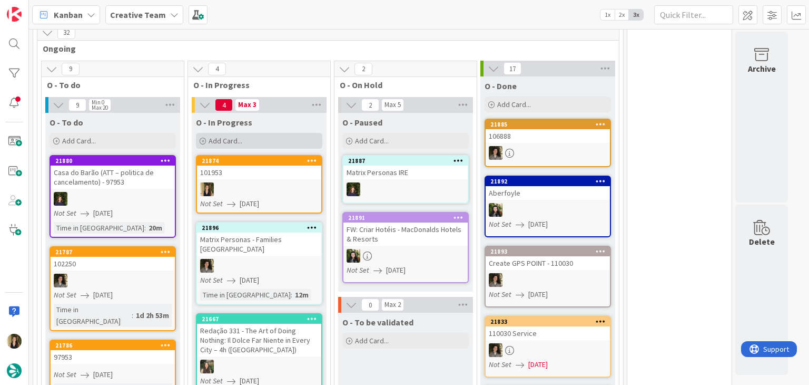
scroll to position [821, 0]
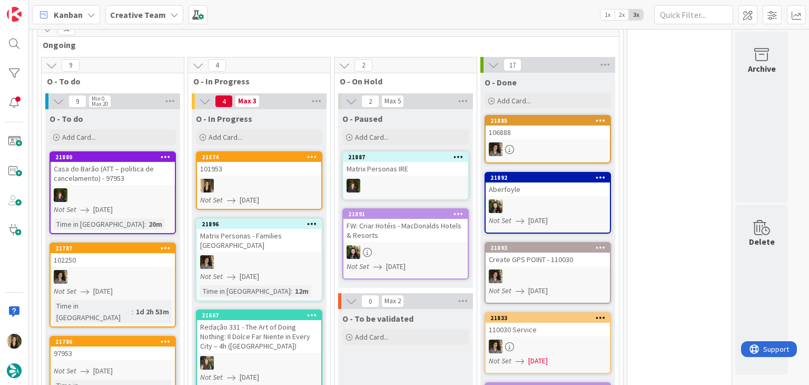
click at [278, 163] on link "21874 101953 Not Set 28/08/2025" at bounding box center [259, 180] width 126 height 58
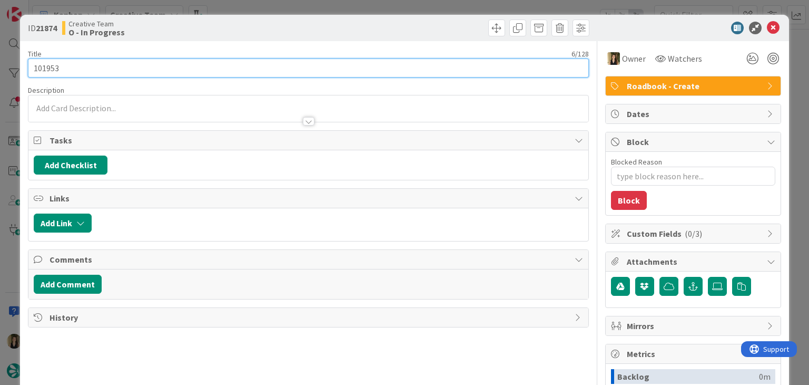
click at [48, 68] on input "101953" at bounding box center [308, 67] width 561 height 19
click at [47, 67] on input "101953" at bounding box center [308, 67] width 561 height 19
click at [50, 66] on input "101953" at bounding box center [308, 67] width 561 height 19
click at [51, 66] on input "101953" at bounding box center [308, 67] width 561 height 19
click at [41, 67] on input "101953" at bounding box center [308, 67] width 561 height 19
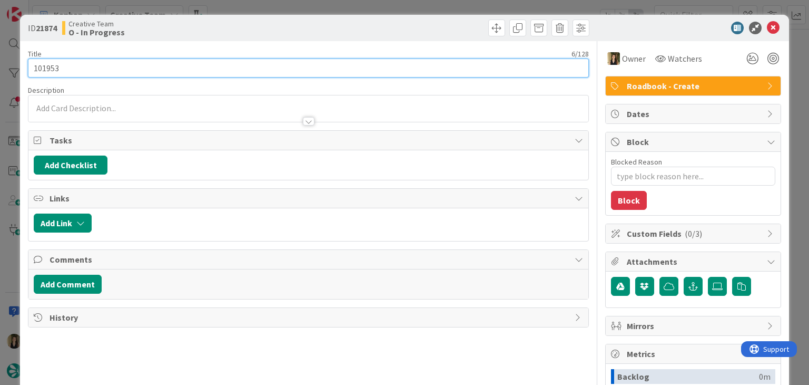
click at [41, 67] on input "101953" at bounding box center [308, 67] width 561 height 19
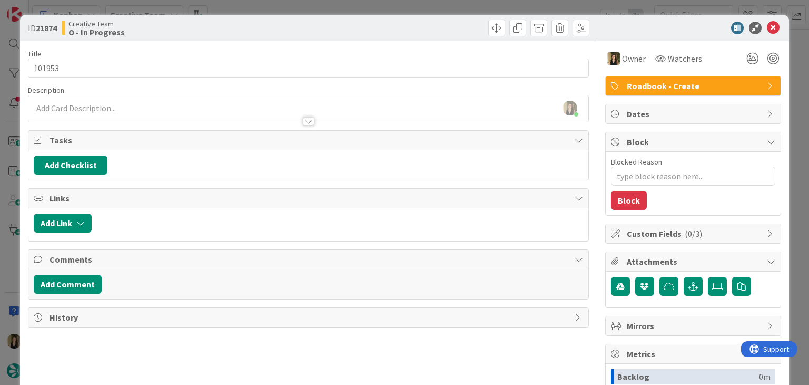
drag, startPoint x: 214, startPoint y: 36, endPoint x: 230, endPoint y: 20, distance: 22.7
click at [215, 34] on div "ID 21874 Creative Team O - In Progress" at bounding box center [404, 28] width 769 height 26
click at [238, 11] on div "ID 21874 Creative Team O - In Progress Title 6 / 128 101953 Description Sofia P…" at bounding box center [404, 192] width 809 height 385
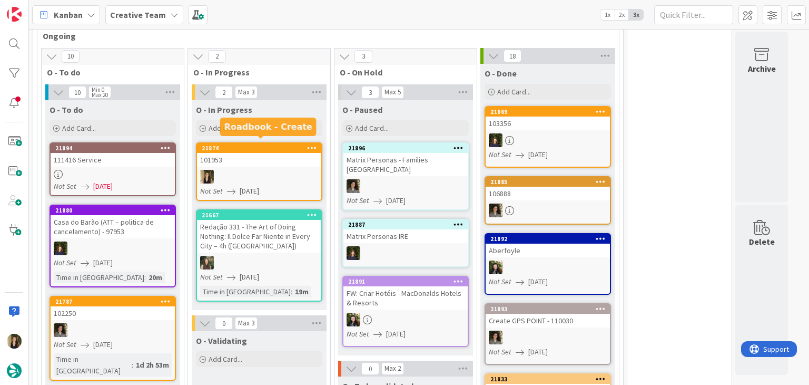
click at [272, 163] on link "21874 101953 Not Set 28/08/2025" at bounding box center [259, 171] width 126 height 58
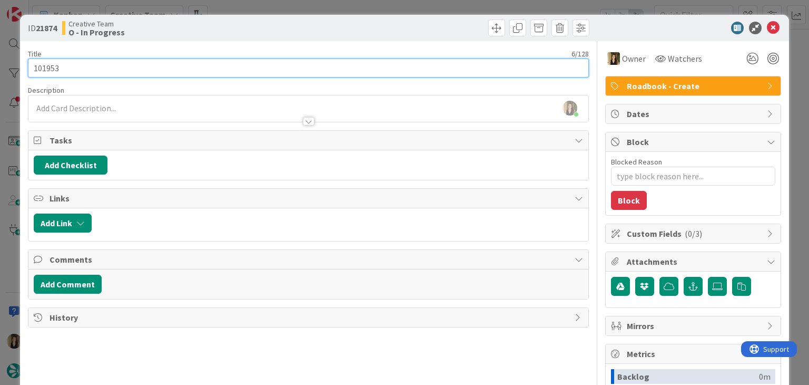
click at [53, 65] on input "101953" at bounding box center [308, 67] width 561 height 19
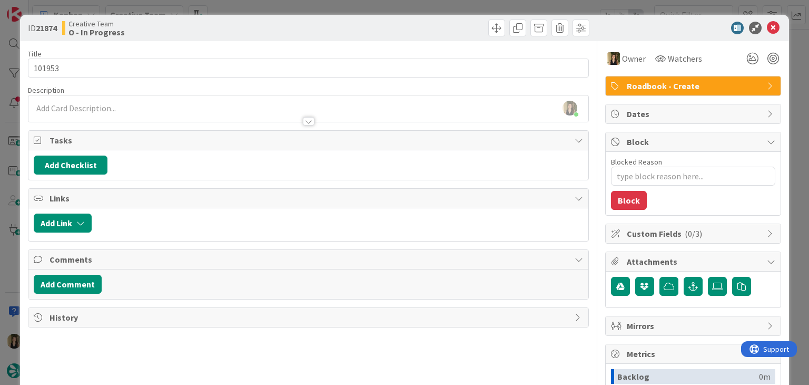
click at [238, 24] on div "Creative Team O - In Progress" at bounding box center [184, 27] width 244 height 17
click at [247, 6] on div "ID 21874 Creative Team O - In Progress Title 6 / 128 101953 Description Sofia P…" at bounding box center [404, 192] width 809 height 385
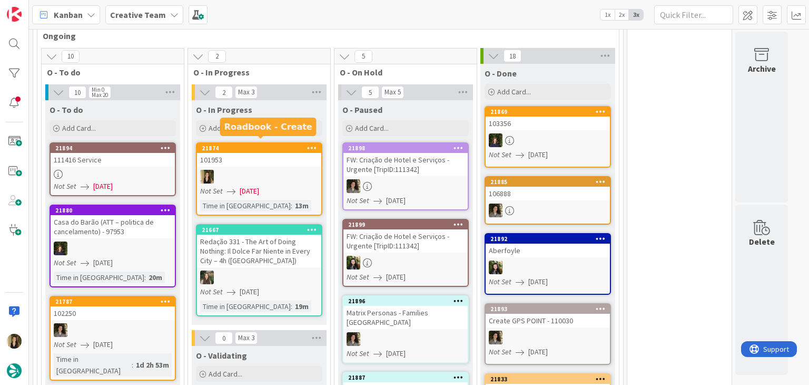
click at [291, 153] on div "101953" at bounding box center [259, 160] width 124 height 14
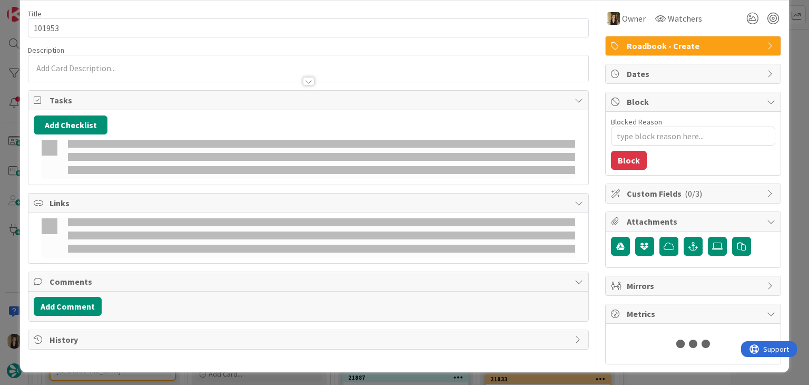
type textarea "x"
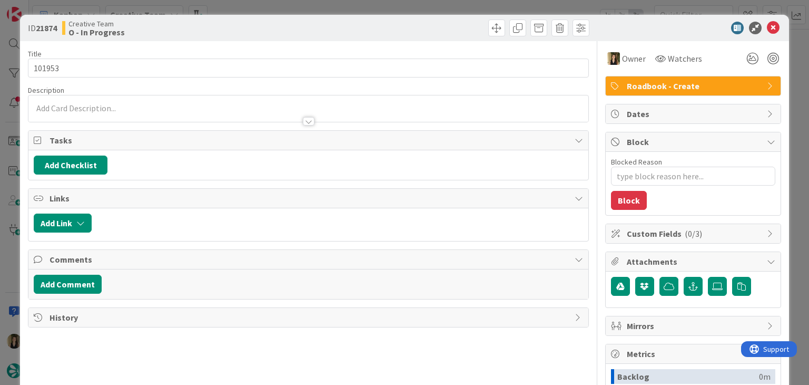
drag, startPoint x: 464, startPoint y: 28, endPoint x: 462, endPoint y: 12, distance: 15.9
click at [464, 28] on div at bounding box center [450, 27] width 278 height 17
click at [464, 11] on div "ID 21874 Creative Team O - In Progress Title 6 / 128 101953 Description Owner W…" at bounding box center [404, 192] width 809 height 385
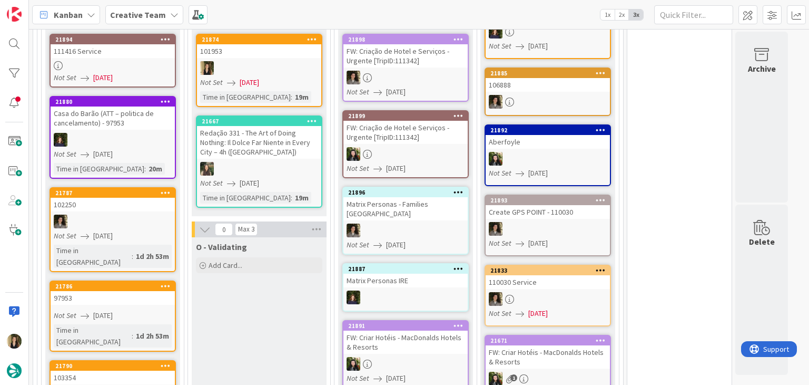
scroll to position [1173, 0]
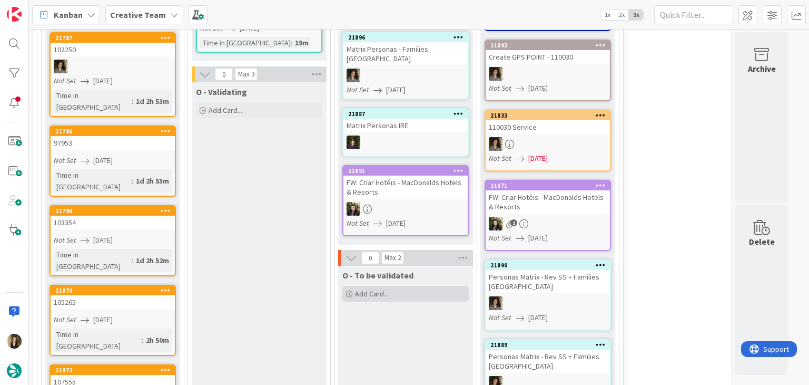
click at [408, 286] on div "Add Card..." at bounding box center [405, 294] width 126 height 16
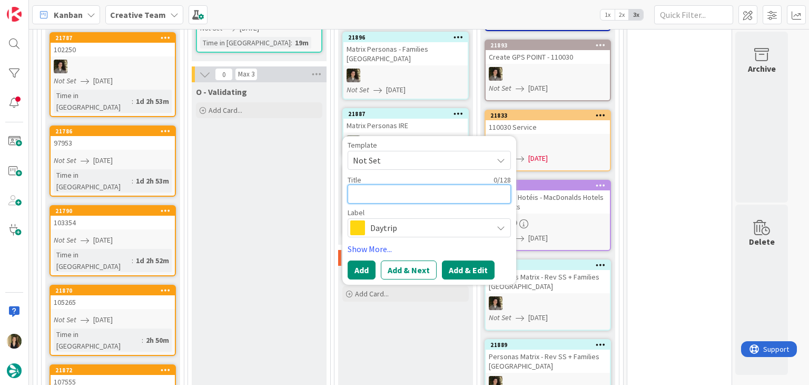
paste textarea "101953"
type textarea "101953"
type textarea "x"
type textarea "101953"
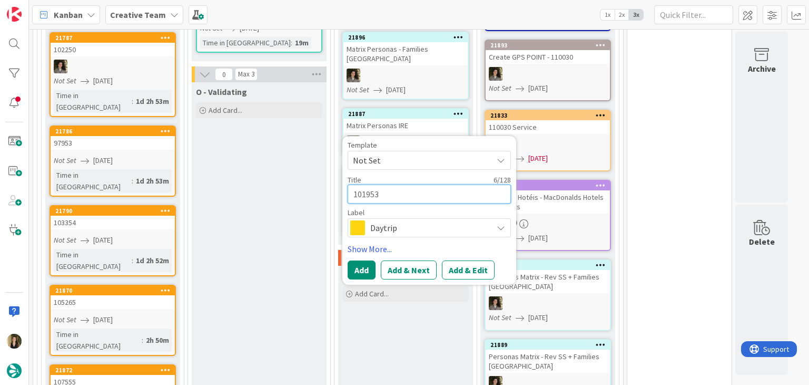
type textarea "x"
type textarea "101953"
click at [422, 220] on span "Daytrip" at bounding box center [428, 227] width 117 height 15
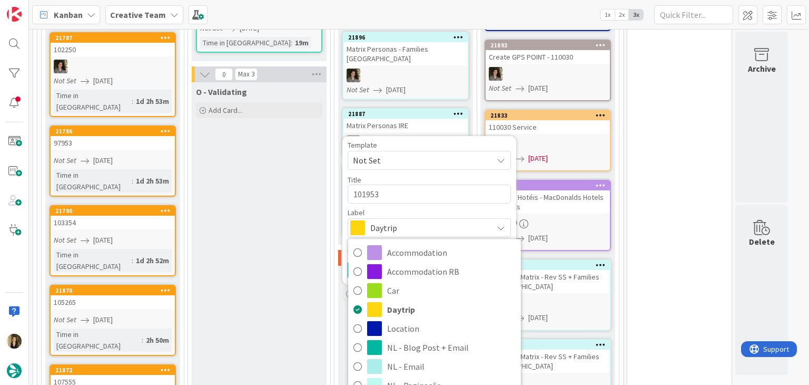
type textarea "x"
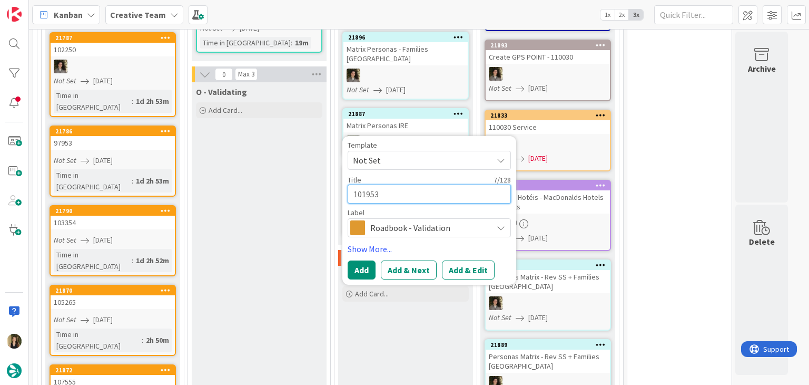
click at [417, 184] on textarea "101953" at bounding box center [429, 193] width 163 height 19
type textarea "101953 V"
type textarea "x"
type textarea "101953 Va"
type textarea "x"
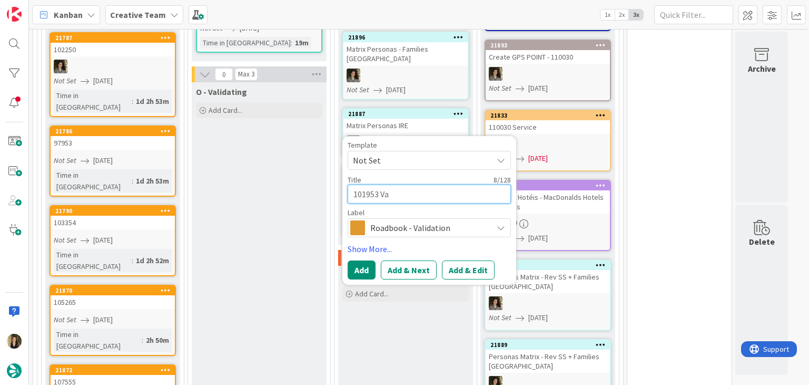
type textarea "101953 Val"
type textarea "x"
type textarea "101953 Vali"
type textarea "x"
type textarea "101953 Valid"
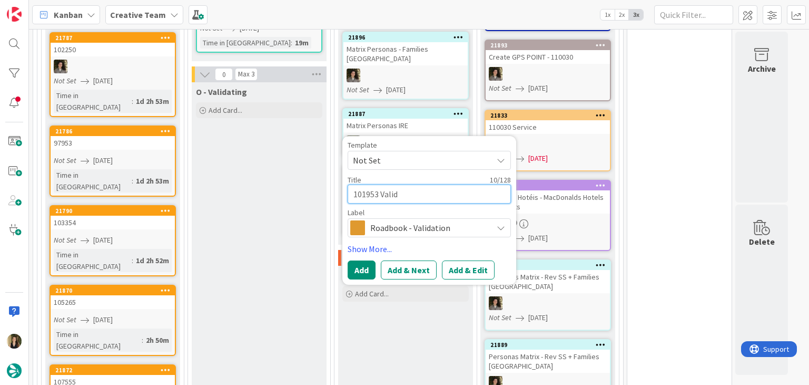
type textarea "x"
type textarea "101953 Valida"
type textarea "x"
type textarea "101953 Validat"
type textarea "x"
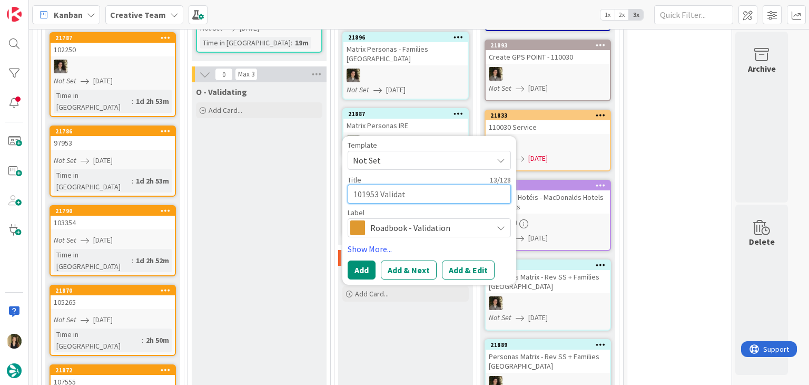
type textarea "101953 Validati"
type textarea "x"
type textarea "101953 Validatio"
type textarea "x"
type textarea "101953 Validation"
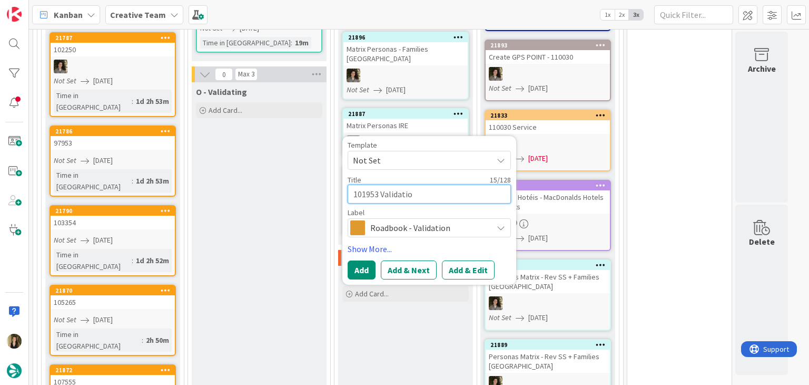
type textarea "x"
type textarea "101953 Validation"
click at [358, 260] on button "Add" at bounding box center [362, 269] width 28 height 19
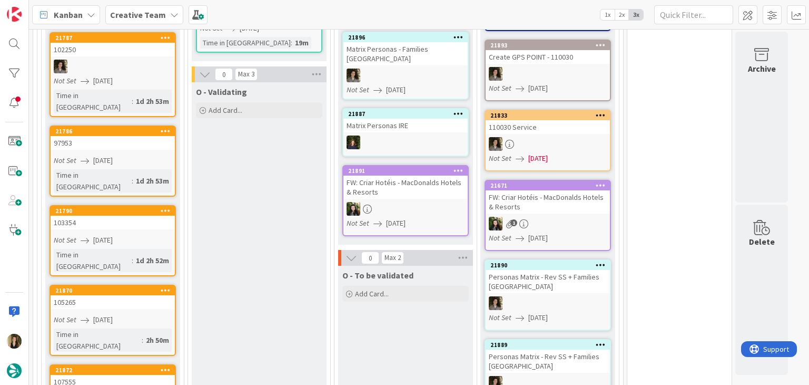
scroll to position [1203, 0]
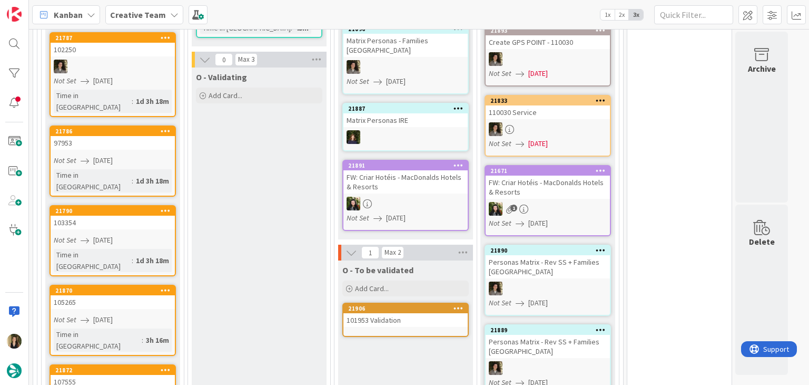
click at [405, 313] on div "101953 Validation" at bounding box center [405, 320] width 124 height 14
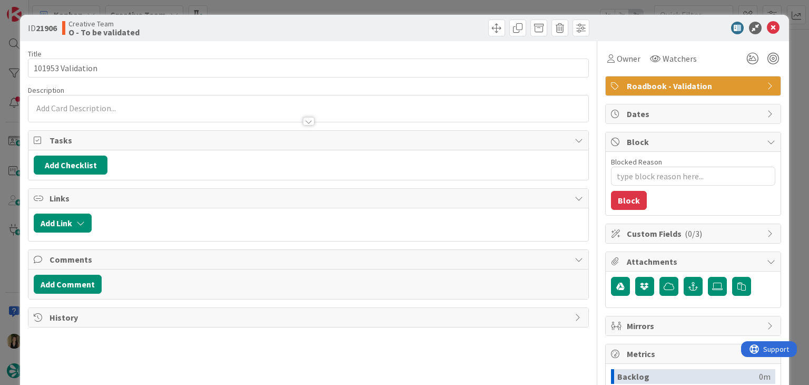
type textarea "x"
click at [172, 119] on div at bounding box center [307, 116] width 559 height 11
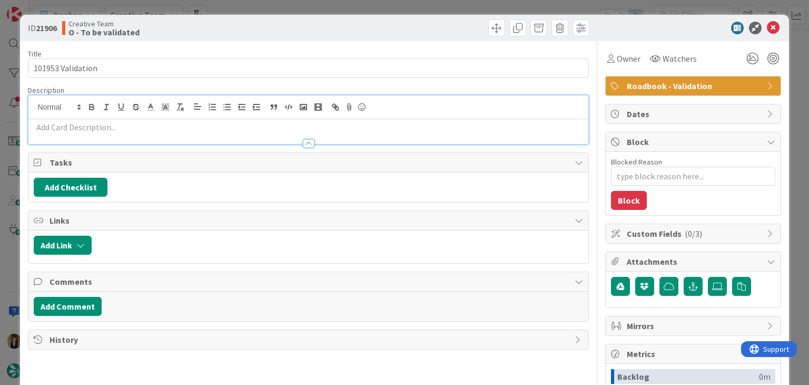
click at [155, 126] on p at bounding box center [308, 127] width 549 height 12
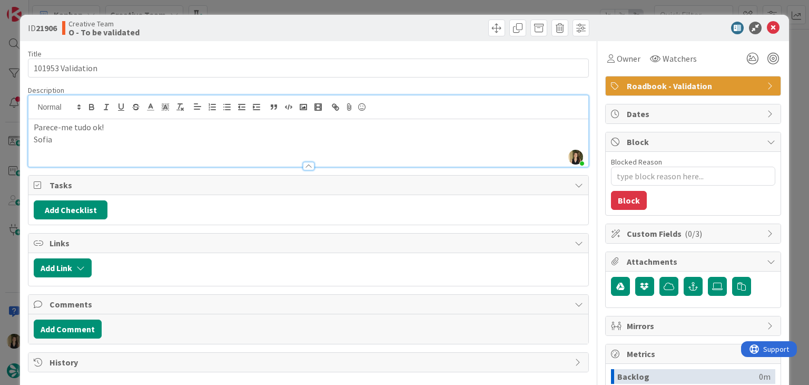
drag, startPoint x: 245, startPoint y: 25, endPoint x: 248, endPoint y: 2, distance: 23.3
click at [245, 25] on div "Creative Team O - To be validated" at bounding box center [184, 27] width 244 height 17
click at [250, 5] on div "ID 21906 Creative Team O - To be validated Title 17 / 128 101953 Validation Des…" at bounding box center [404, 192] width 809 height 385
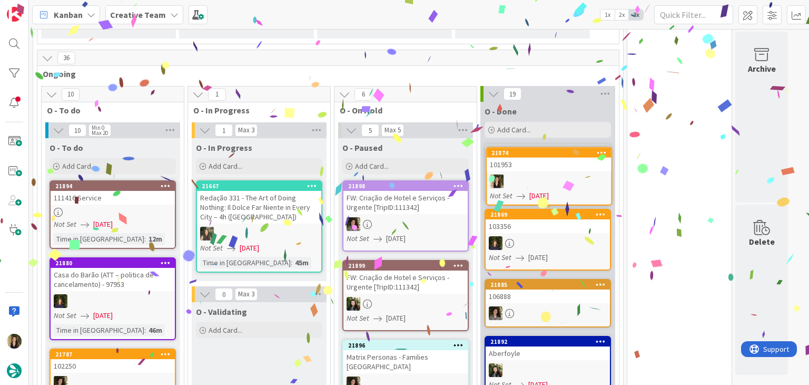
scroll to position [885, 0]
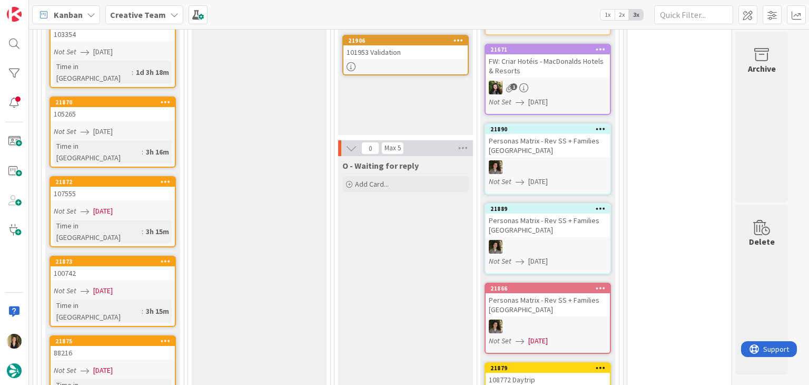
scroll to position [1412, 0]
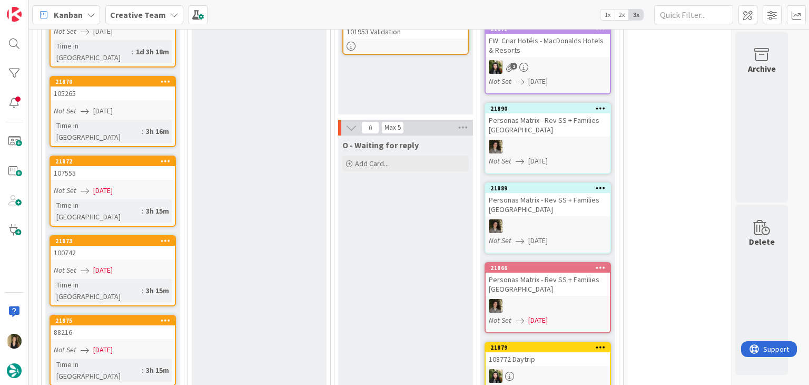
click at [146, 344] on div "Not Set [DATE]" at bounding box center [114, 349] width 121 height 11
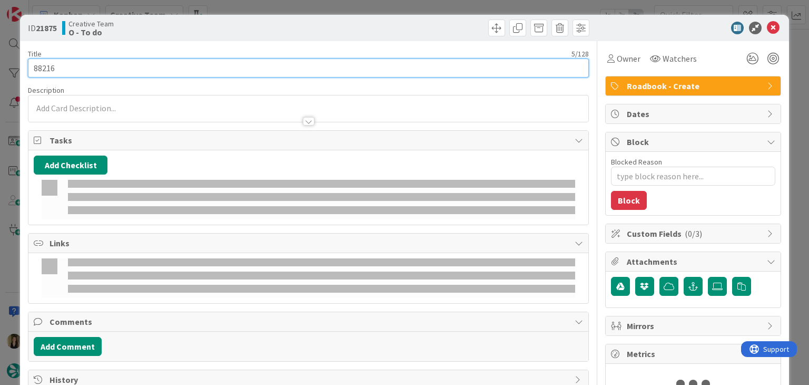
click at [53, 66] on input "88216" at bounding box center [308, 67] width 561 height 19
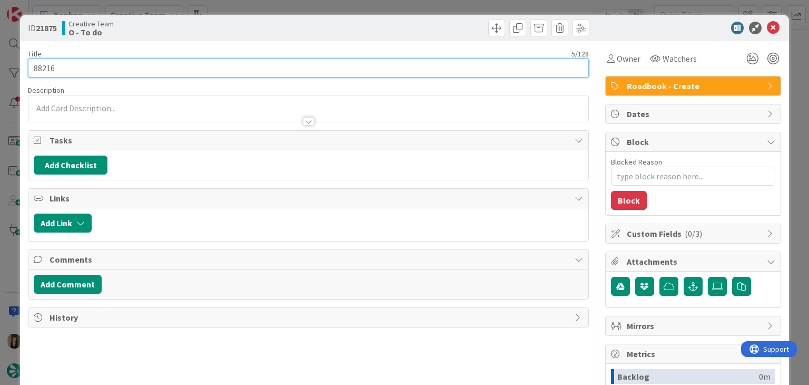
click at [53, 66] on input "88216" at bounding box center [308, 67] width 561 height 19
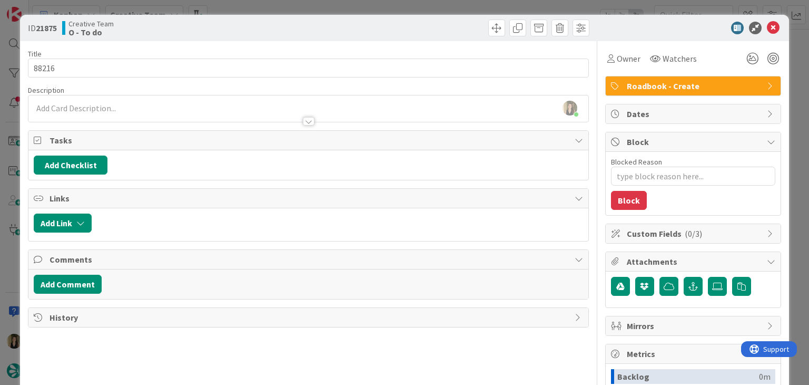
drag, startPoint x: 192, startPoint y: 33, endPoint x: 241, endPoint y: 4, distance: 57.4
click at [192, 31] on div "Creative Team O - To do" at bounding box center [184, 27] width 244 height 17
click at [261, 3] on div "ID 21875 Creative Team O - To do Title 5 / 128 88216 Description Sofia Palma ju…" at bounding box center [404, 192] width 809 height 385
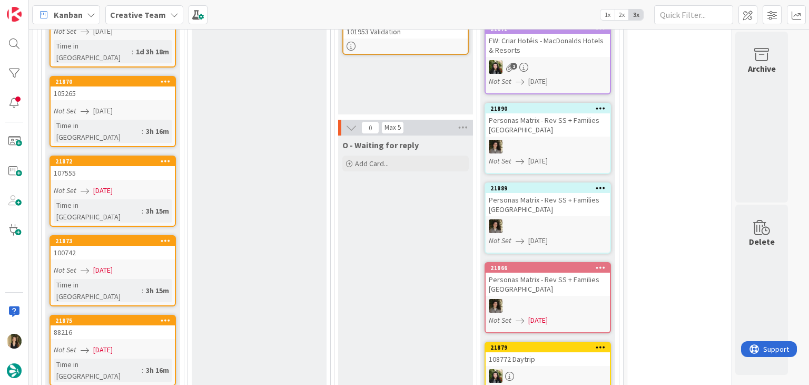
click at [165, 245] on div "100742" at bounding box center [113, 252] width 124 height 14
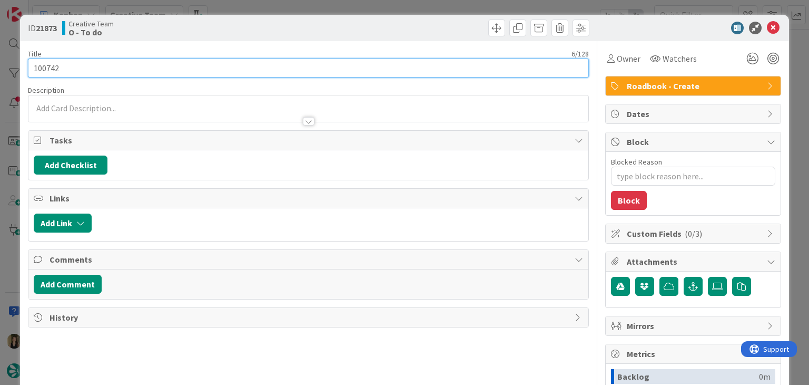
click at [46, 68] on input "100742" at bounding box center [308, 67] width 561 height 19
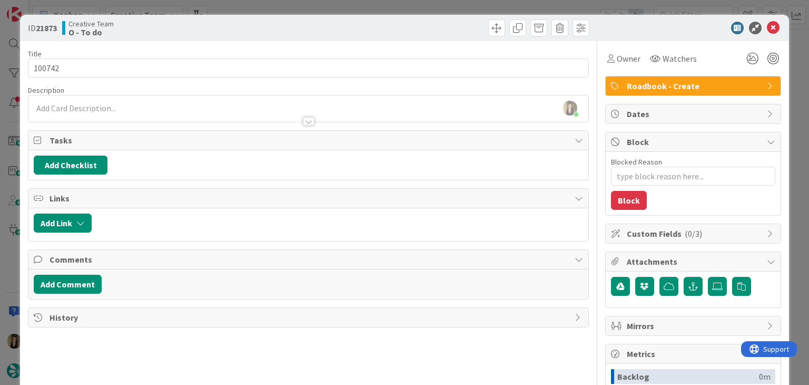
drag, startPoint x: 220, startPoint y: 24, endPoint x: 240, endPoint y: 1, distance: 31.0
click at [220, 24] on div "Creative Team O - To do" at bounding box center [184, 27] width 244 height 17
click at [247, 5] on div "ID 21873 Creative Team O - To do Title 6 / 128 100742 Description Sofia Palma j…" at bounding box center [404, 192] width 809 height 385
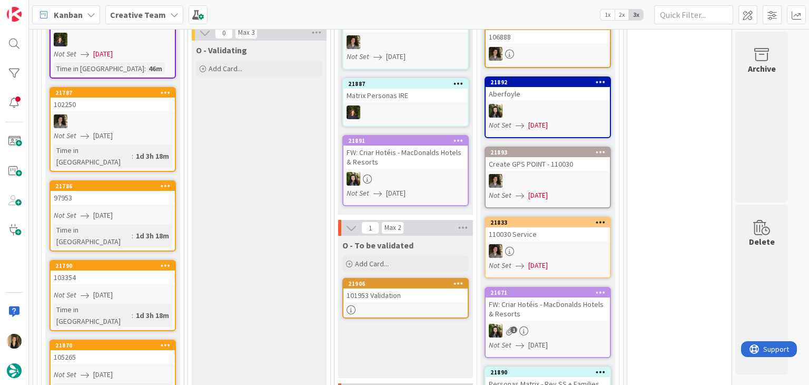
click at [164, 189] on link "21786 97953 Not Set 28/08/2025 Time in Column : 1d 3h 18m" at bounding box center [113, 215] width 126 height 71
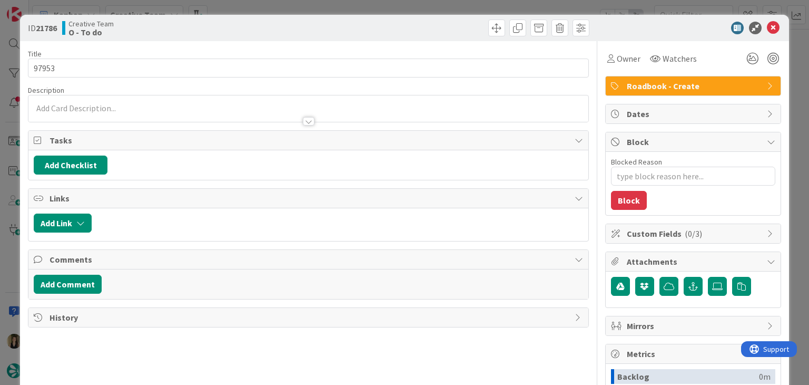
drag, startPoint x: 253, startPoint y: 24, endPoint x: 249, endPoint y: 10, distance: 14.3
click at [252, 24] on div "Creative Team O - To do" at bounding box center [184, 27] width 244 height 17
click at [250, 7] on div "ID 21786 Creative Team O - To do Title 5 / 128 97953 Description Owner Watchers…" at bounding box center [404, 192] width 809 height 385
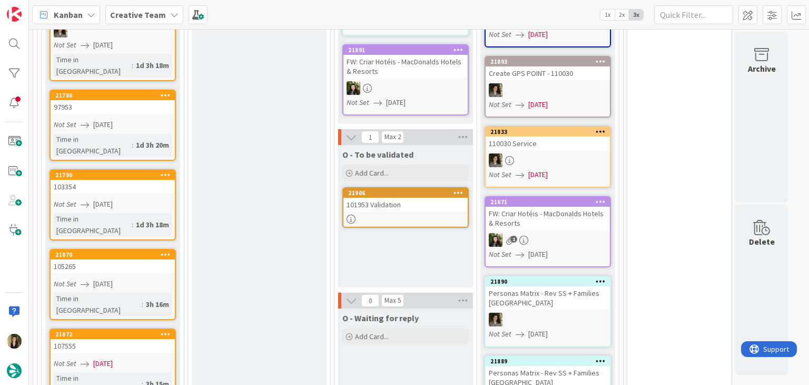
scroll to position [1254, 0]
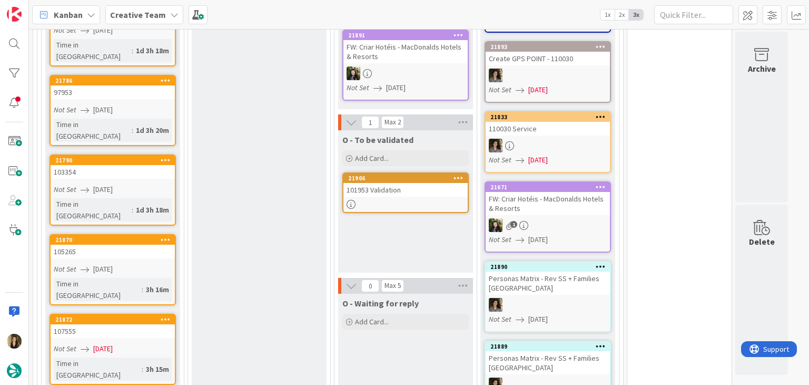
click at [151, 198] on div "Time in Column : 1d 3h 18m" at bounding box center [113, 209] width 118 height 23
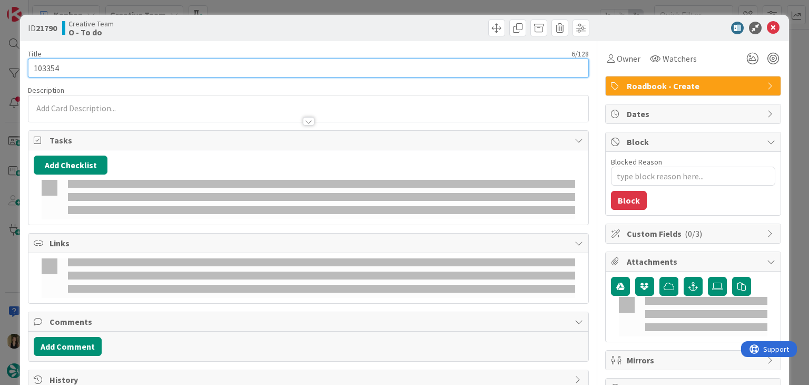
click at [41, 65] on input "103354" at bounding box center [308, 67] width 561 height 19
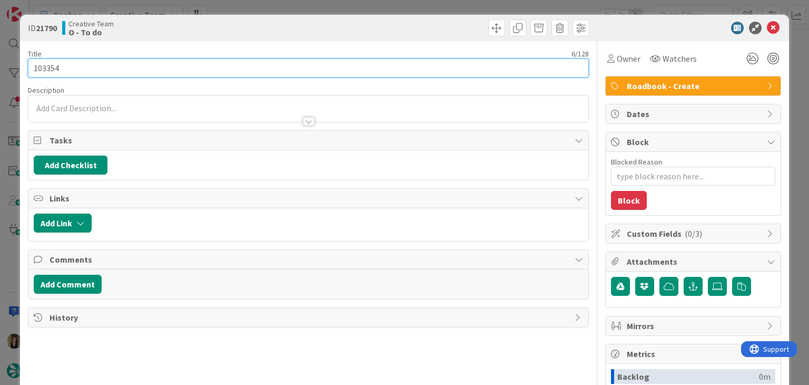
click at [41, 65] on input "103354" at bounding box center [308, 67] width 561 height 19
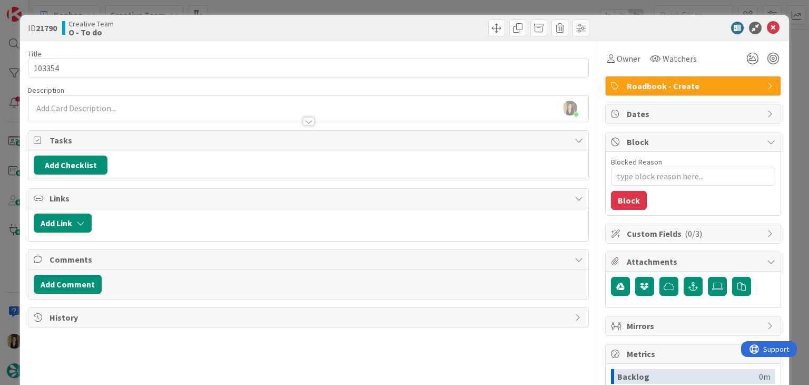
drag, startPoint x: 182, startPoint y: 29, endPoint x: 254, endPoint y: 11, distance: 74.4
click at [183, 28] on div "Creative Team O - To do" at bounding box center [184, 27] width 244 height 17
click at [262, 11] on div "ID 21790 Creative Team O - To do Title 6 / 128 103354 Description Sofia Palma j…" at bounding box center [404, 192] width 809 height 385
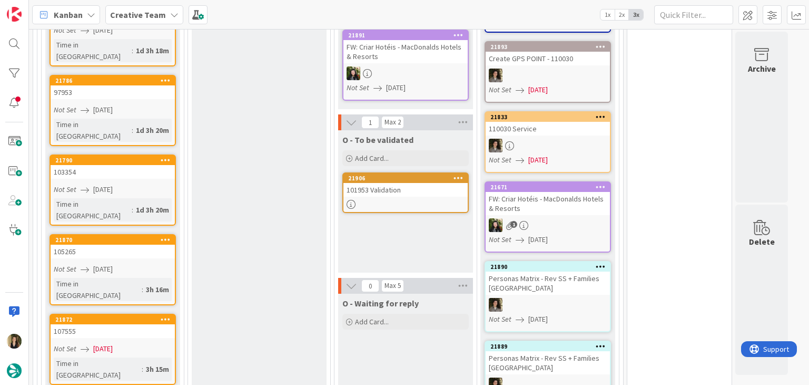
click at [149, 234] on link "21870 105265 Not Set 28/08/2025 Time in Column : 3h 16m" at bounding box center [113, 269] width 126 height 71
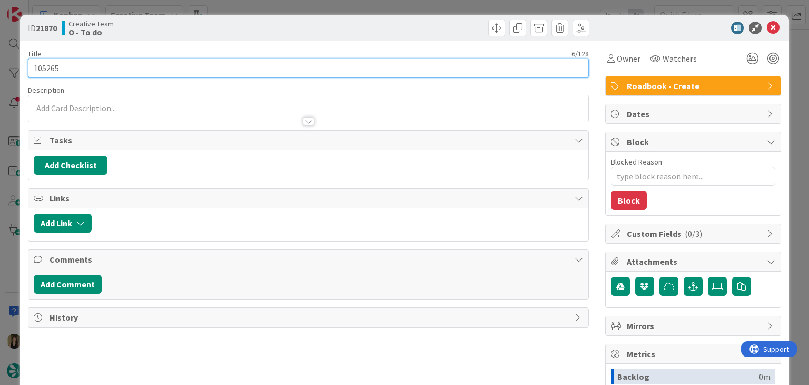
click at [48, 73] on input "105265" at bounding box center [308, 67] width 561 height 19
click at [48, 72] on input "105265" at bounding box center [308, 67] width 561 height 19
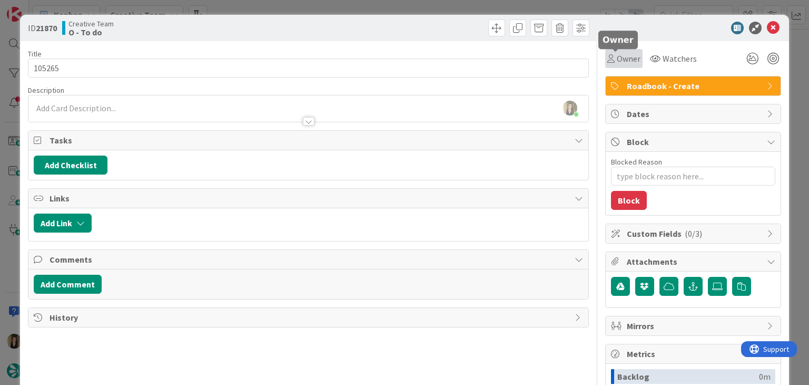
click at [625, 55] on span "Owner" at bounding box center [629, 58] width 24 height 13
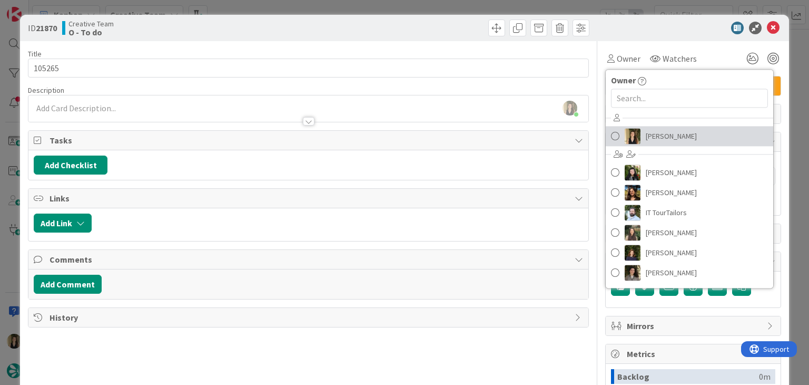
click at [646, 140] on span "[PERSON_NAME]" at bounding box center [671, 136] width 51 height 16
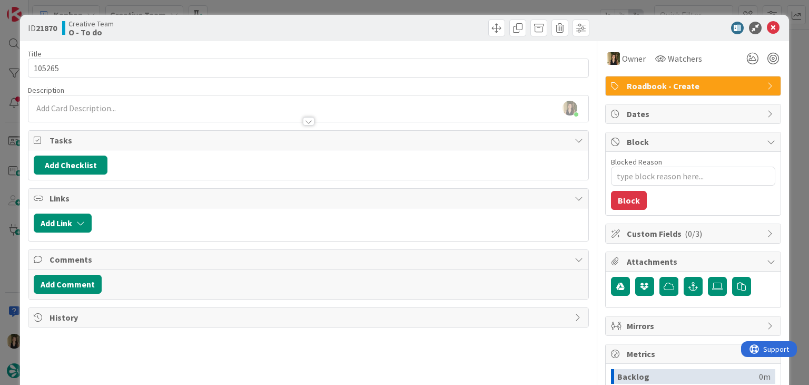
drag, startPoint x: 428, startPoint y: 30, endPoint x: 422, endPoint y: 16, distance: 15.1
click at [427, 29] on div at bounding box center [450, 27] width 278 height 17
click at [420, 13] on div "ID 21870 Creative Team O - To do Title 6 / 128 105265 Description Sofia Palma j…" at bounding box center [404, 192] width 809 height 385
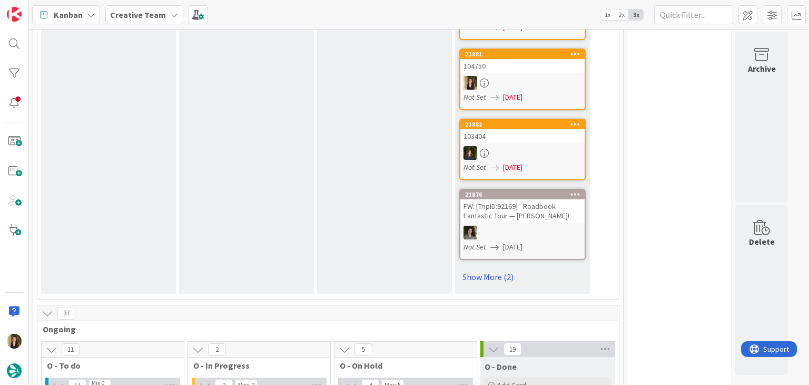
scroll to position [948, 0]
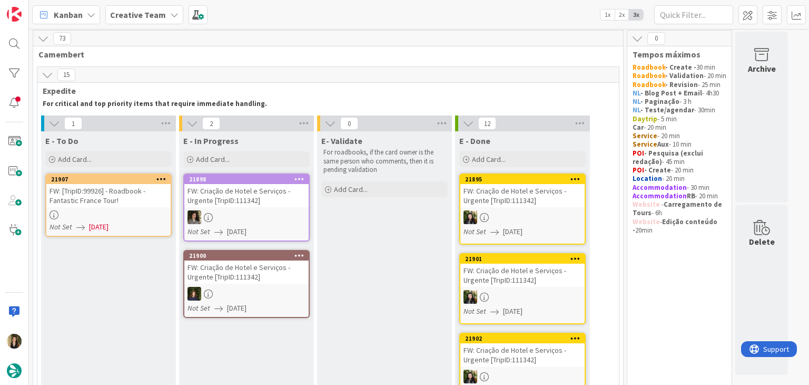
scroll to position [0, 0]
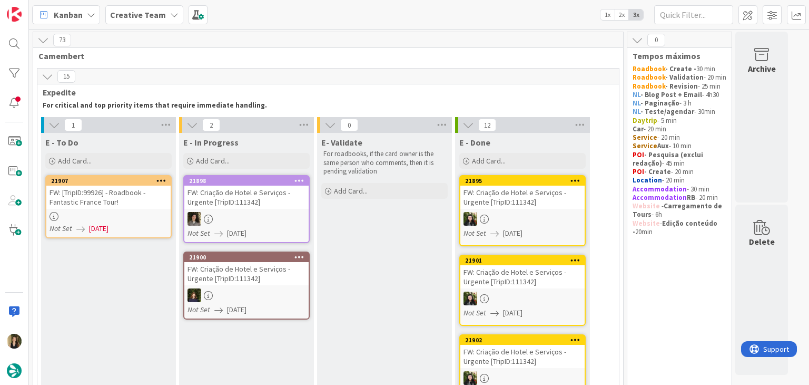
click at [149, 223] on div "Not Set [DATE]" at bounding box center [110, 228] width 121 height 11
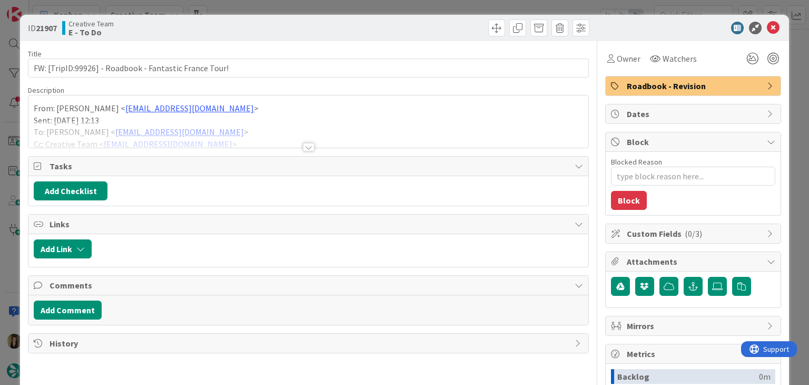
click at [306, 146] on div at bounding box center [309, 147] width 12 height 8
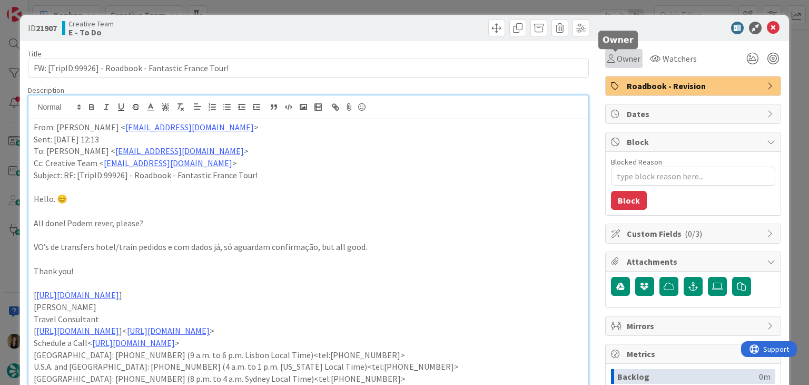
click at [628, 63] on span "Owner" at bounding box center [629, 58] width 24 height 13
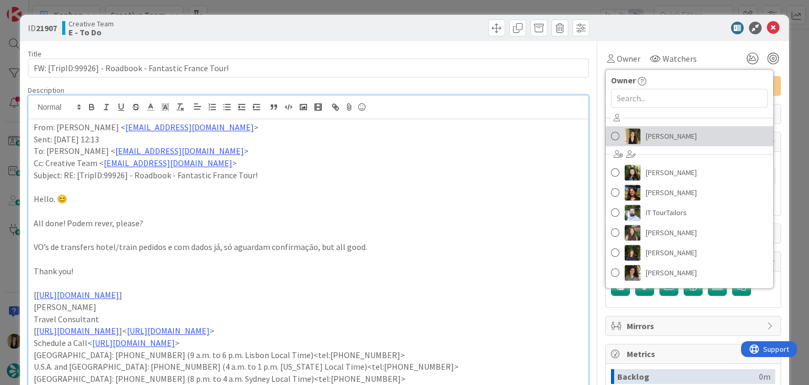
drag, startPoint x: 639, startPoint y: 137, endPoint x: 559, endPoint y: 97, distance: 89.1
click at [646, 137] on span "[PERSON_NAME]" at bounding box center [671, 136] width 51 height 16
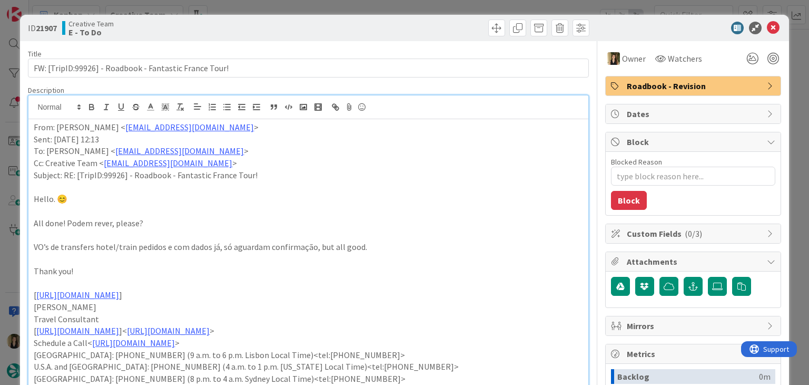
type textarea "x"
click at [472, 33] on div at bounding box center [450, 27] width 278 height 17
click at [457, 6] on div "ID 21907 Creative Team E - To Do Title 54 / 128 FW: [TripID:99926] - Roadbook -…" at bounding box center [404, 192] width 809 height 385
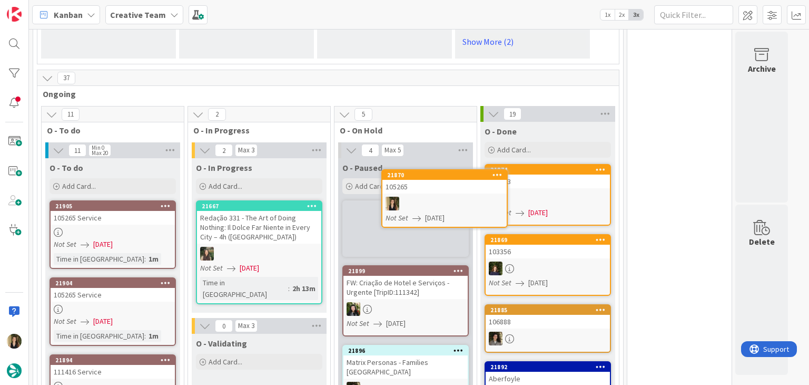
scroll to position [864, 0]
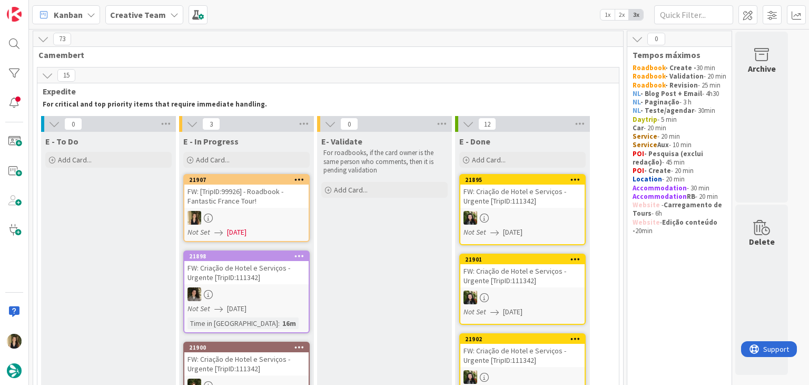
scroll to position [0, 0]
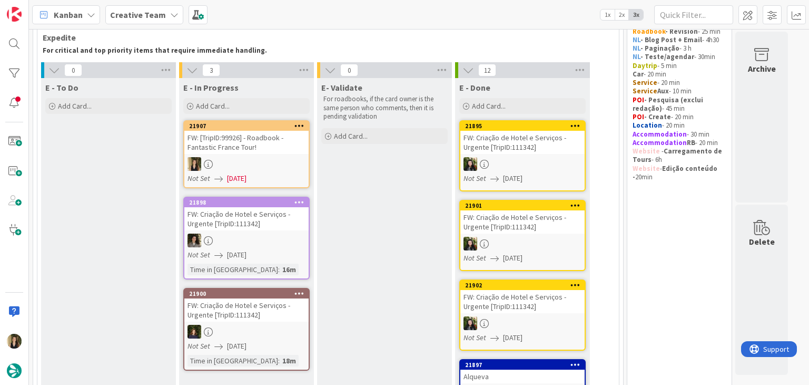
scroll to position [53, 0]
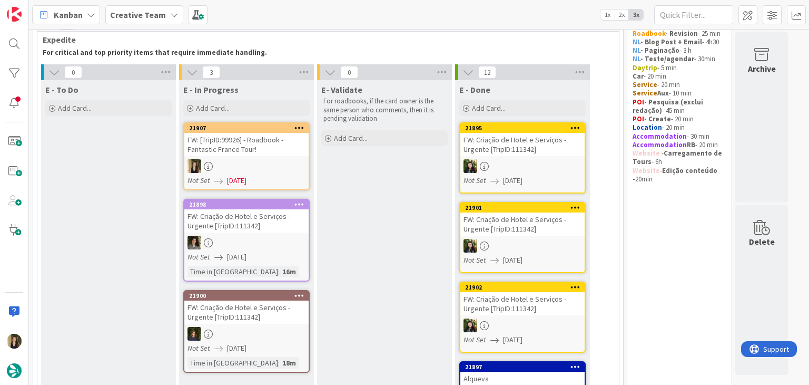
click at [287, 175] on div "Not Set [DATE]" at bounding box center [248, 180] width 121 height 11
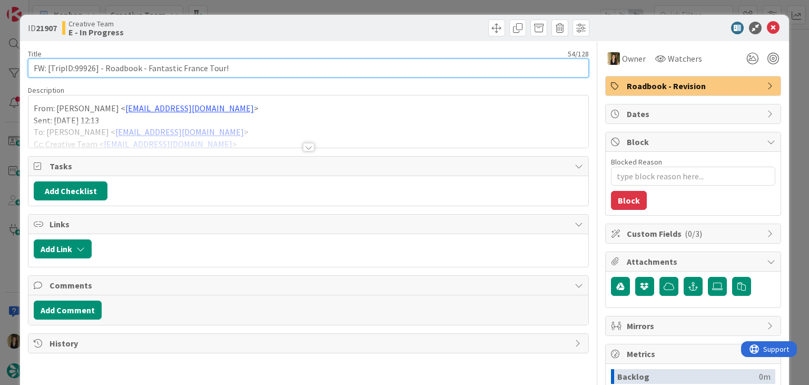
click at [86, 68] on input "FW: [TripID:99926] - Roadbook - Fantastic France Tour!" at bounding box center [308, 67] width 561 height 19
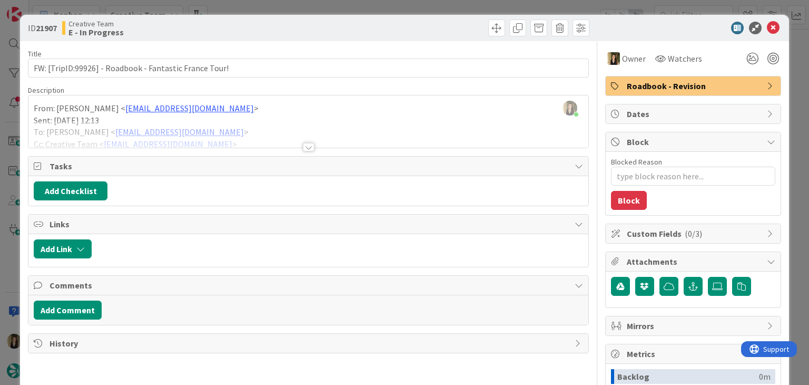
click at [223, 30] on div "Creative Team E - In Progress" at bounding box center [184, 27] width 244 height 17
drag, startPoint x: 230, startPoint y: 7, endPoint x: 230, endPoint y: 13, distance: 6.3
click at [228, 6] on div "ID 21907 Creative Team E - In Progress Title 54 / 128 FW: [TripID:99926] - Road…" at bounding box center [404, 192] width 809 height 385
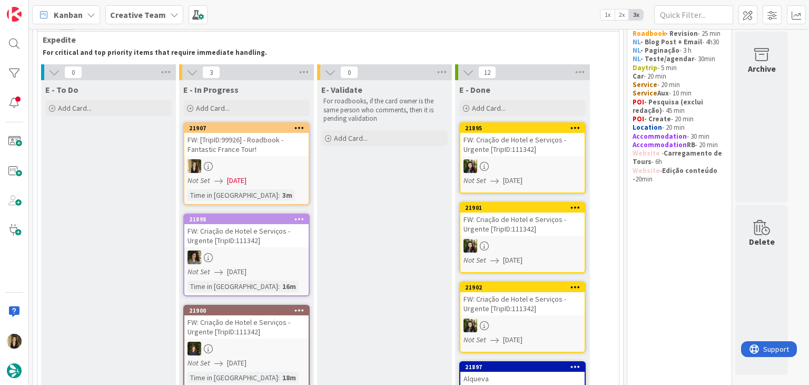
click at [261, 162] on div at bounding box center [246, 166] width 124 height 14
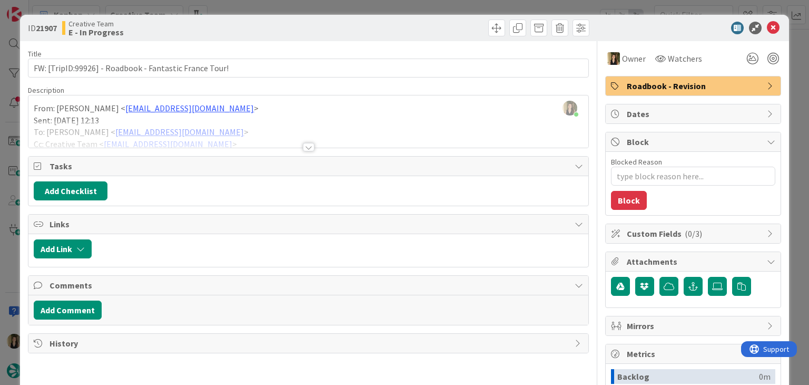
click at [402, 27] on div at bounding box center [450, 27] width 278 height 17
click at [401, 8] on div "ID 21907 Creative Team E - In Progress Title 54 / 128 FW: [TripID:99926] - Road…" at bounding box center [404, 192] width 809 height 385
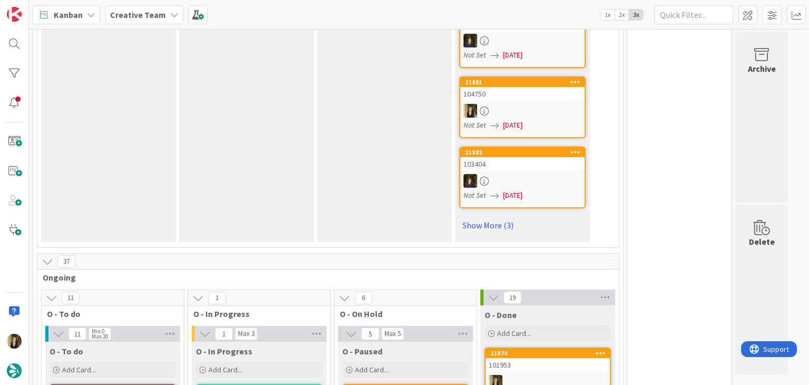
scroll to position [997, 0]
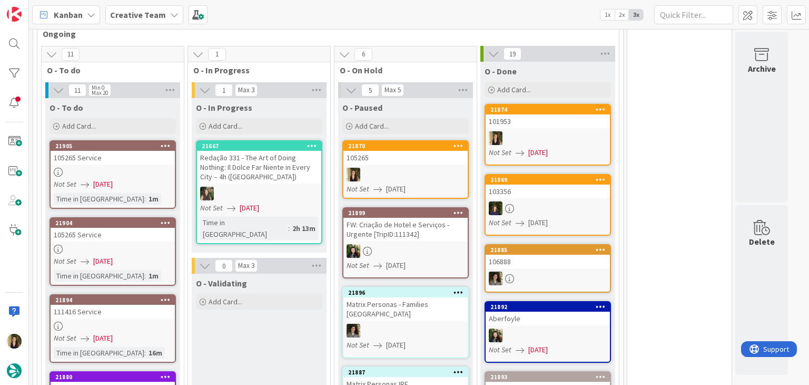
scroll to position [891, 0]
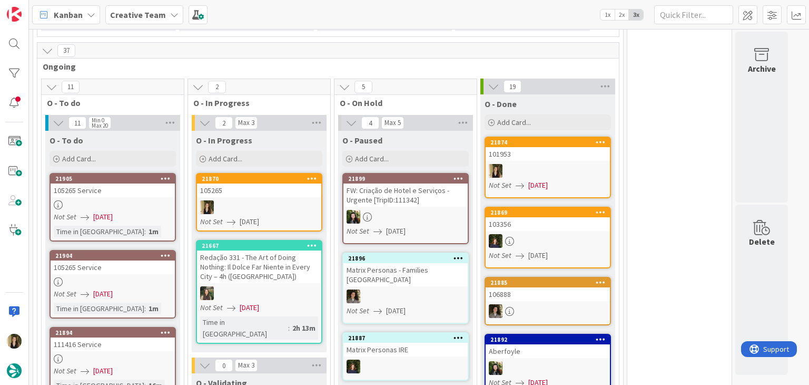
click at [251, 188] on div "105265" at bounding box center [259, 190] width 124 height 14
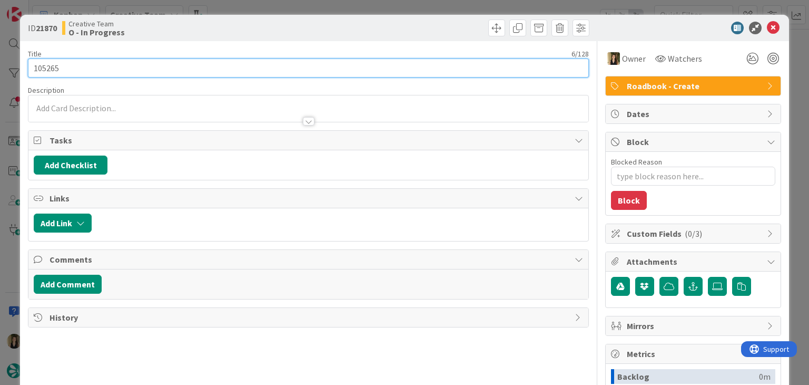
click at [47, 66] on input "105265" at bounding box center [308, 67] width 561 height 19
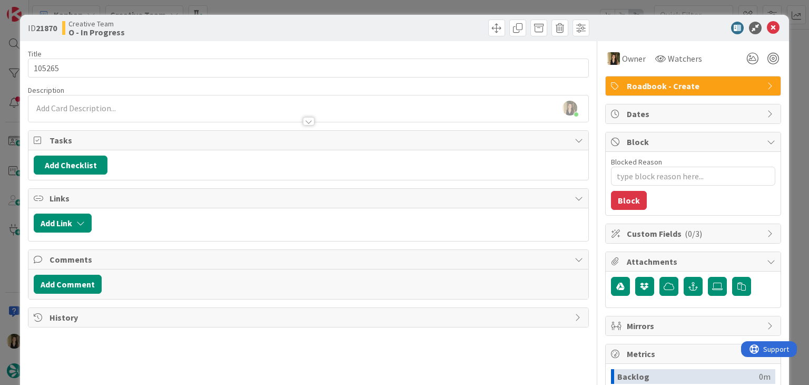
type textarea "x"
drag, startPoint x: 223, startPoint y: 26, endPoint x: 224, endPoint y: 1, distance: 24.8
click at [224, 24] on div "Creative Team O - In Progress" at bounding box center [184, 27] width 244 height 17
drag, startPoint x: 94, startPoint y: 106, endPoint x: 97, endPoint y: 115, distance: 9.3
click at [94, 105] on div "[PERSON_NAME] joined 7 m ago" at bounding box center [307, 108] width 559 height 26
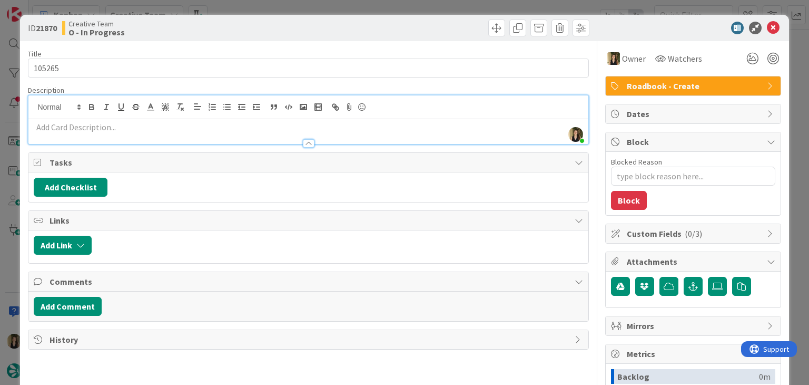
click at [102, 126] on p at bounding box center [308, 127] width 549 height 12
paste div
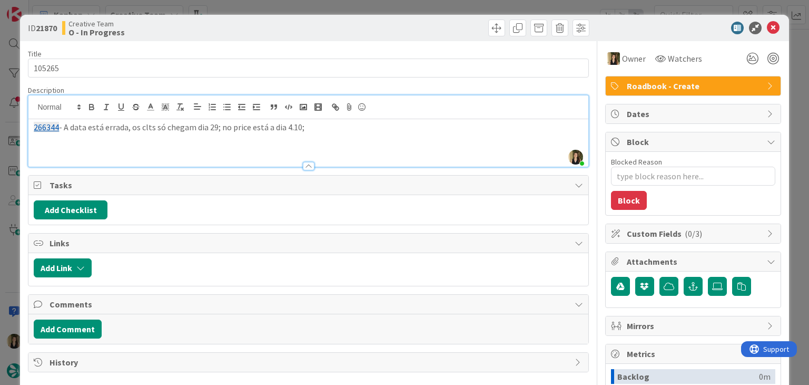
type textarea "x"
click at [266, 24] on div "Creative Team O - In Progress" at bounding box center [184, 27] width 244 height 17
click at [270, 6] on div "ID 21870 Creative Team O - In Progress Title 6 / 128 105265 Description [PERSON…" at bounding box center [404, 192] width 809 height 385
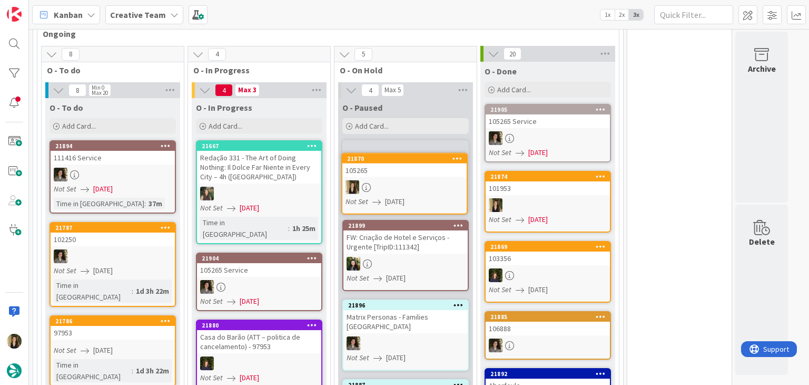
scroll to position [934, 0]
